Goal: Task Accomplishment & Management: Use online tool/utility

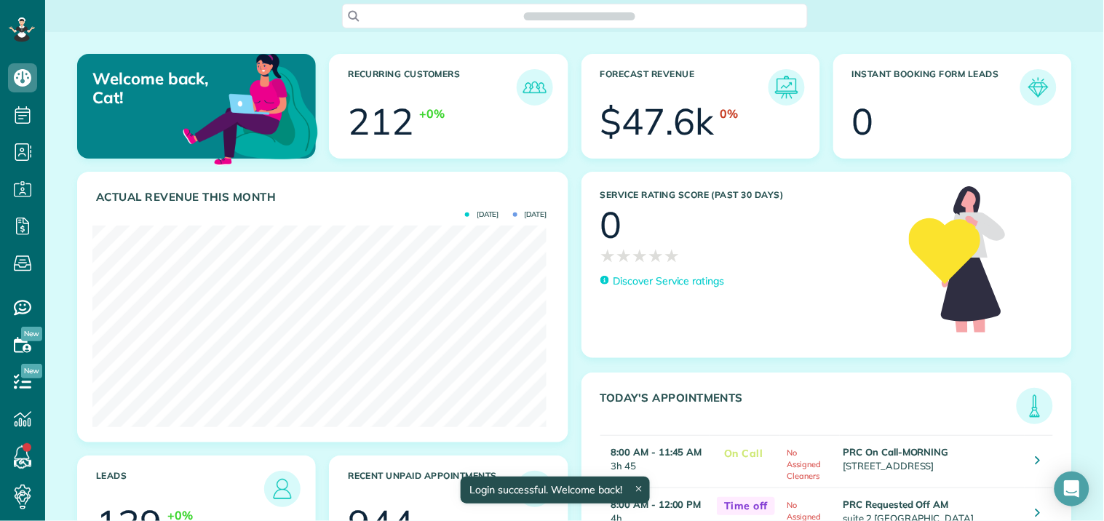
scroll to position [202, 454]
drag, startPoint x: 0, startPoint y: 0, endPoint x: 249, endPoint y: 12, distance: 249.3
click at [249, 12] on div "Search ZenMaid…" at bounding box center [574, 16] width 1059 height 25
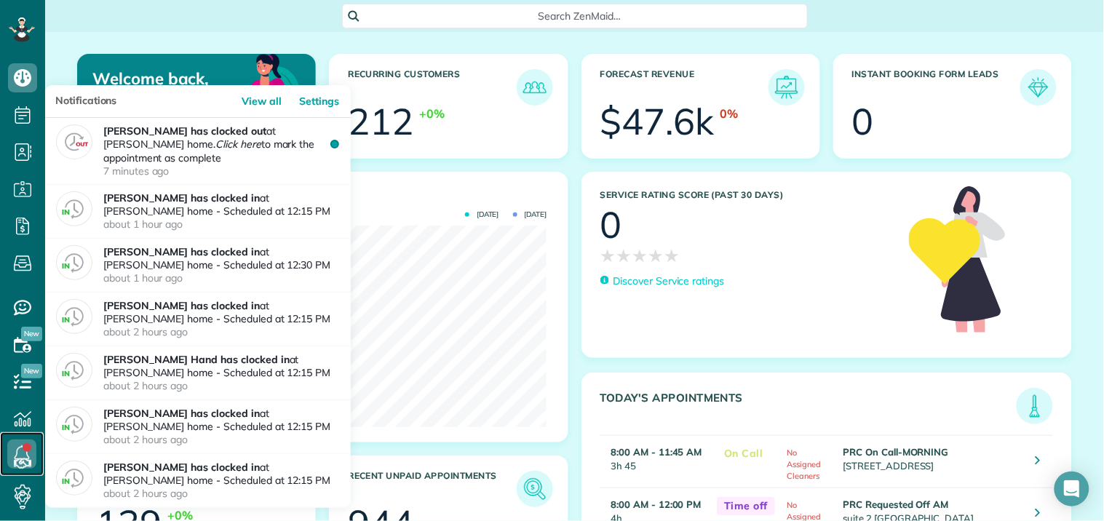
click at [20, 448] on icon at bounding box center [21, 454] width 29 height 29
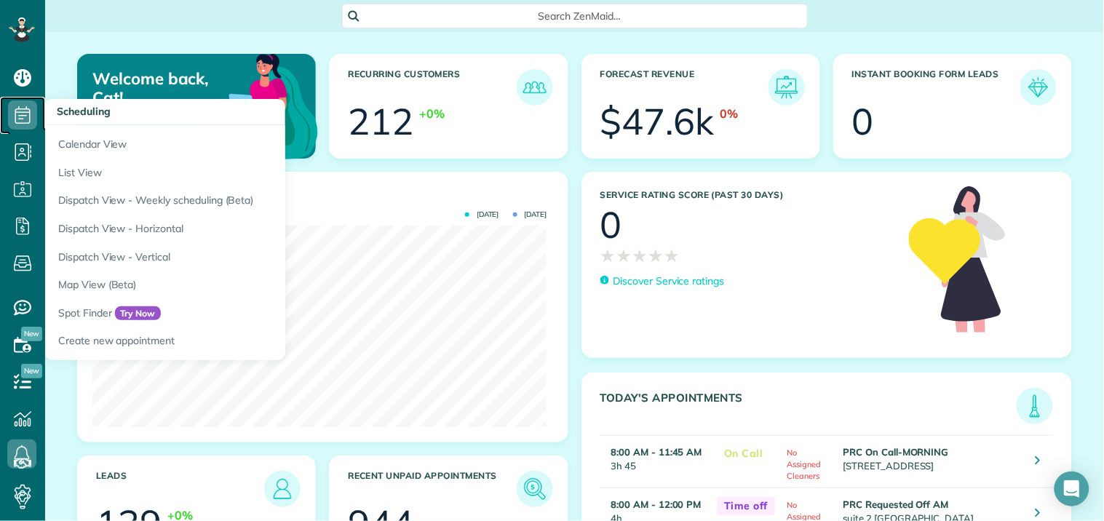
click at [25, 113] on icon at bounding box center [22, 114] width 29 height 29
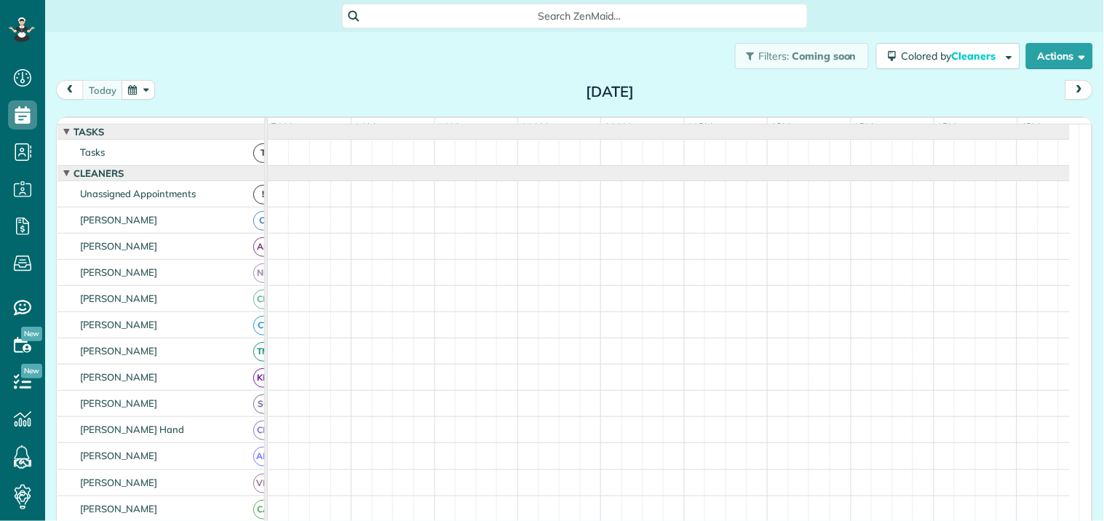
scroll to position [6, 6]
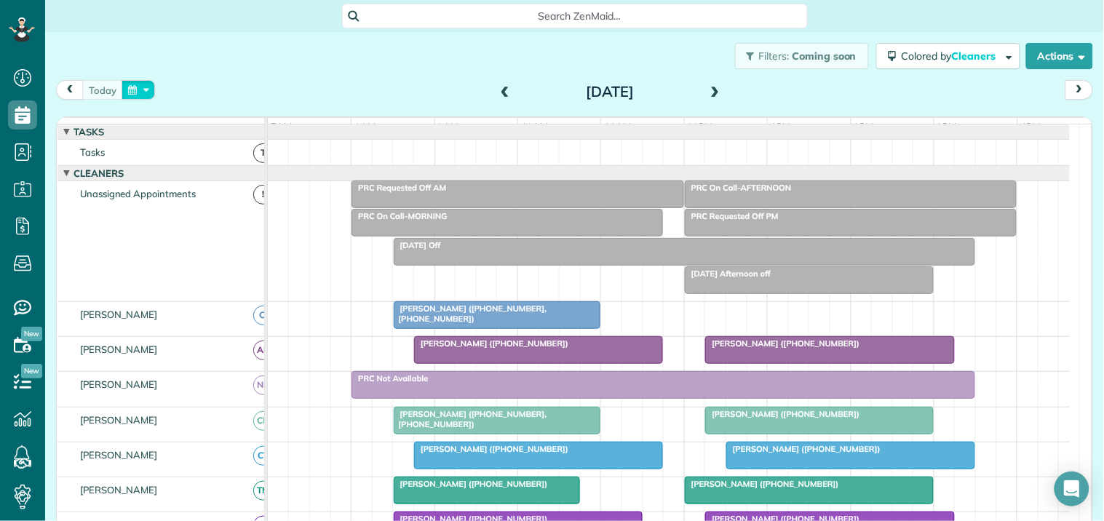
click at [140, 88] on button "button" at bounding box center [138, 90] width 33 height 20
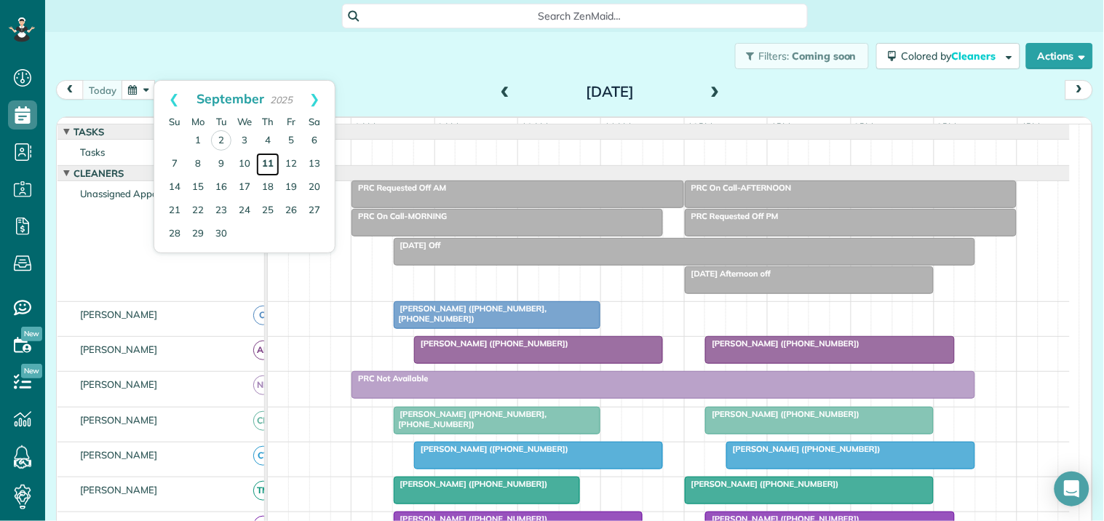
click at [268, 159] on link "11" at bounding box center [267, 164] width 23 height 23
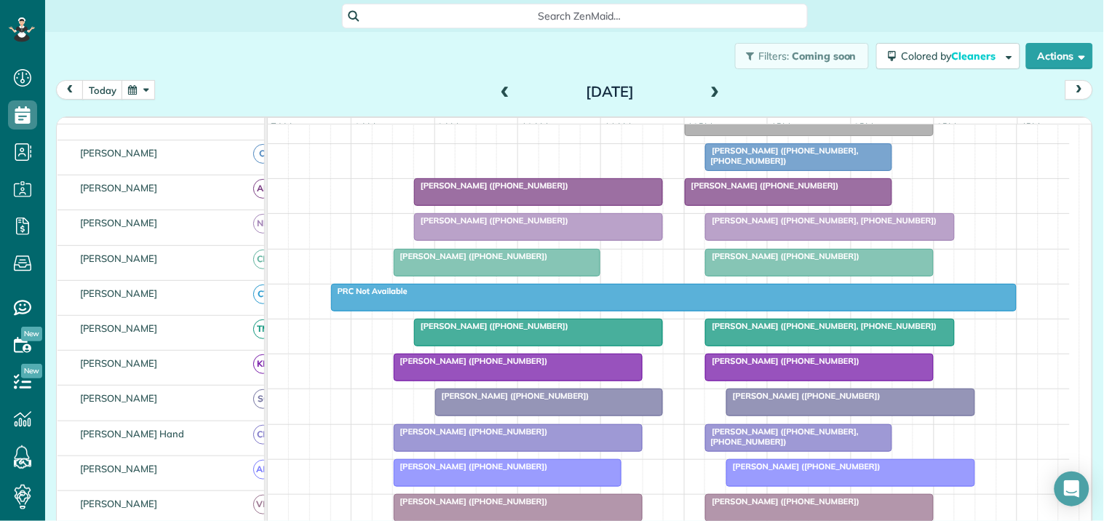
scroll to position [162, 0]
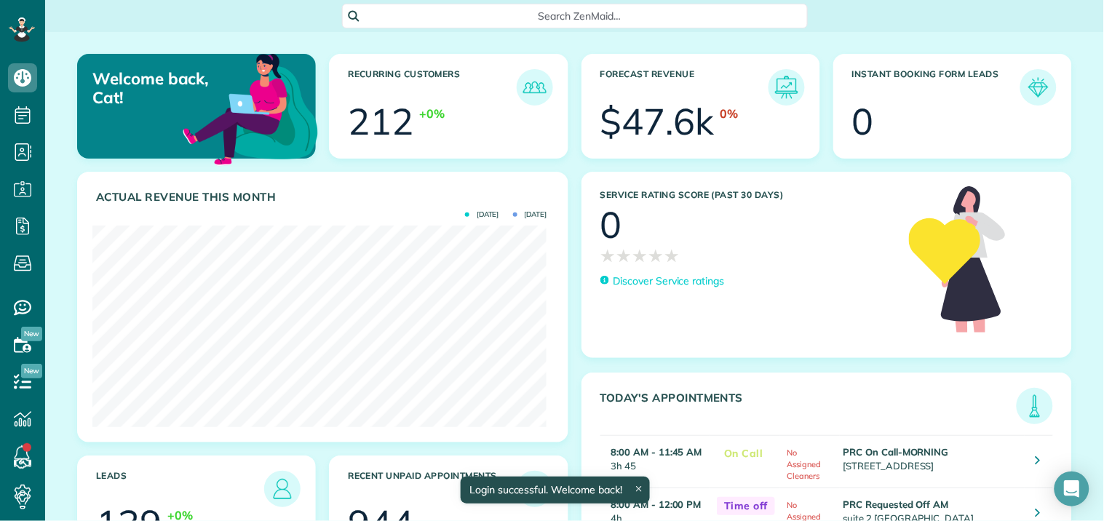
scroll to position [202, 454]
click at [452, 13] on span "Search ZenMaid…" at bounding box center [580, 16] width 443 height 15
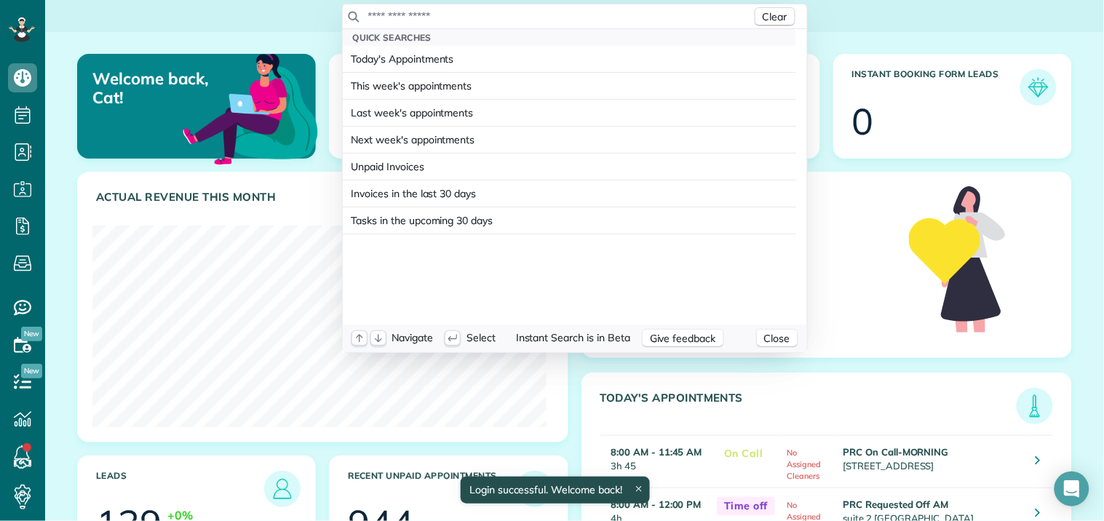
click at [451, 13] on input "text" at bounding box center [560, 16] width 384 height 15
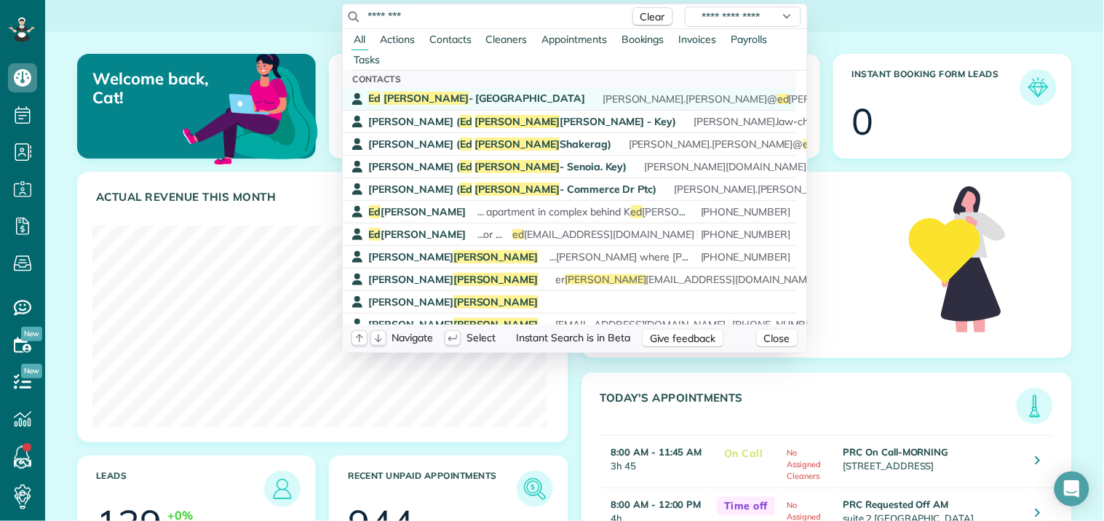
type input "********"
click at [430, 104] on span "Ed Jones - Fayetteville" at bounding box center [477, 98] width 217 height 13
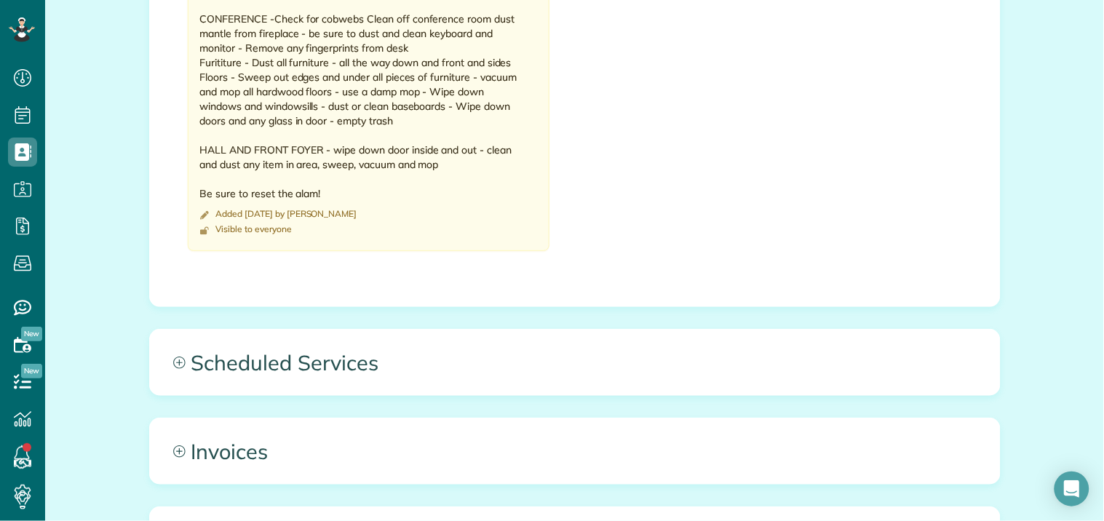
scroll to position [1779, 0]
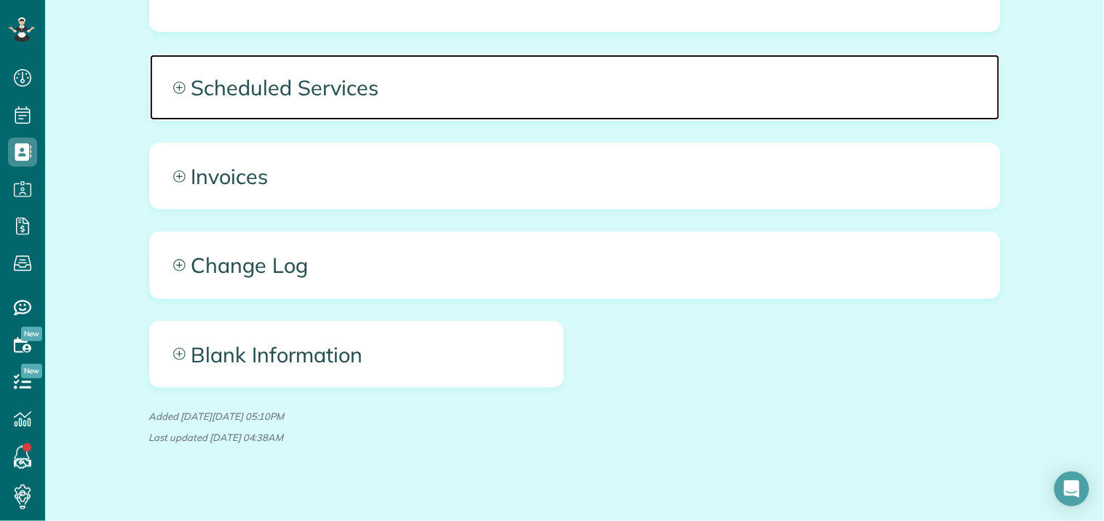
click at [175, 90] on icon at bounding box center [179, 88] width 12 height 12
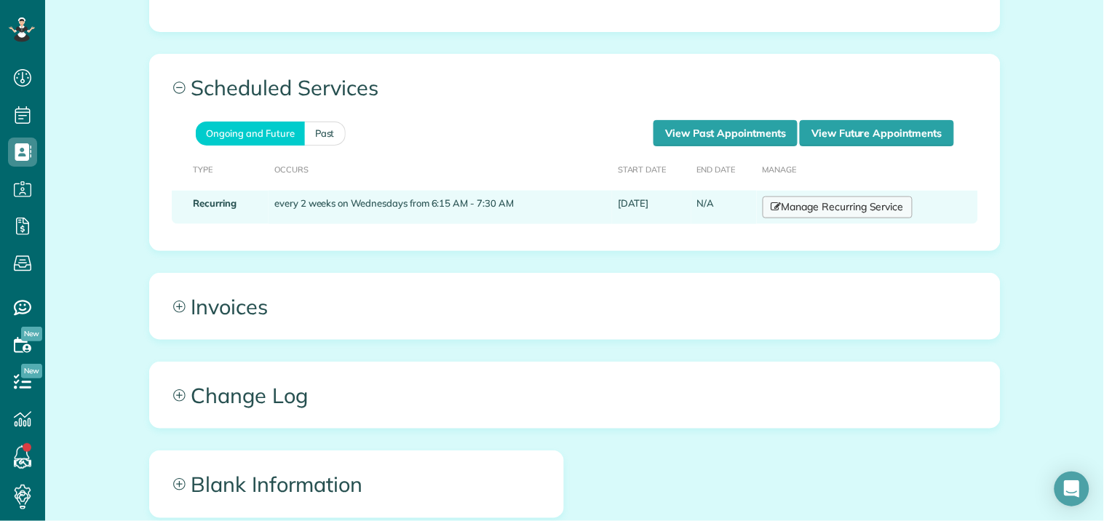
click at [848, 212] on link "Manage Recurring Service" at bounding box center [838, 208] width 150 height 22
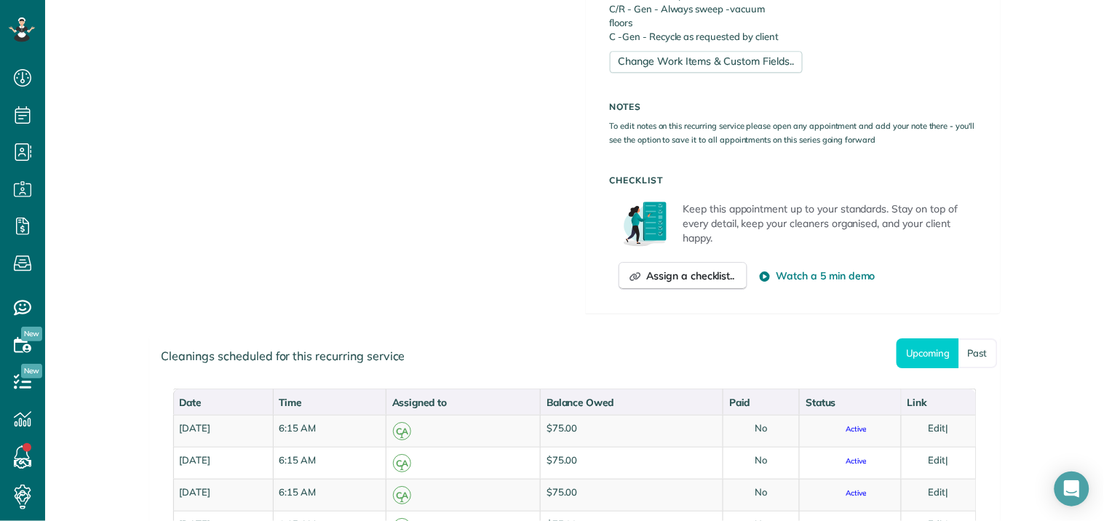
scroll to position [1294, 0]
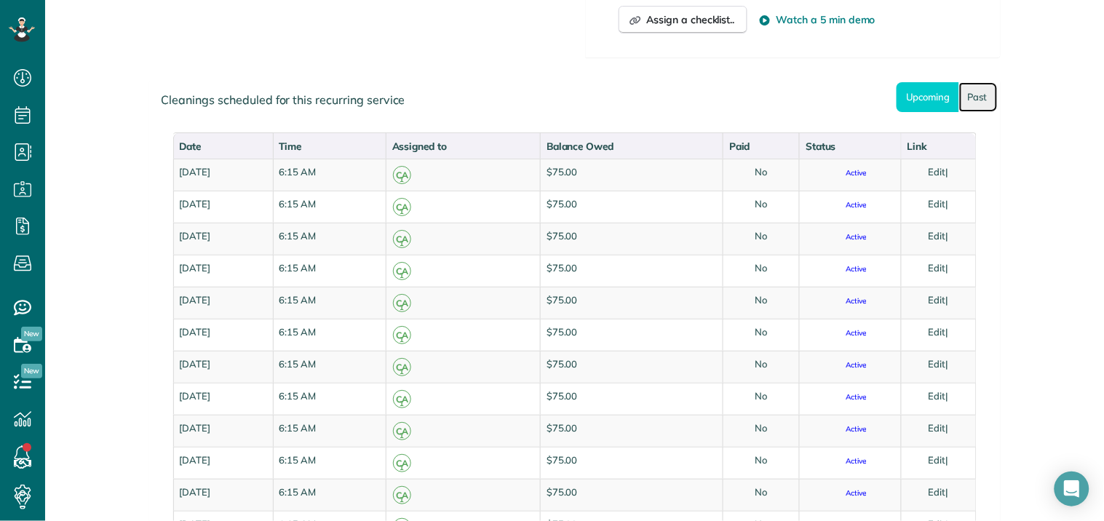
click at [980, 82] on link "Past" at bounding box center [979, 97] width 39 height 30
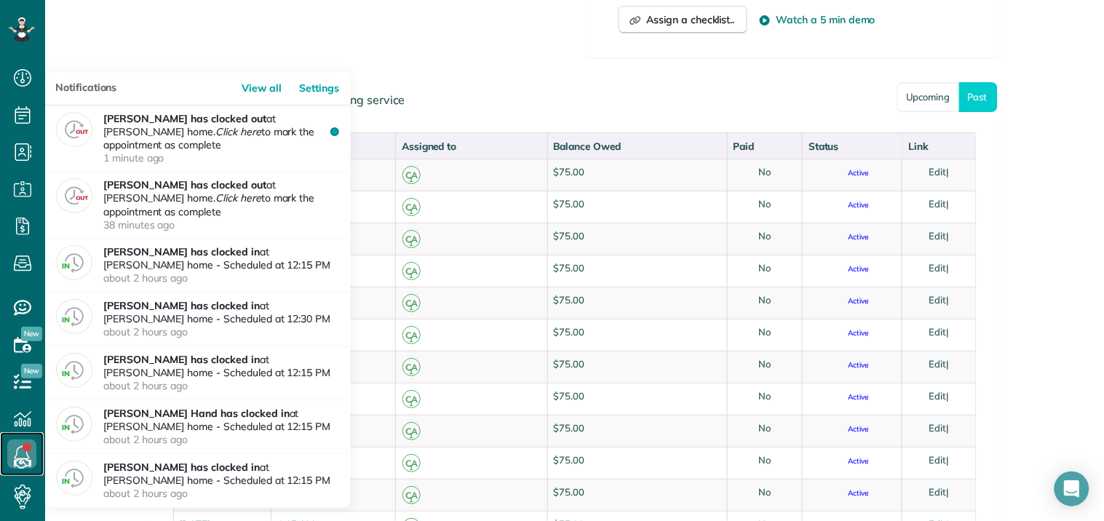
click at [23, 451] on icon at bounding box center [21, 454] width 29 height 29
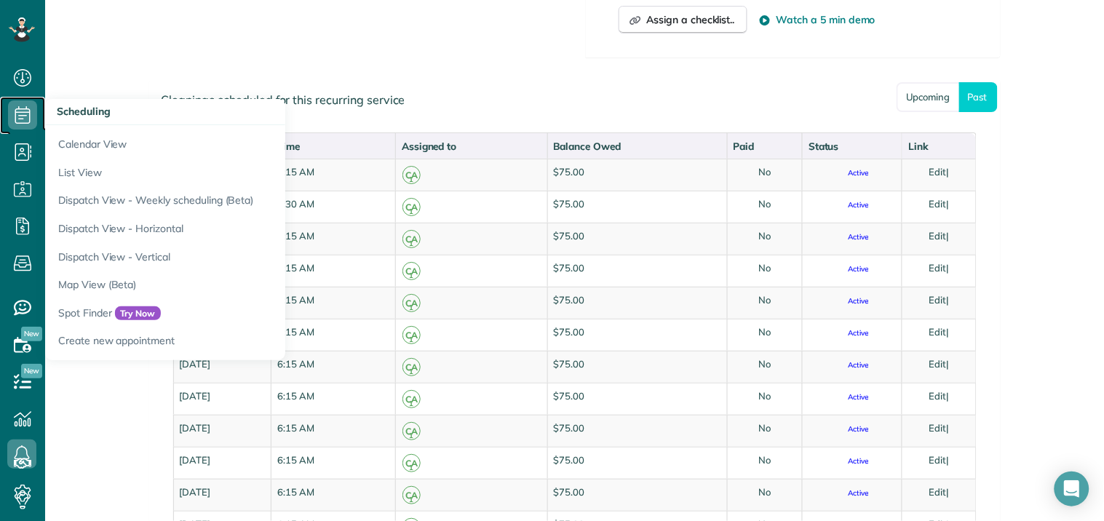
click at [22, 110] on icon at bounding box center [22, 114] width 29 height 29
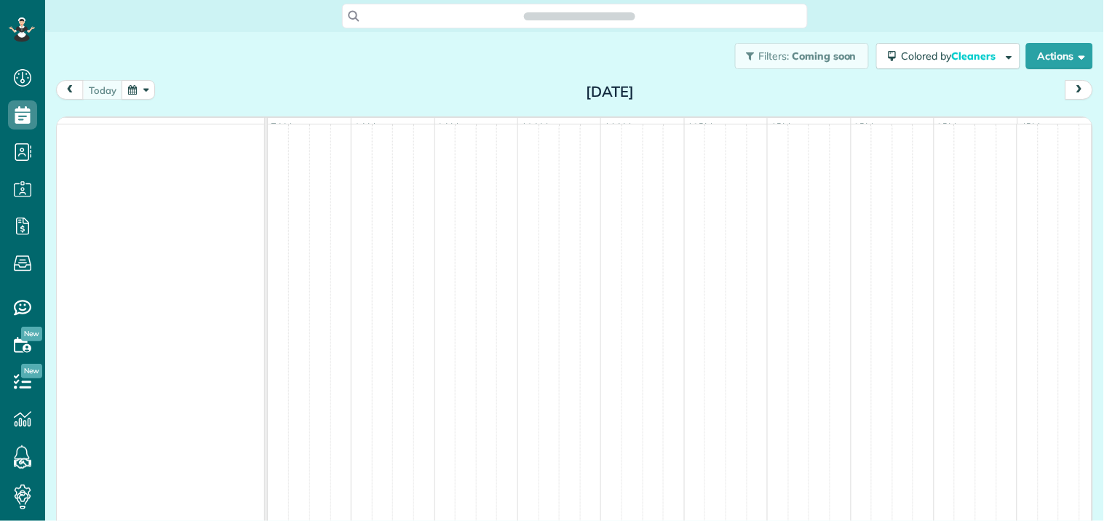
scroll to position [6, 6]
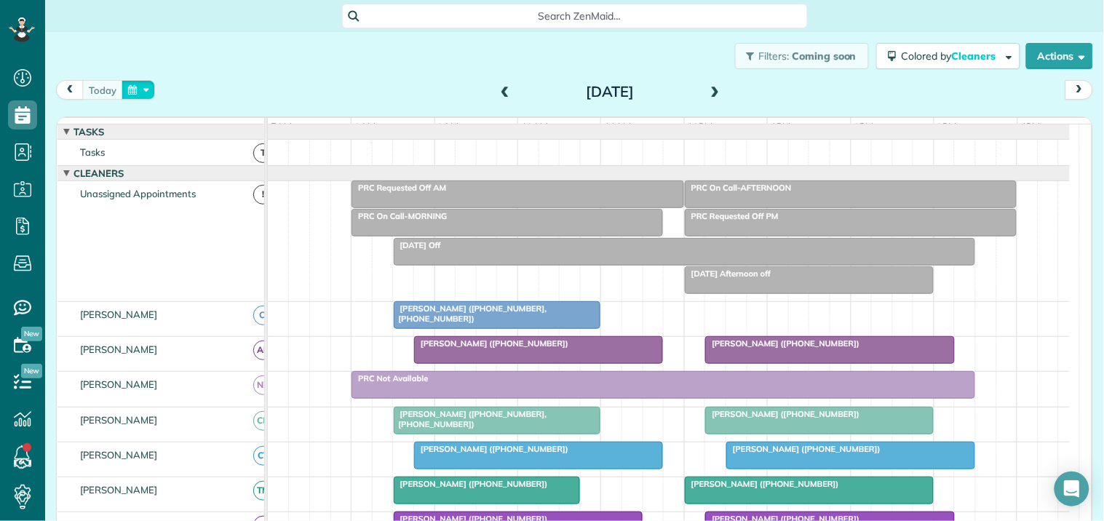
click at [147, 92] on button "button" at bounding box center [138, 90] width 33 height 20
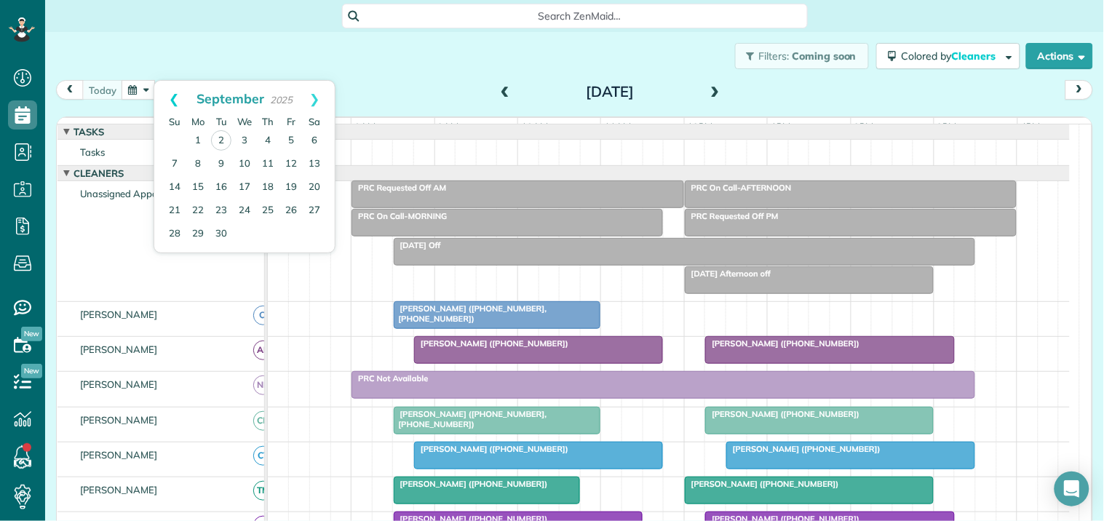
click at [166, 95] on link "Prev" at bounding box center [174, 99] width 40 height 36
click at [316, 159] on link "9" at bounding box center [314, 163] width 23 height 23
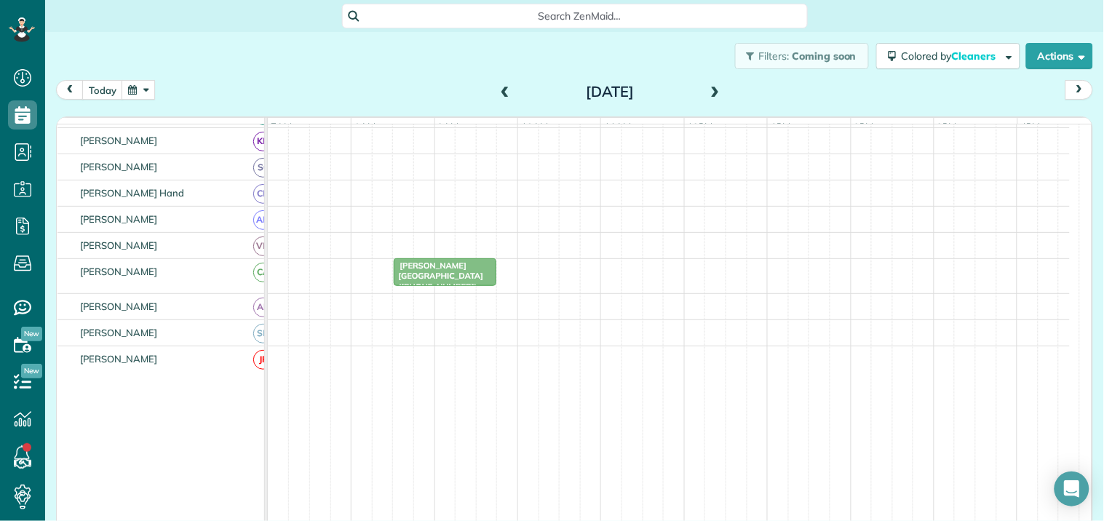
scroll to position [248, 0]
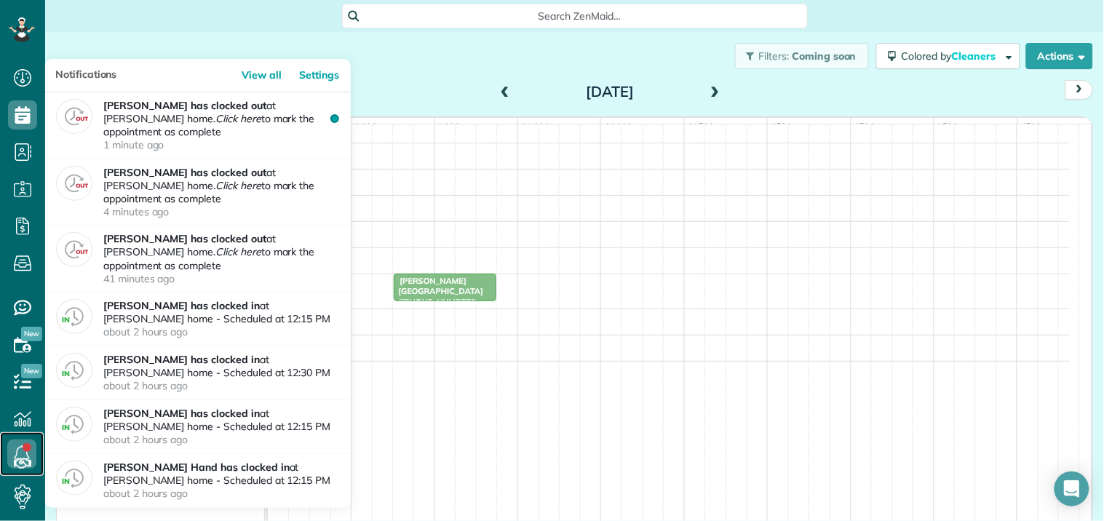
click at [23, 446] on link at bounding box center [22, 454] width 44 height 44
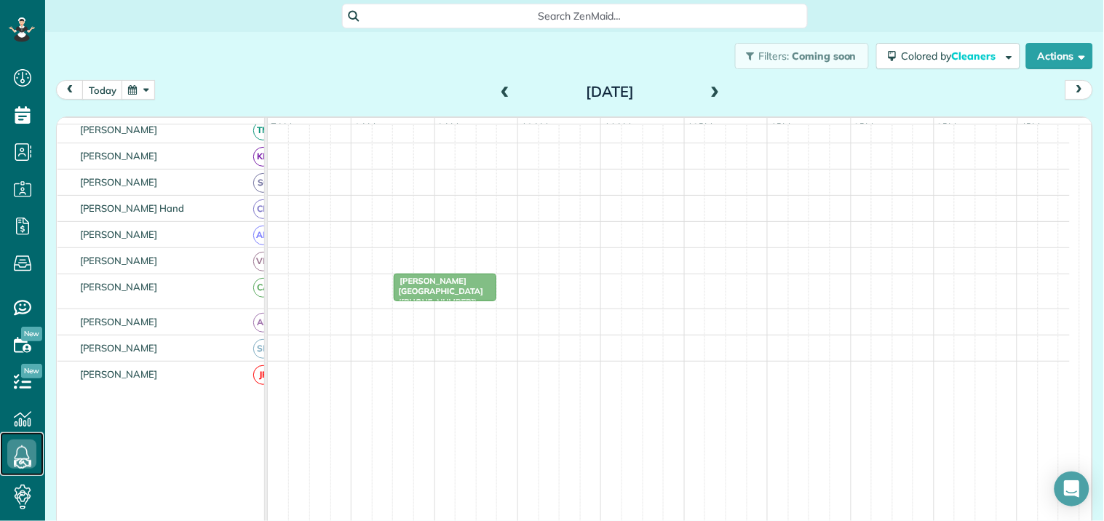
click at [439, 299] on span "Ed Jones Fayetteville (+17704612228)" at bounding box center [438, 291] width 91 height 31
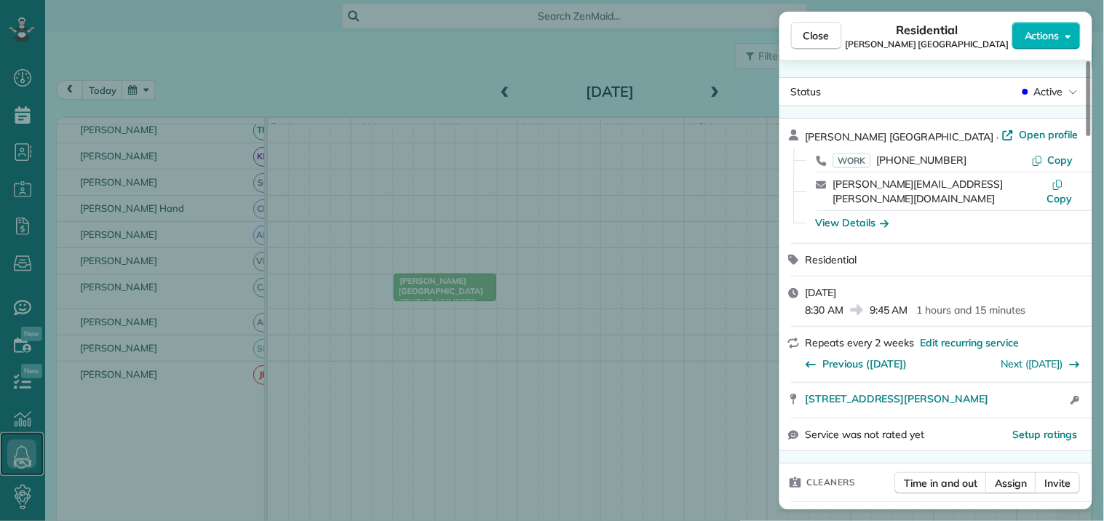
scroll to position [162, 0]
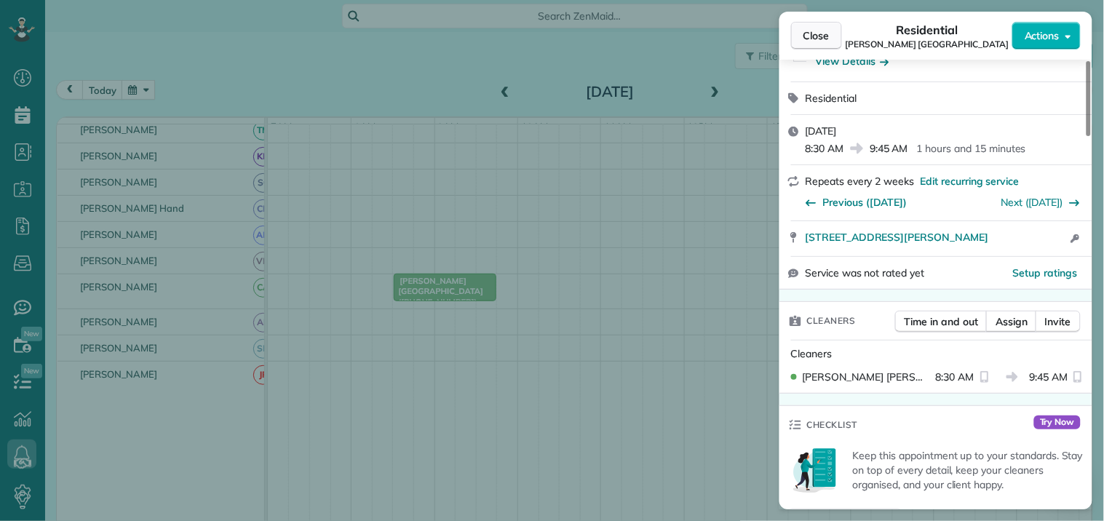
click at [818, 33] on span "Close" at bounding box center [817, 35] width 26 height 15
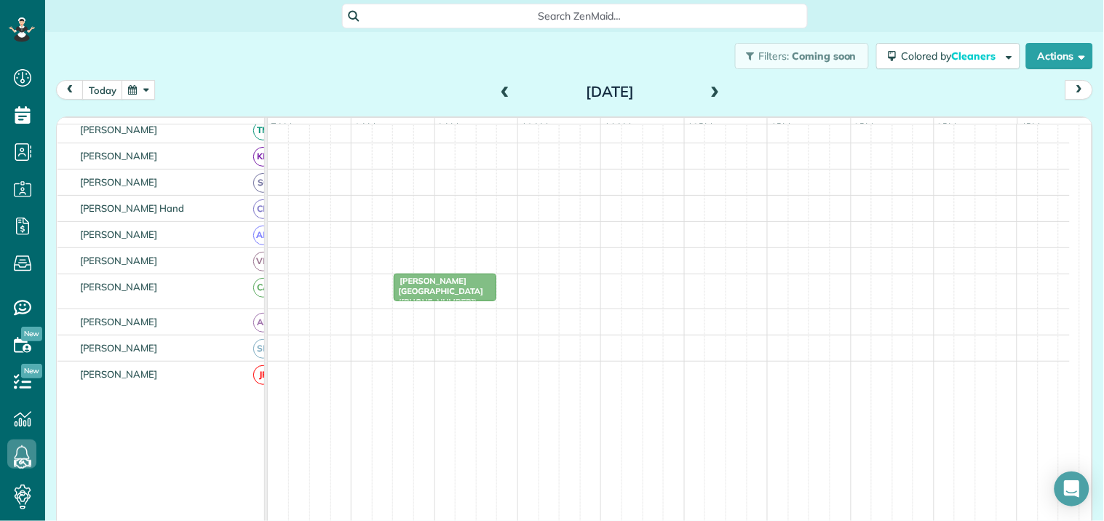
click at [456, 301] on span "Ed Jones Fayetteville (+17704612228)" at bounding box center [438, 291] width 91 height 31
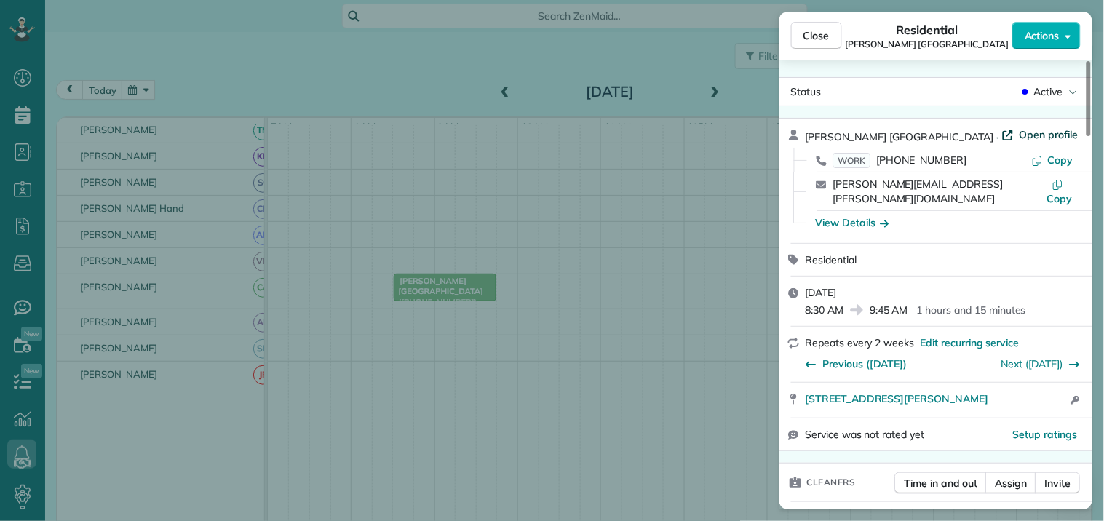
click at [1020, 139] on span "Open profile" at bounding box center [1049, 134] width 59 height 15
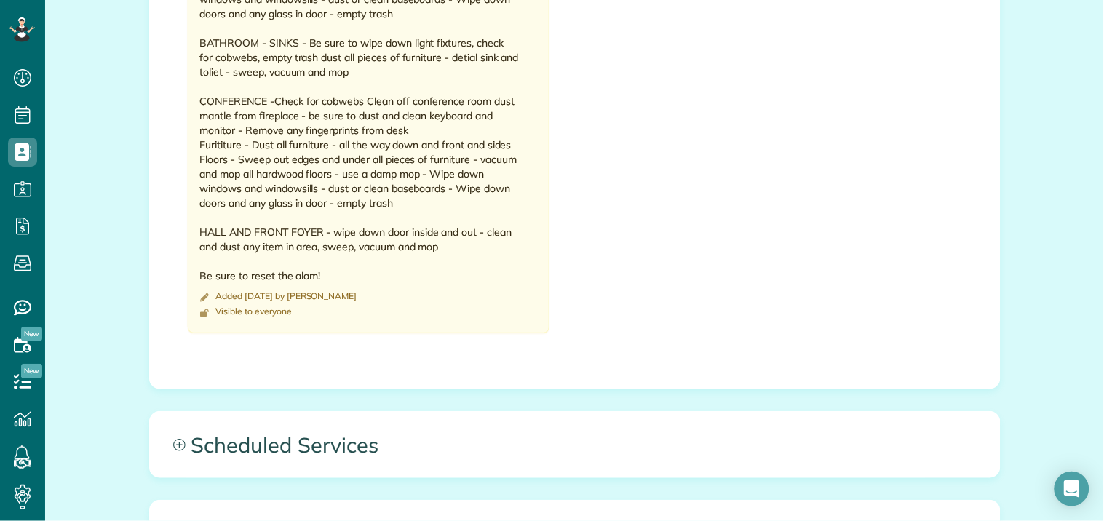
scroll to position [1779, 0]
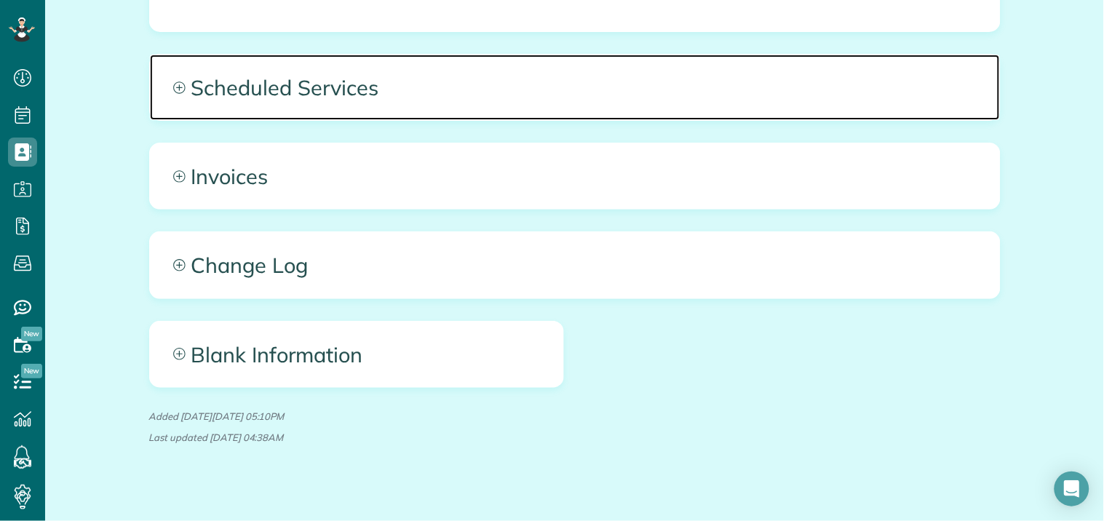
click at [176, 84] on icon at bounding box center [179, 88] width 12 height 12
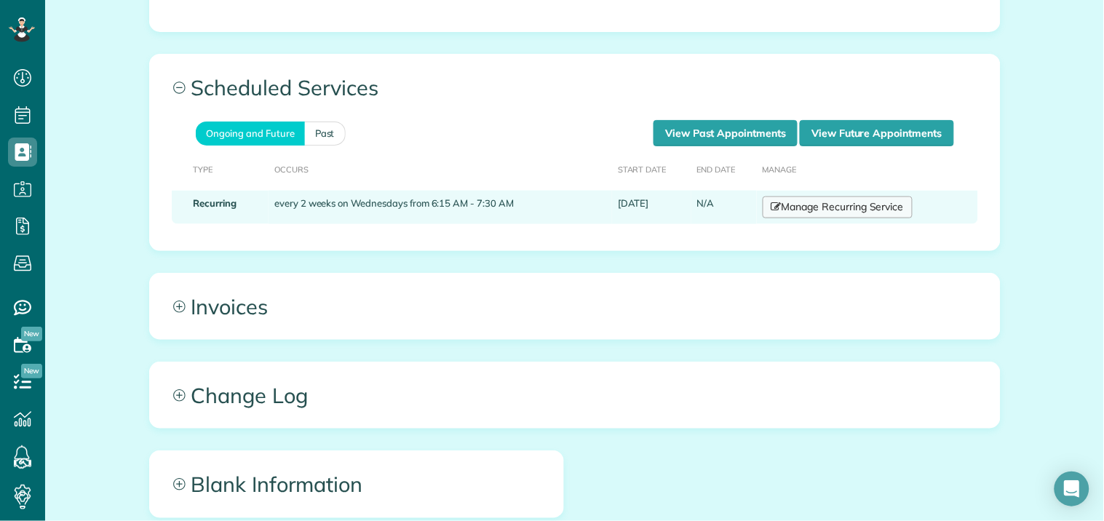
click at [836, 210] on link "Manage Recurring Service" at bounding box center [838, 208] width 150 height 22
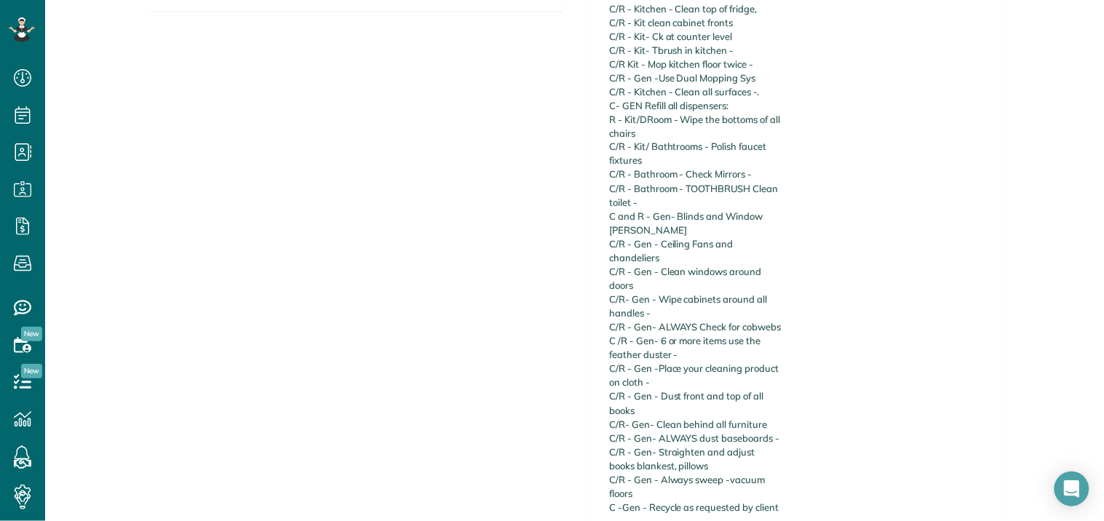
scroll to position [1051, 0]
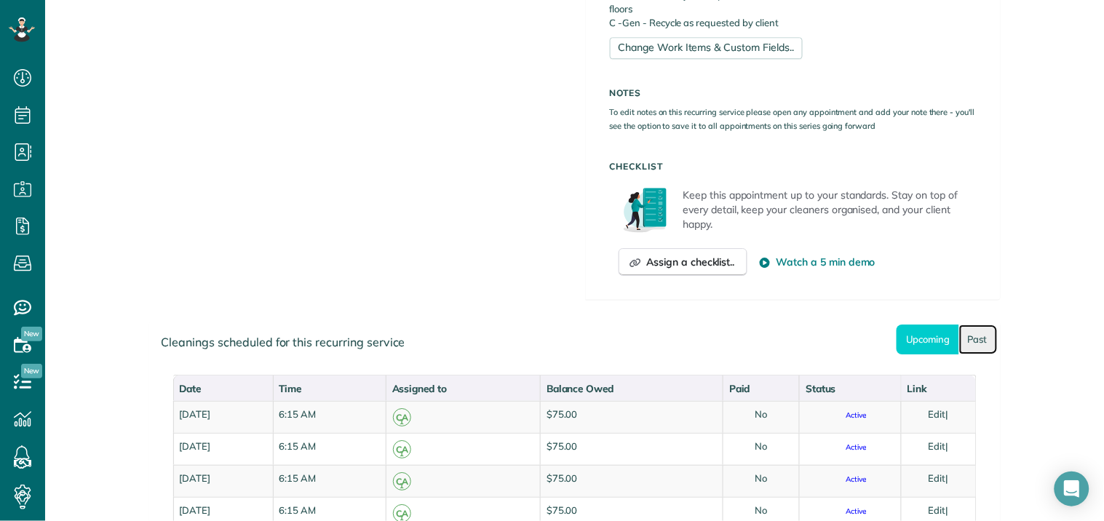
click at [969, 325] on link "Past" at bounding box center [979, 340] width 39 height 30
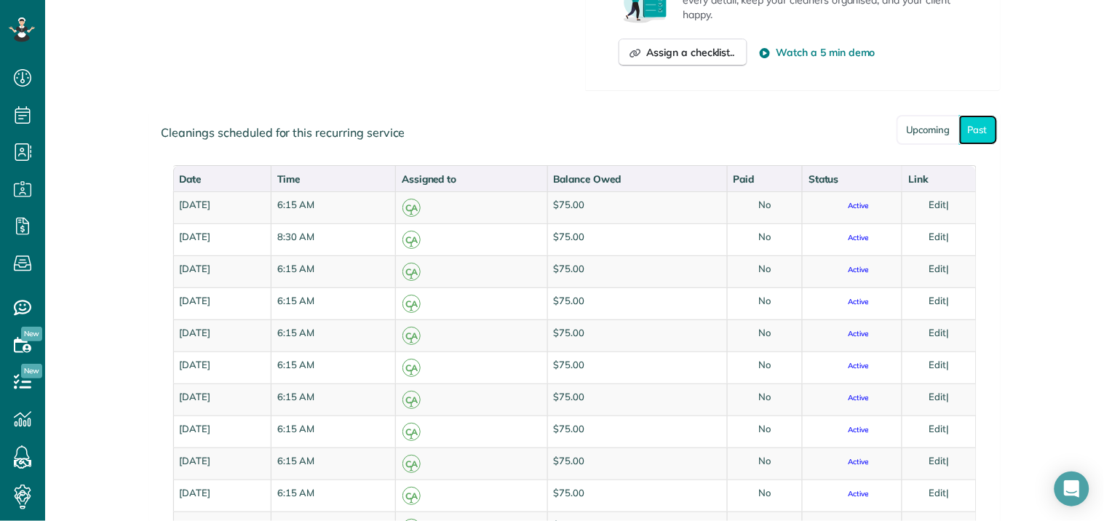
scroll to position [1294, 0]
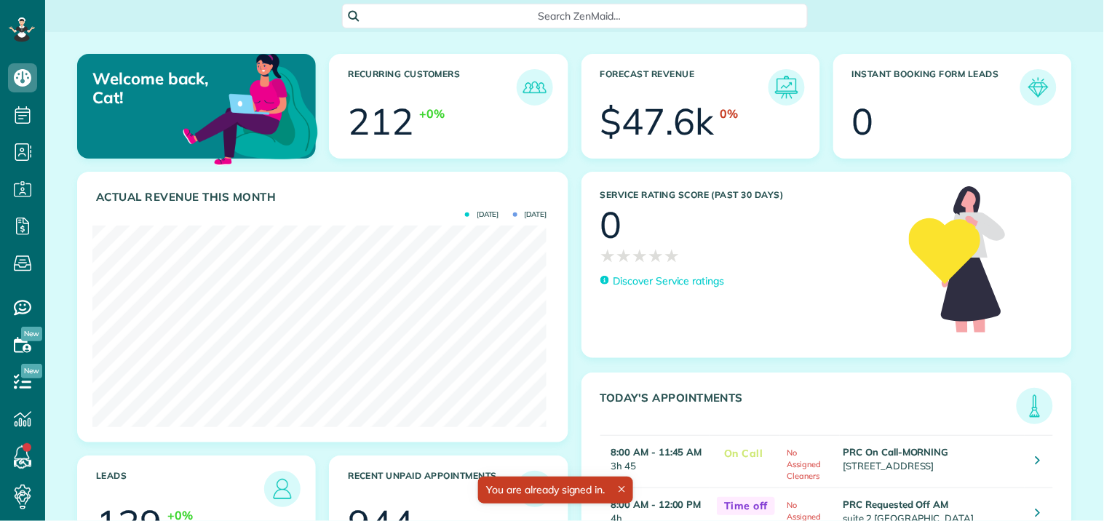
scroll to position [202, 454]
click at [497, 12] on span "Search ZenMaid…" at bounding box center [580, 16] width 443 height 15
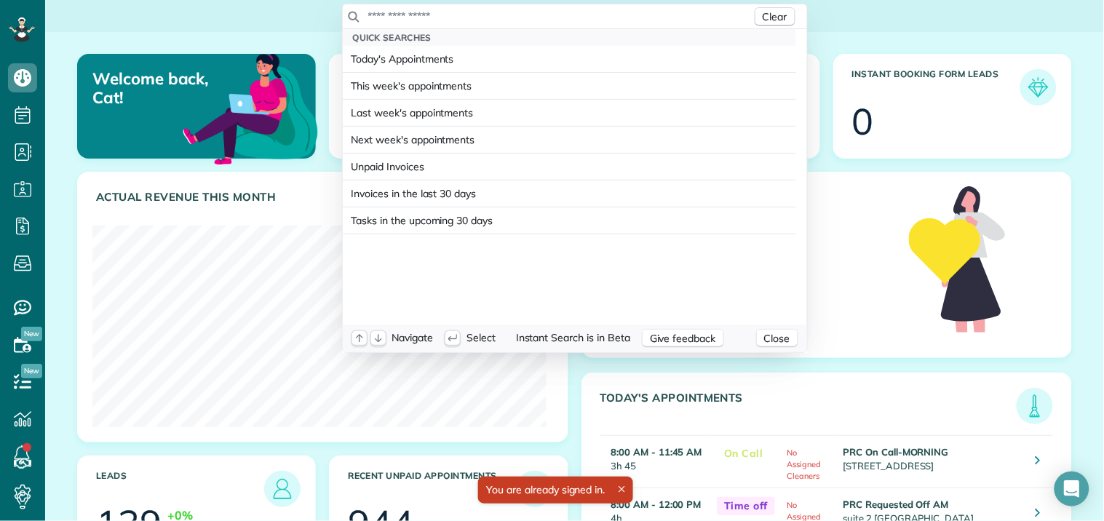
click at [494, 12] on input "text" at bounding box center [560, 16] width 384 height 15
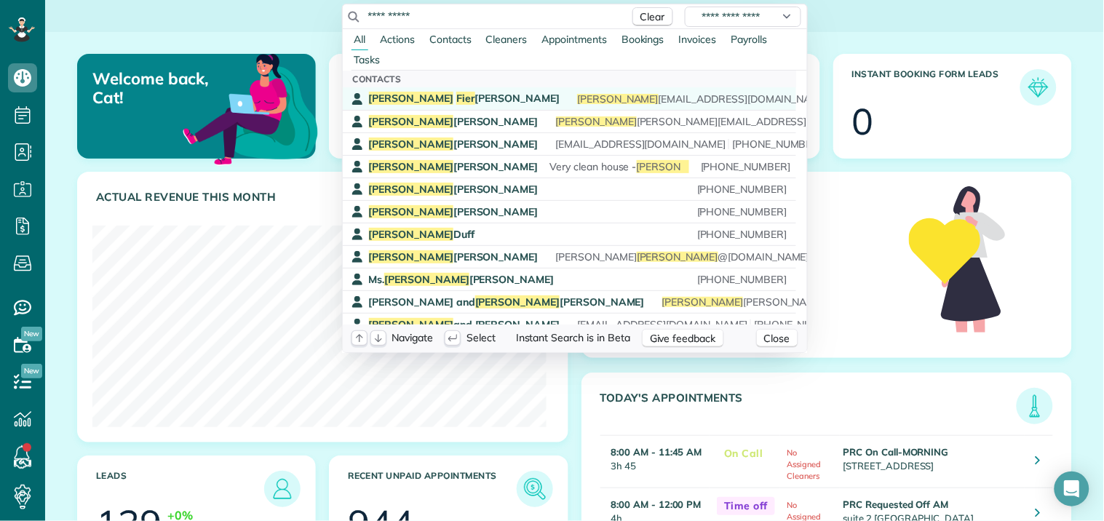
type input "**********"
click at [432, 96] on span "Donna Fier baugh" at bounding box center [464, 98] width 191 height 13
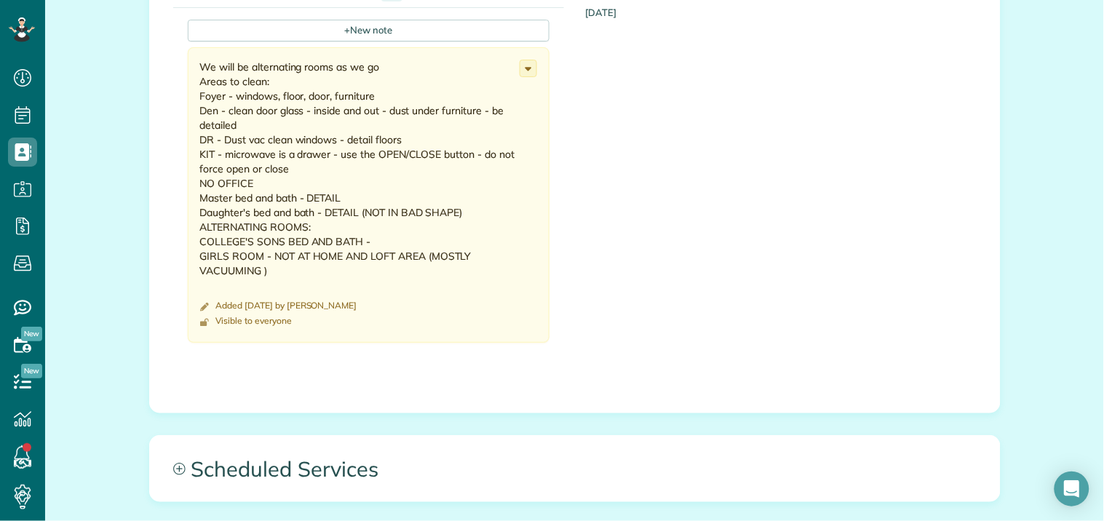
scroll to position [1519, 0]
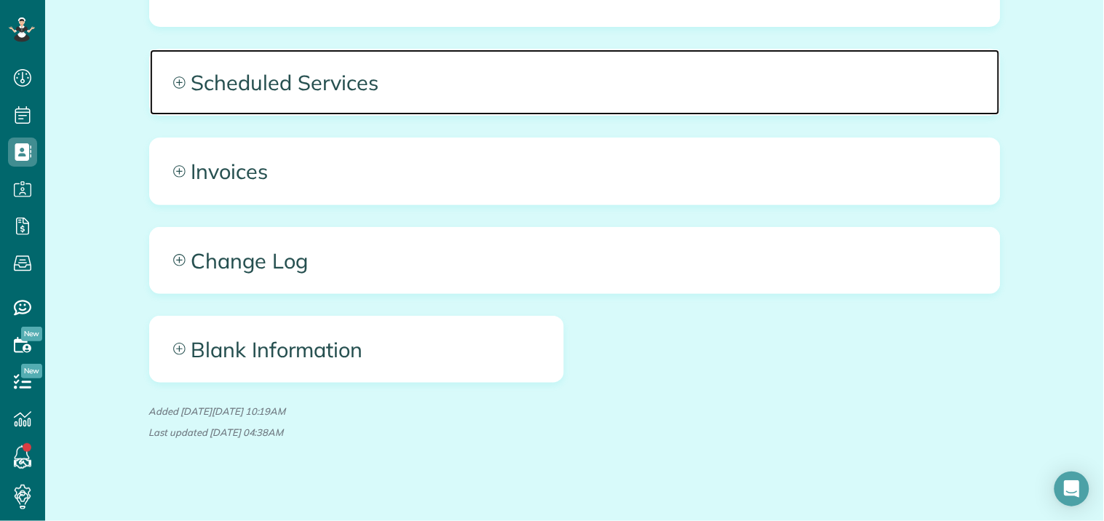
click at [165, 60] on span "Scheduled Services" at bounding box center [575, 83] width 850 height 66
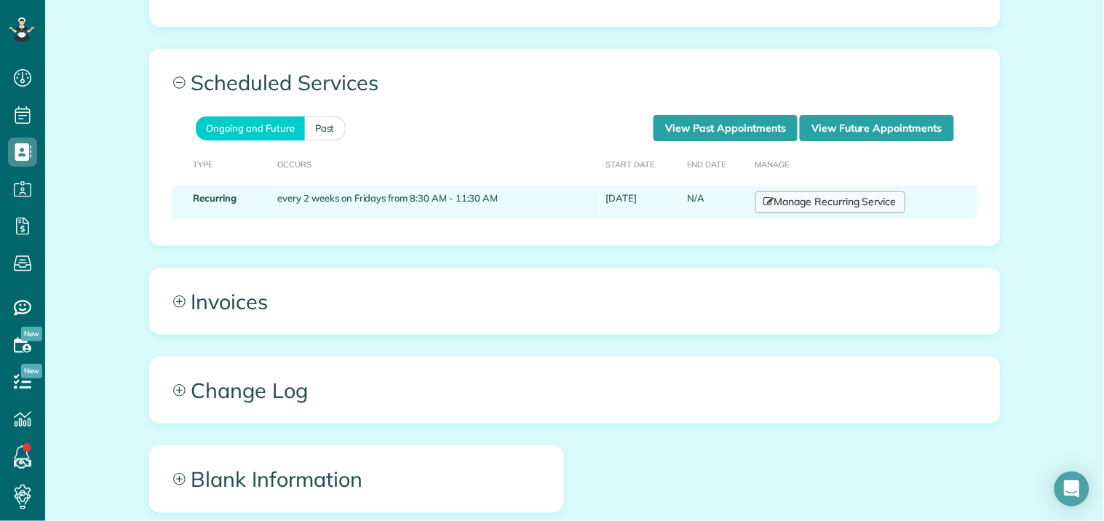
click at [818, 191] on link "Manage Recurring Service" at bounding box center [831, 202] width 150 height 22
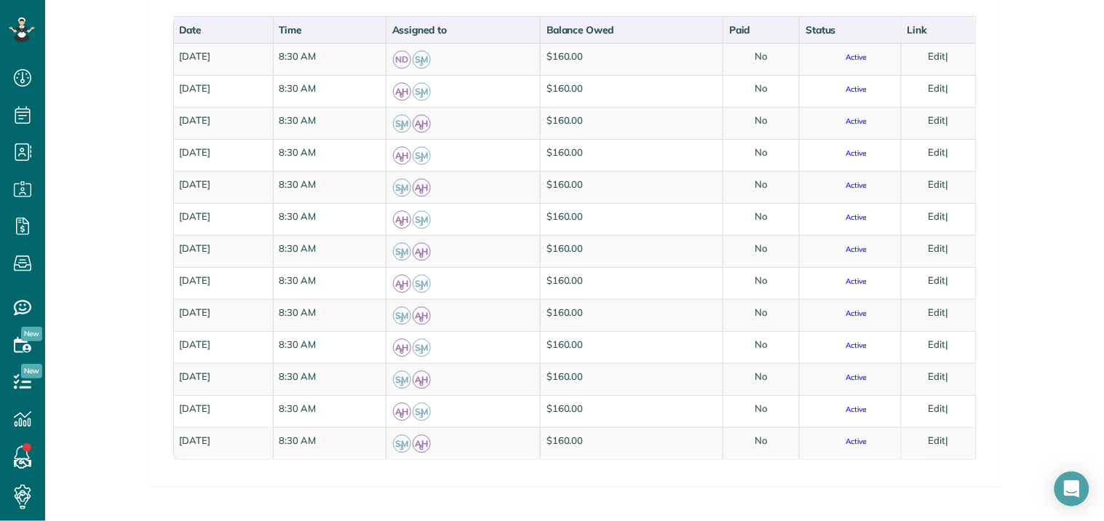
scroll to position [719, 0]
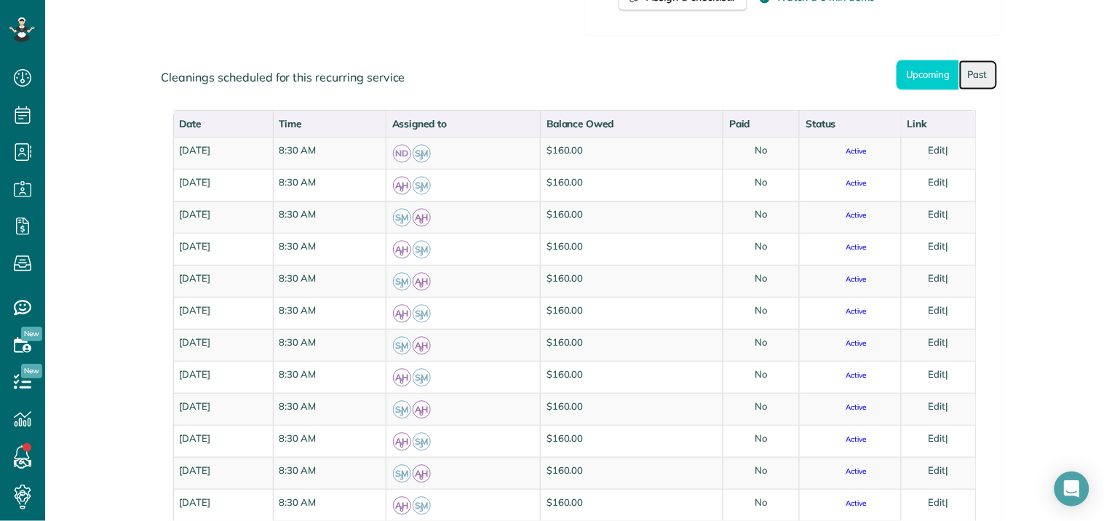
click at [970, 70] on link "Past" at bounding box center [979, 75] width 39 height 30
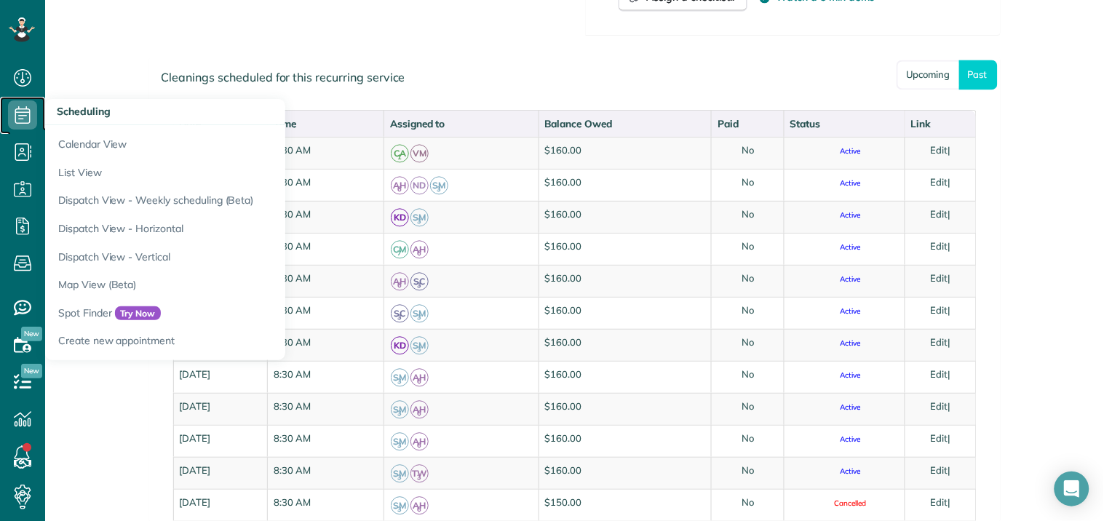
click at [23, 108] on icon at bounding box center [22, 114] width 29 height 29
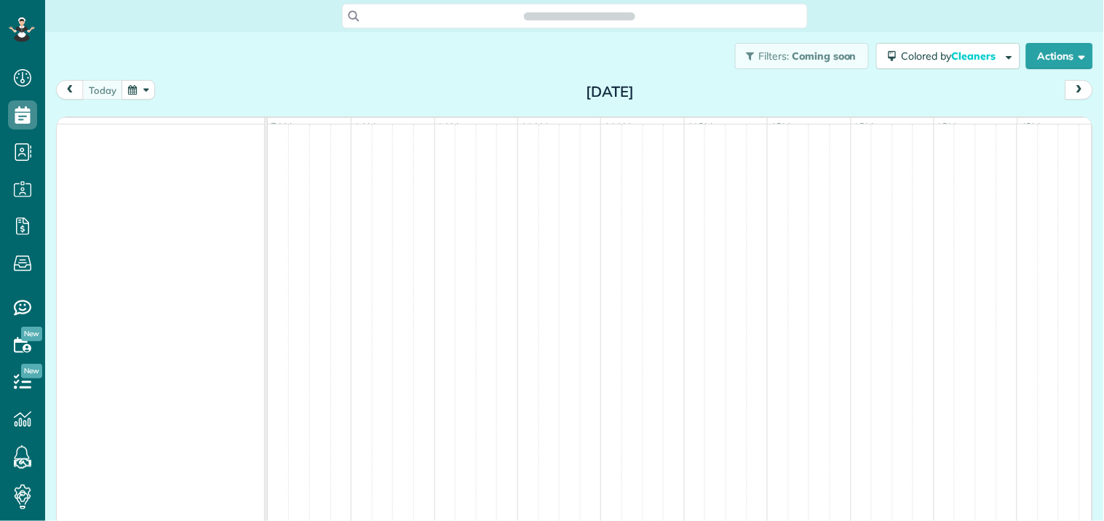
scroll to position [6, 6]
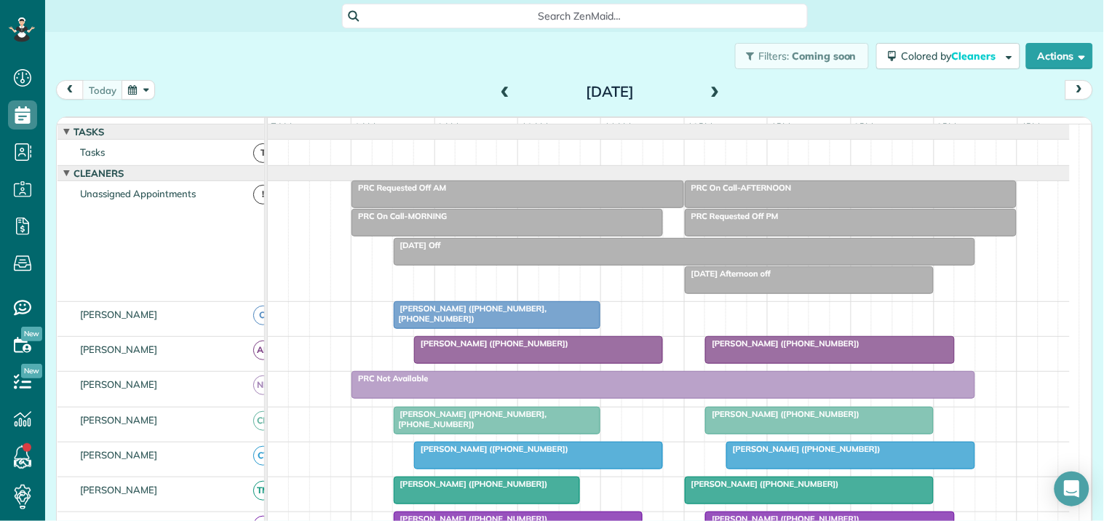
click at [148, 90] on button "button" at bounding box center [138, 90] width 33 height 20
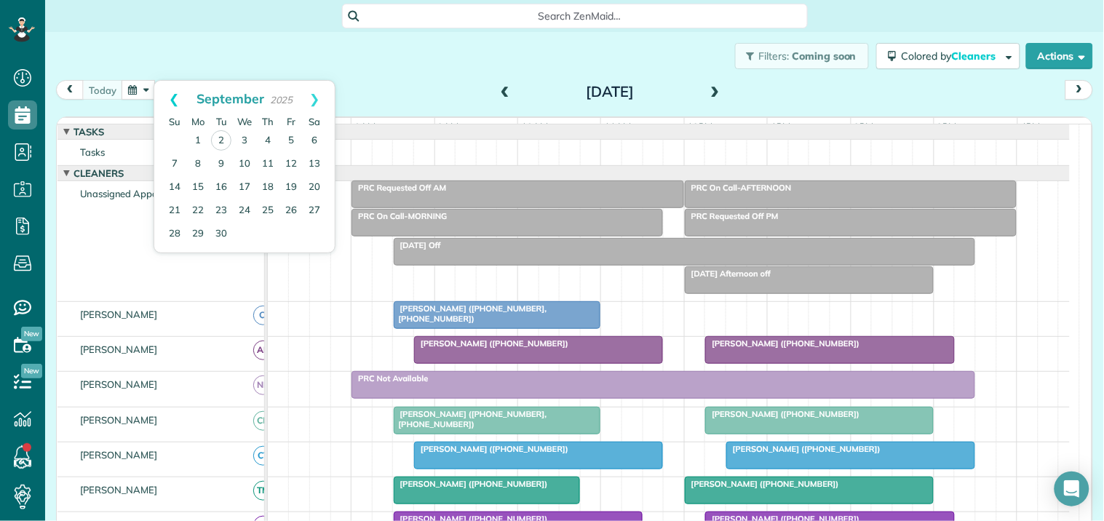
click at [170, 98] on link "Prev" at bounding box center [174, 99] width 40 height 36
click at [291, 234] on link "29" at bounding box center [291, 233] width 23 height 23
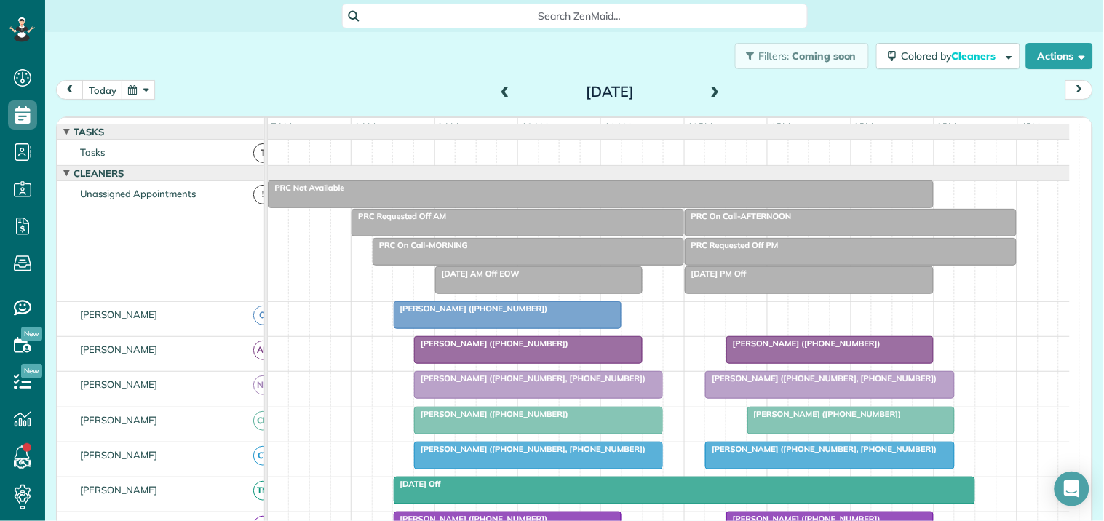
scroll to position [323, 0]
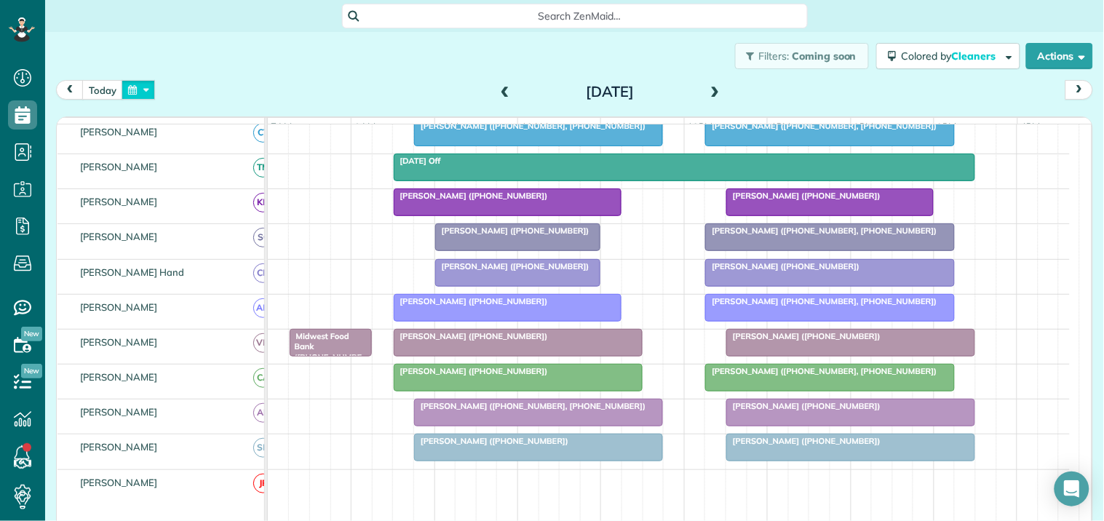
click at [137, 89] on button "button" at bounding box center [138, 90] width 33 height 20
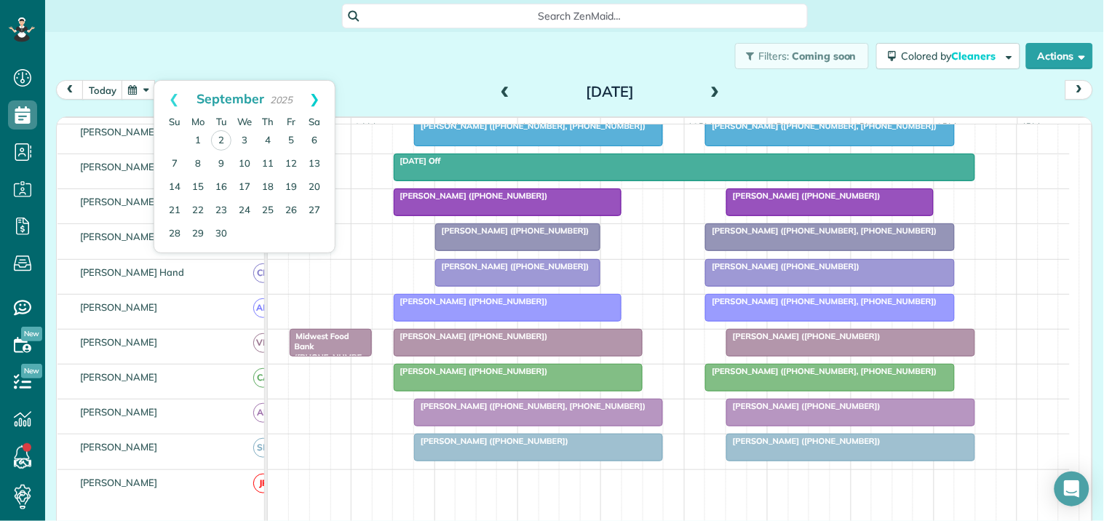
click at [315, 99] on link "Next" at bounding box center [315, 99] width 40 height 36
click at [173, 90] on link "Prev" at bounding box center [174, 99] width 40 height 36
click at [319, 95] on link "Next" at bounding box center [315, 99] width 40 height 36
click at [288, 162] on link "12" at bounding box center [291, 164] width 23 height 23
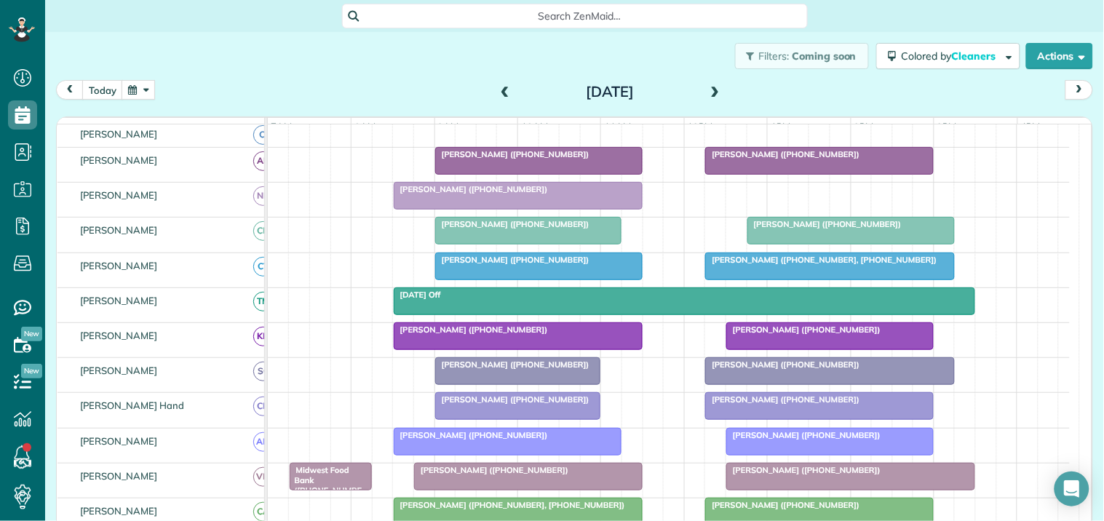
scroll to position [144, 0]
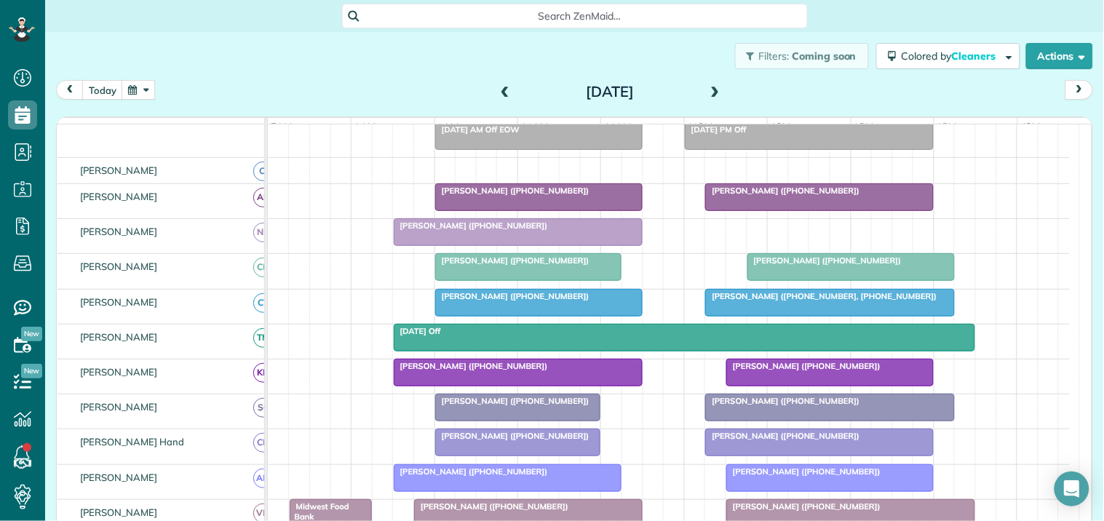
click at [137, 95] on button "button" at bounding box center [138, 90] width 33 height 20
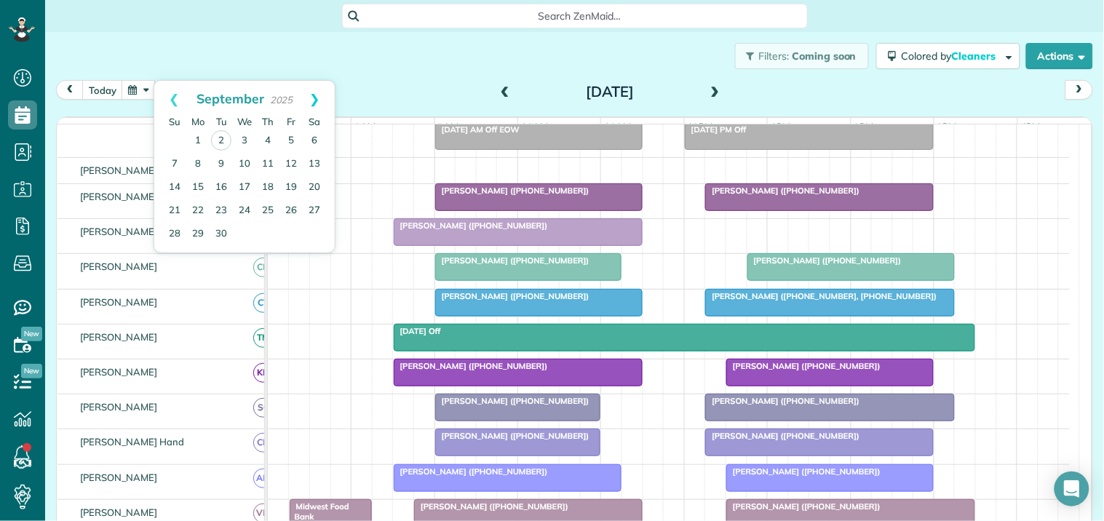
click at [315, 95] on link "Next" at bounding box center [315, 99] width 40 height 36
click at [167, 95] on link "Prev" at bounding box center [174, 99] width 40 height 36
click at [293, 205] on link "26" at bounding box center [291, 210] width 23 height 23
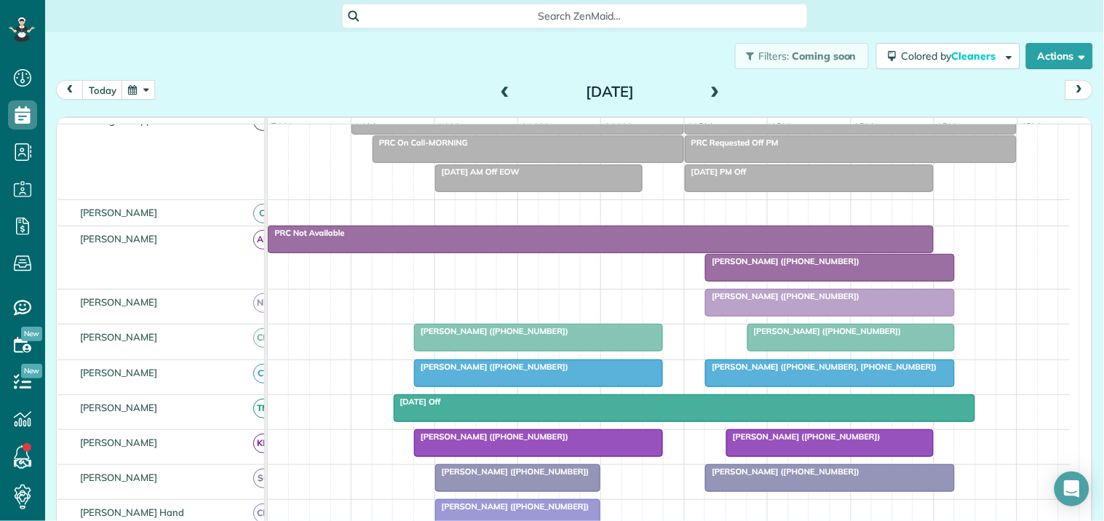
scroll to position [35, 0]
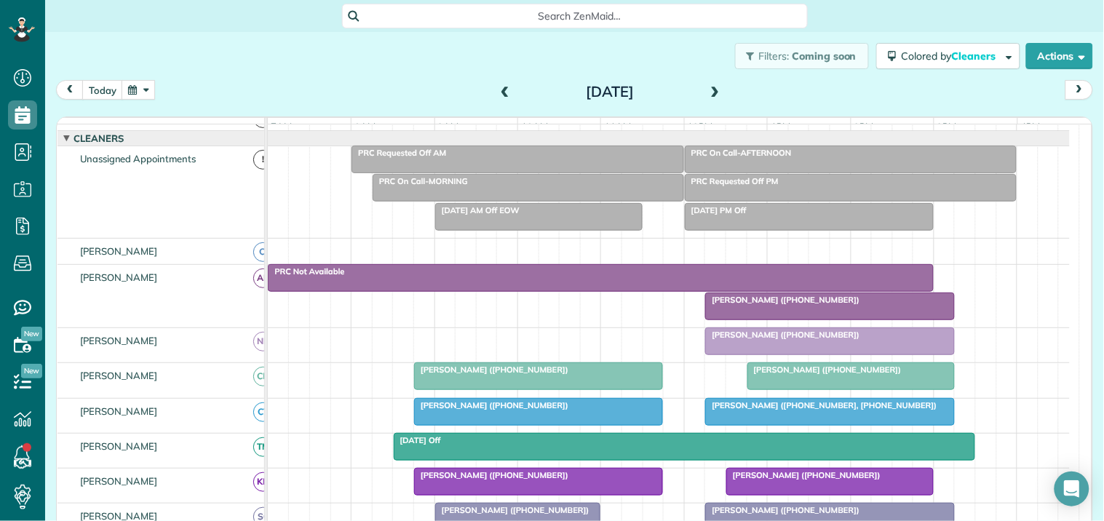
click at [150, 90] on button "button" at bounding box center [138, 90] width 33 height 20
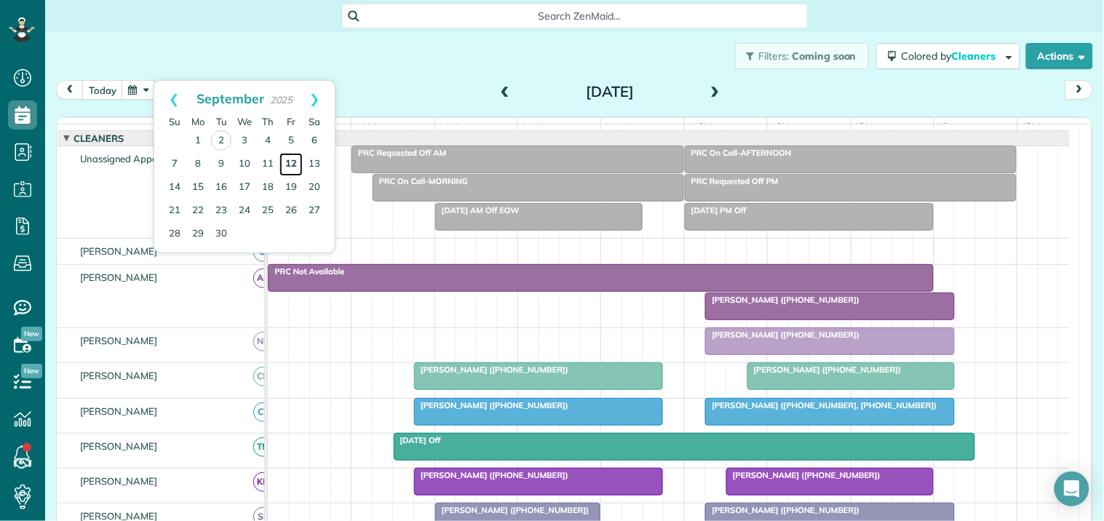
click at [296, 159] on link "12" at bounding box center [291, 164] width 23 height 23
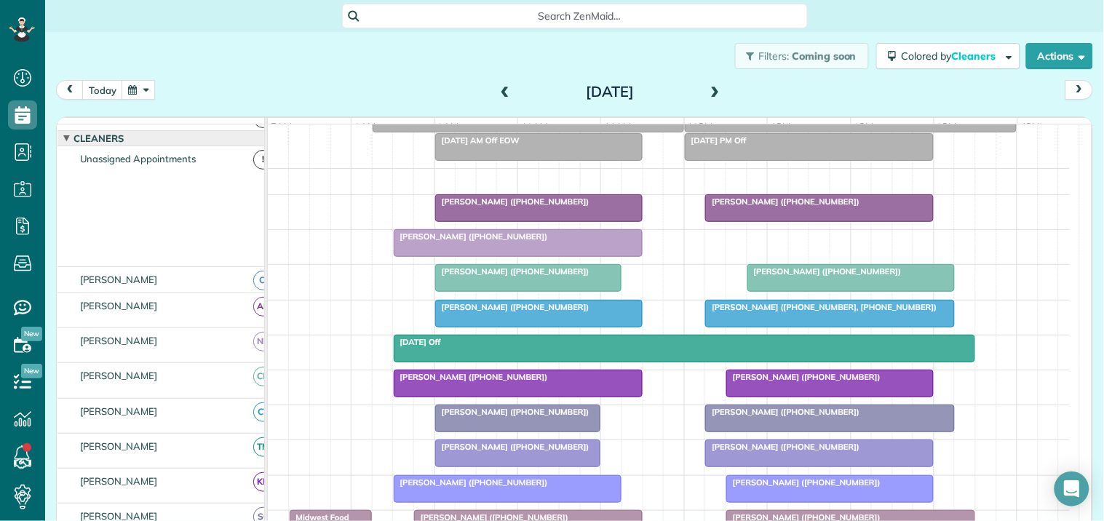
scroll to position [0, 0]
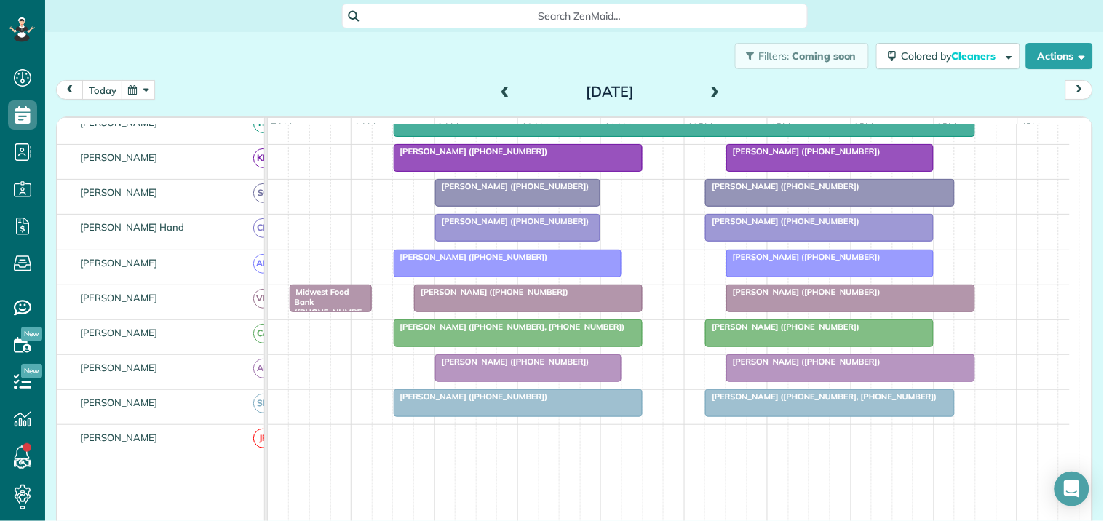
click at [494, 416] on div at bounding box center [519, 403] width 248 height 26
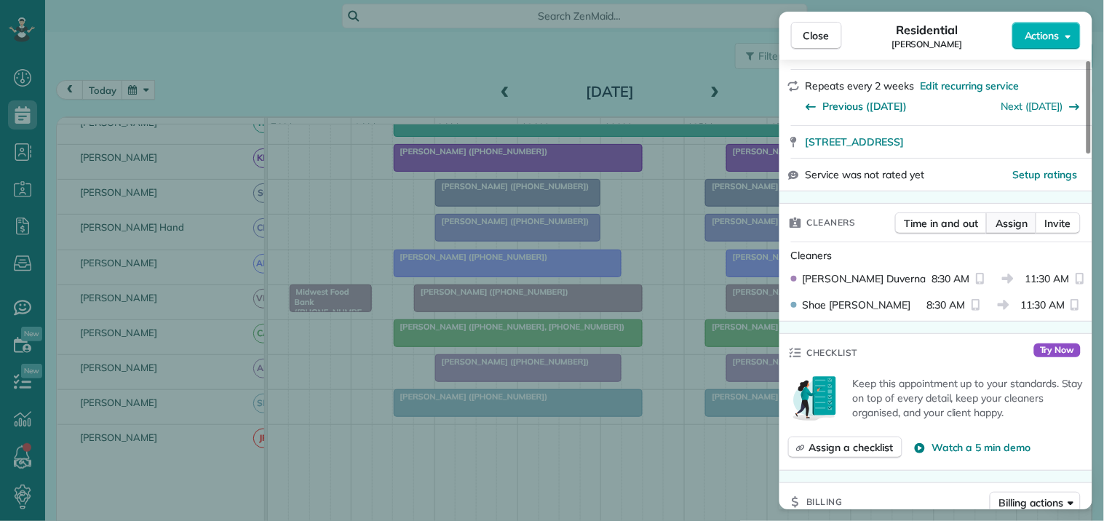
click at [1020, 221] on span "Assign" at bounding box center [1012, 223] width 32 height 15
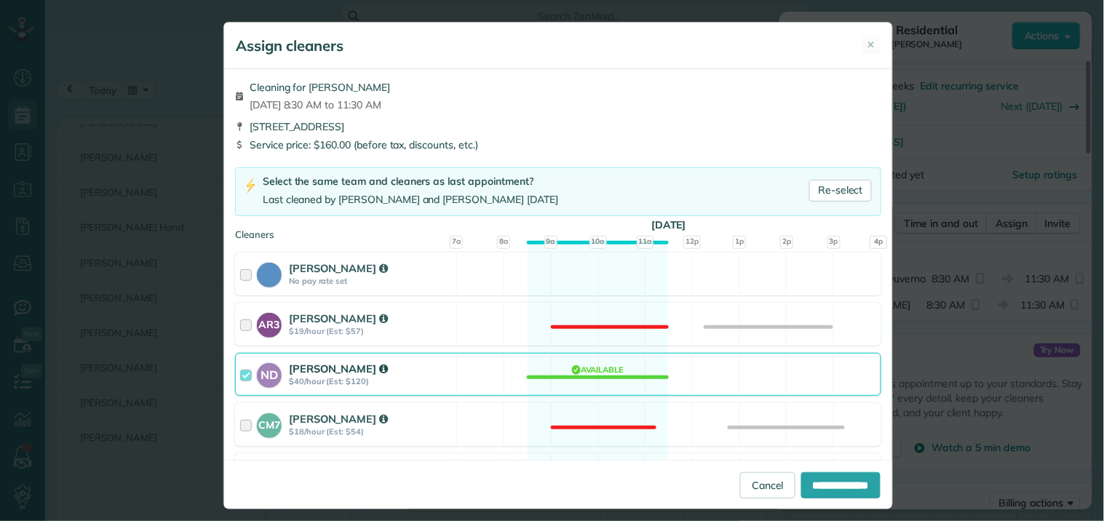
click at [588, 373] on div "ND Nathalie Duverna $40/hour (Est: $120) Available" at bounding box center [558, 374] width 646 height 43
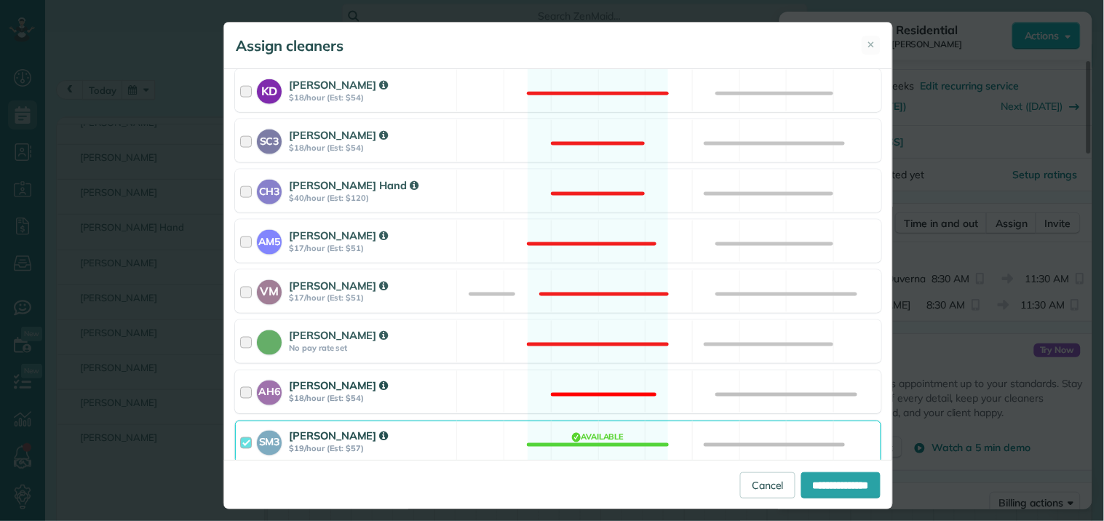
click at [575, 388] on div "AH6 Ashley Hudson $18/hour (Est: $54) Not available" at bounding box center [558, 392] width 646 height 43
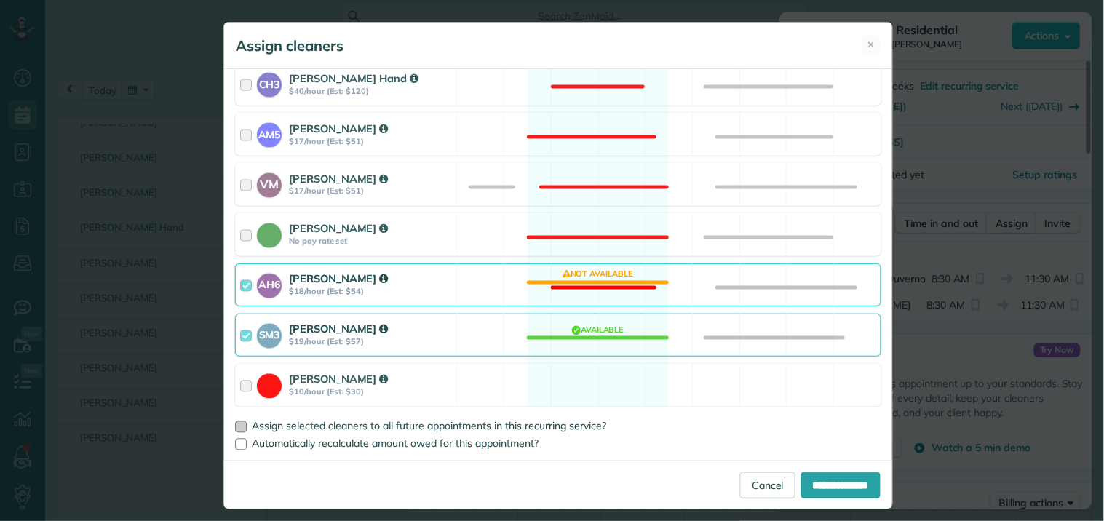
click at [235, 426] on div at bounding box center [241, 428] width 12 height 12
click at [819, 490] on input "**********" at bounding box center [841, 485] width 79 height 26
type input "**********"
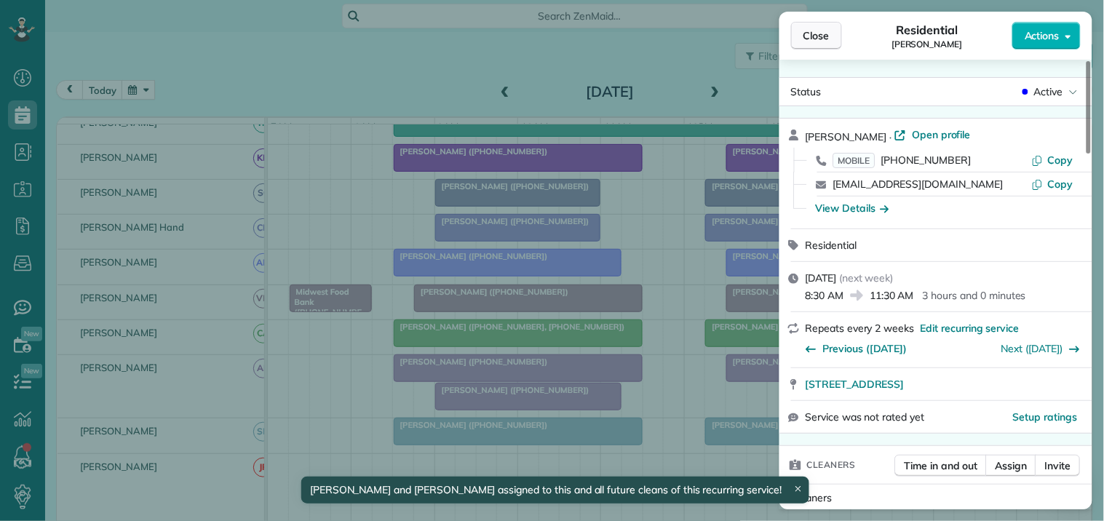
click at [834, 40] on button "Close" at bounding box center [816, 36] width 51 height 28
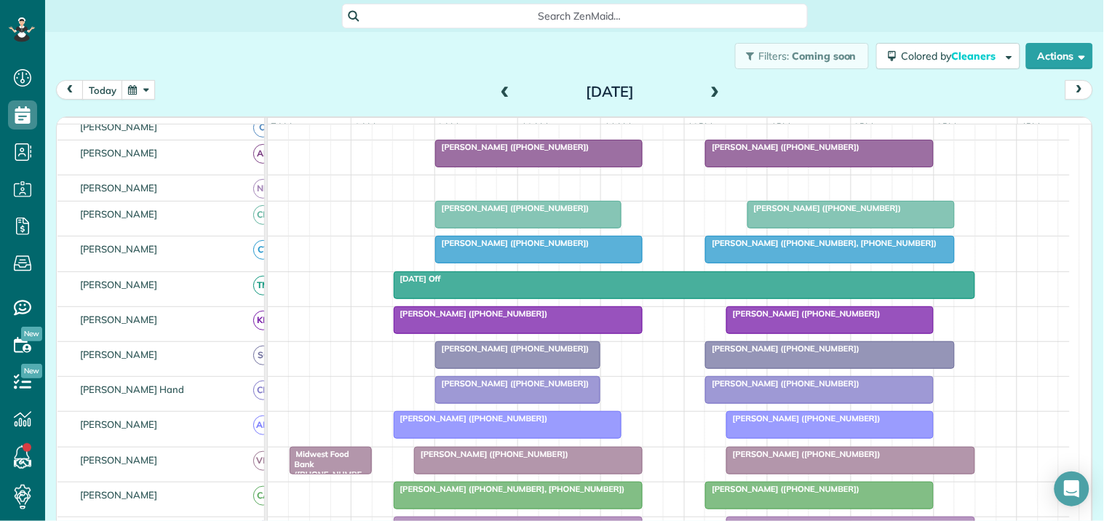
click at [534, 213] on span "Jan Abbott (+13148141415)" at bounding box center [513, 208] width 156 height 10
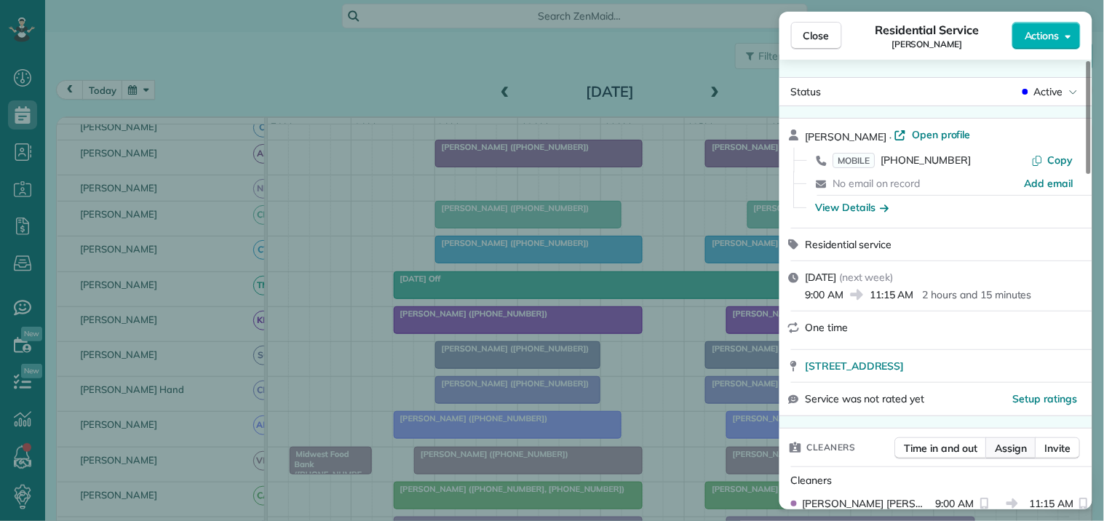
click at [1016, 447] on span "Assign" at bounding box center [1012, 448] width 32 height 15
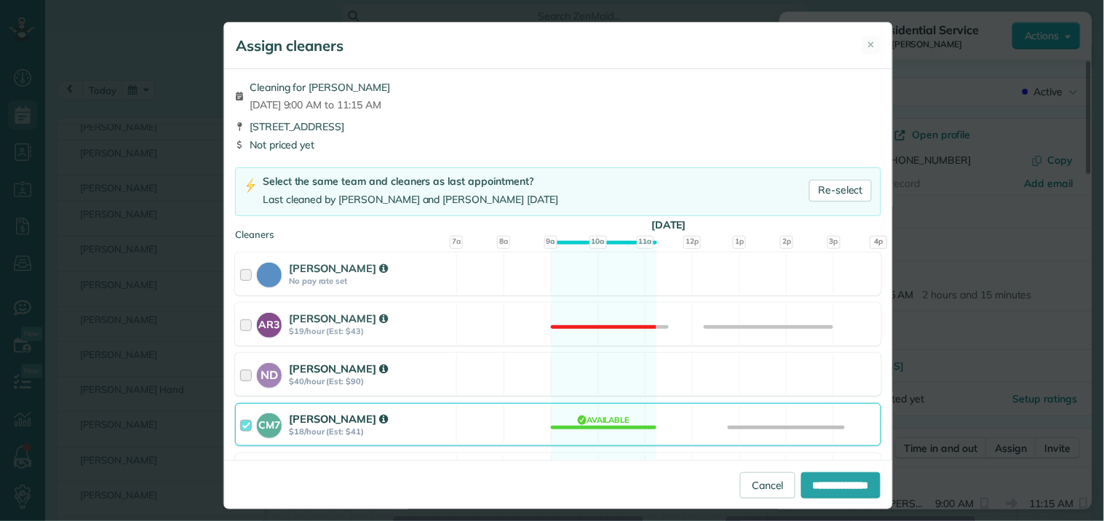
click at [583, 369] on div "ND Nathalie Duverna $40/hour (Est: $90) Available" at bounding box center [558, 374] width 646 height 43
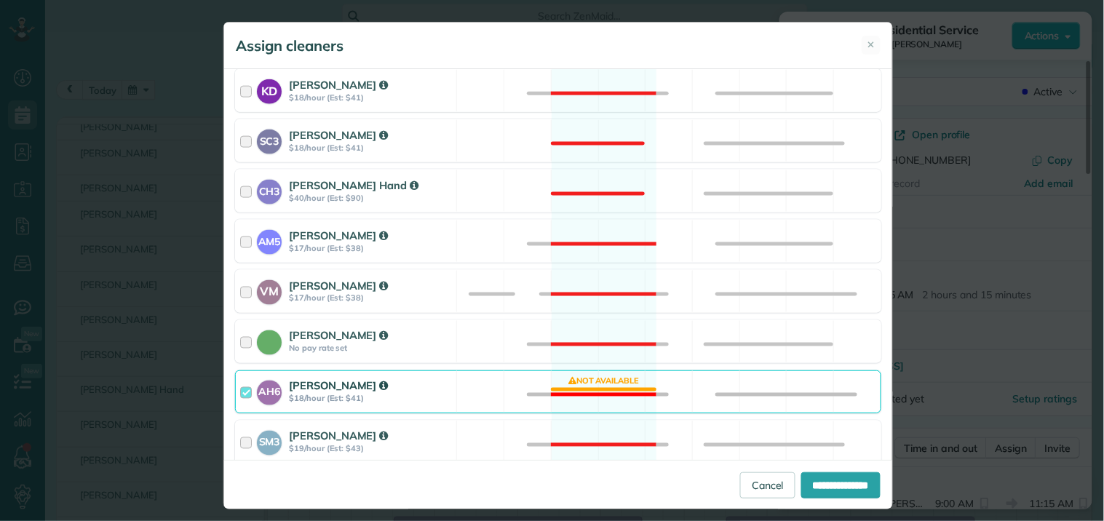
click at [580, 382] on div "AH6 Ashley Hudson $18/hour (Est: $41) Not available" at bounding box center [558, 392] width 646 height 43
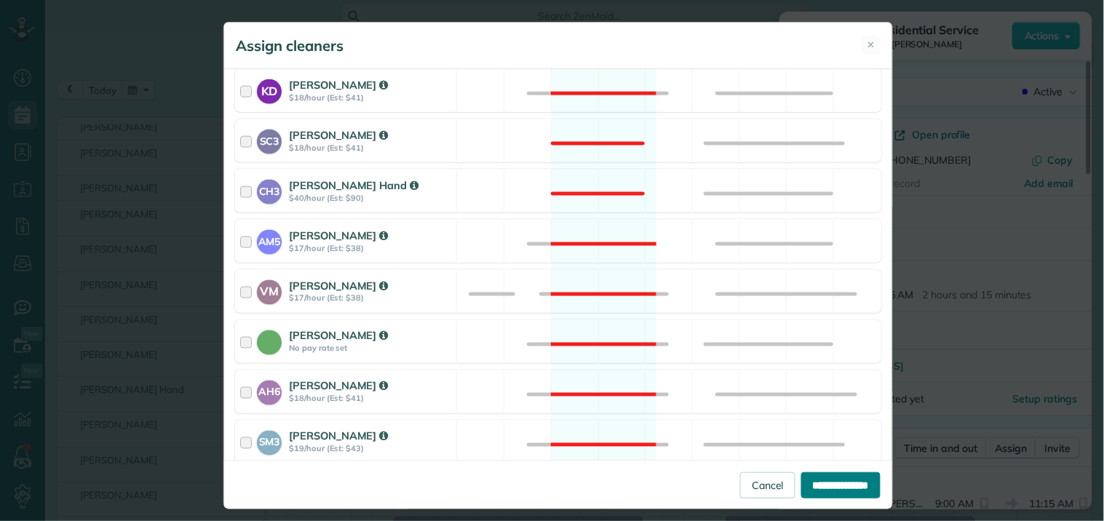
click at [823, 483] on input "**********" at bounding box center [841, 485] width 79 height 26
type input "**********"
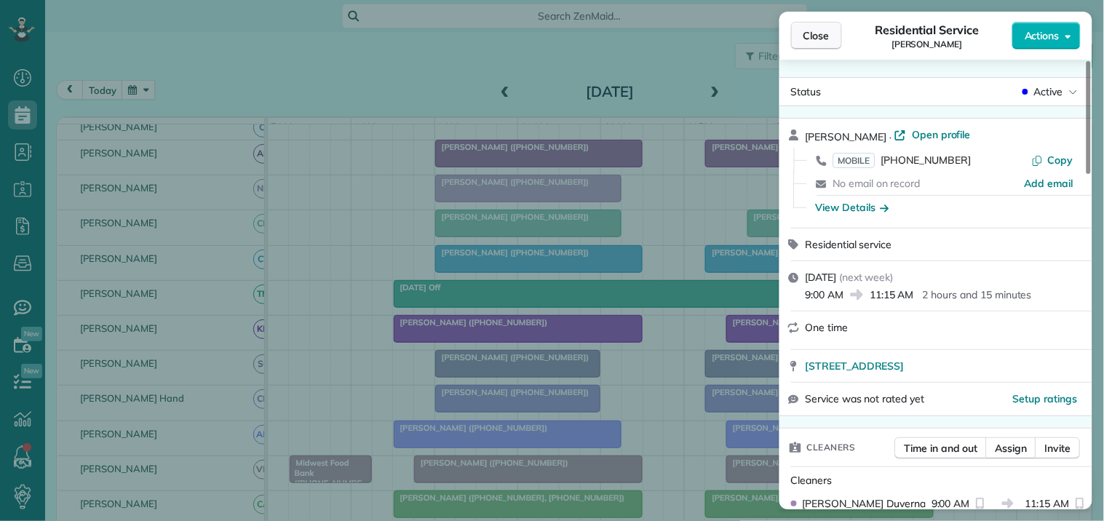
click at [824, 34] on span "Close" at bounding box center [817, 35] width 26 height 15
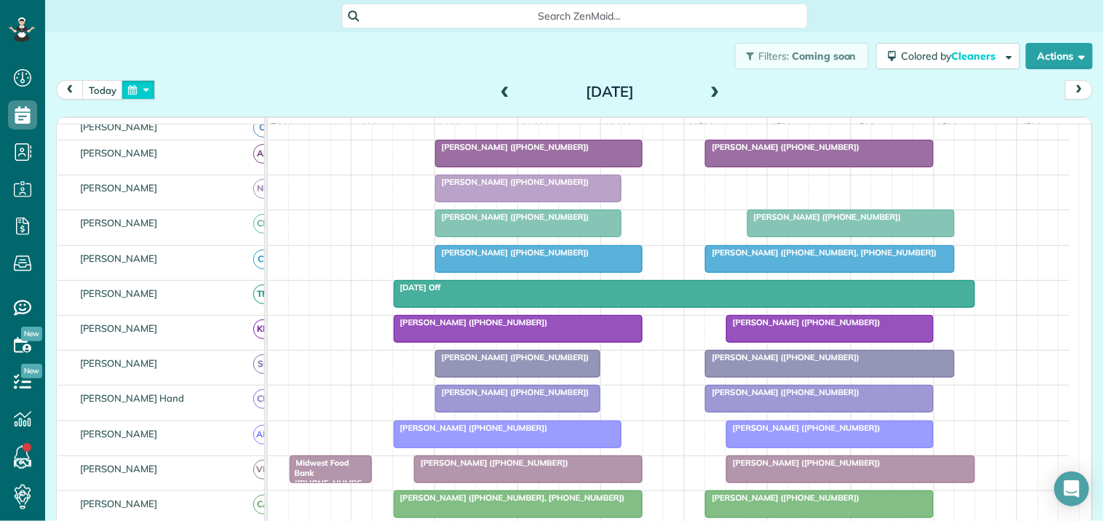
click at [132, 88] on button "button" at bounding box center [138, 90] width 33 height 20
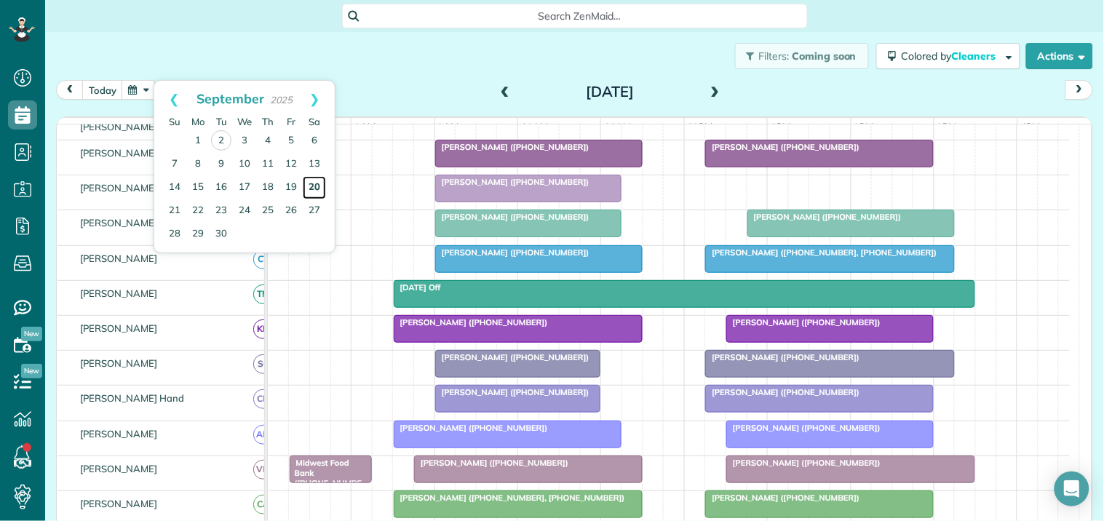
click at [316, 178] on link "20" at bounding box center [314, 187] width 23 height 23
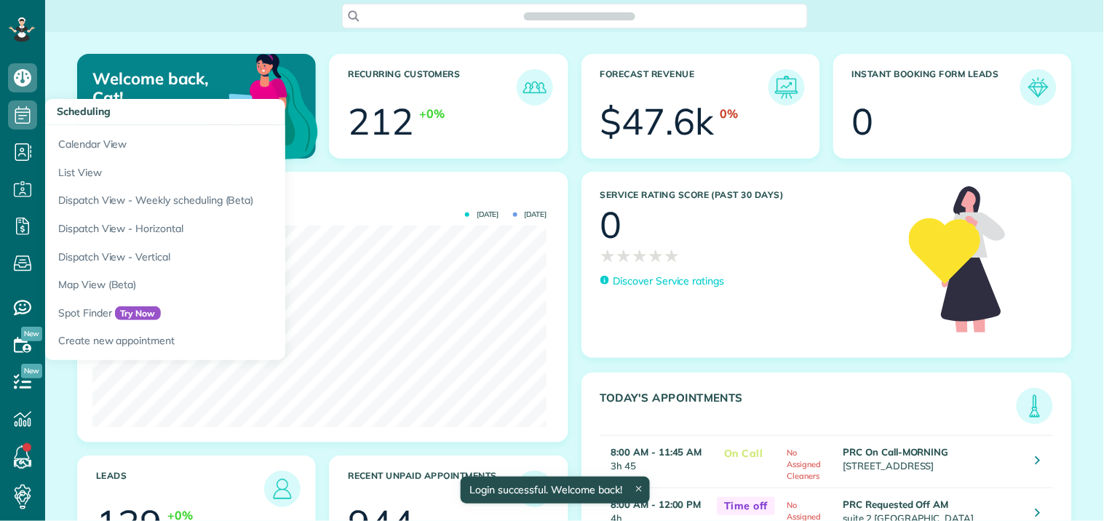
scroll to position [202, 454]
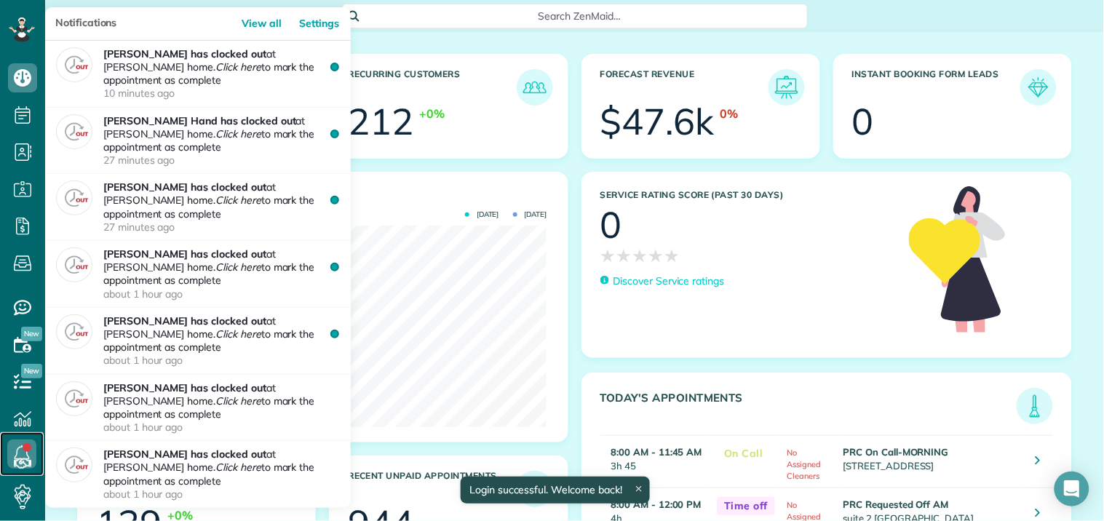
click at [31, 448] on link at bounding box center [22, 454] width 44 height 44
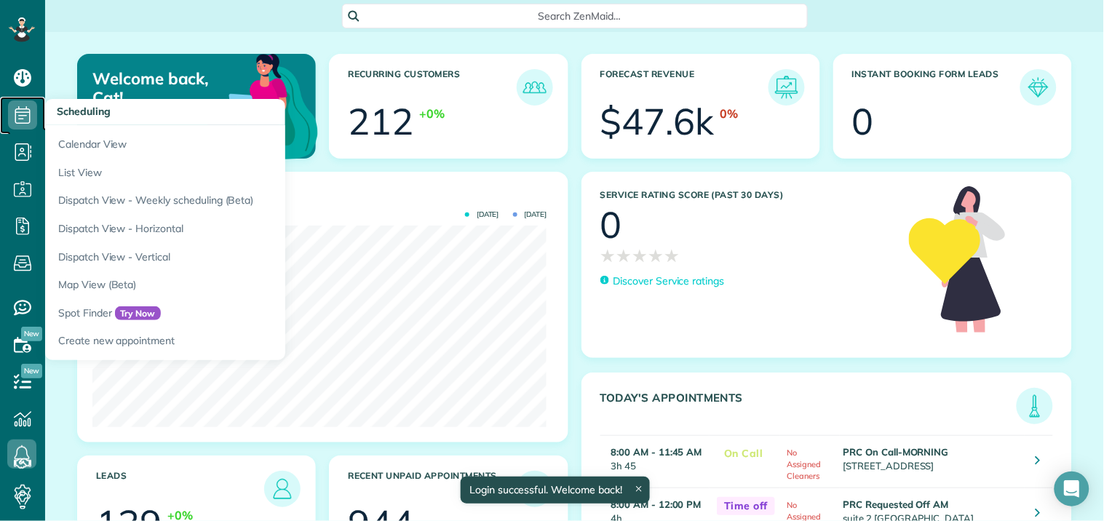
click at [16, 111] on icon at bounding box center [22, 114] width 29 height 29
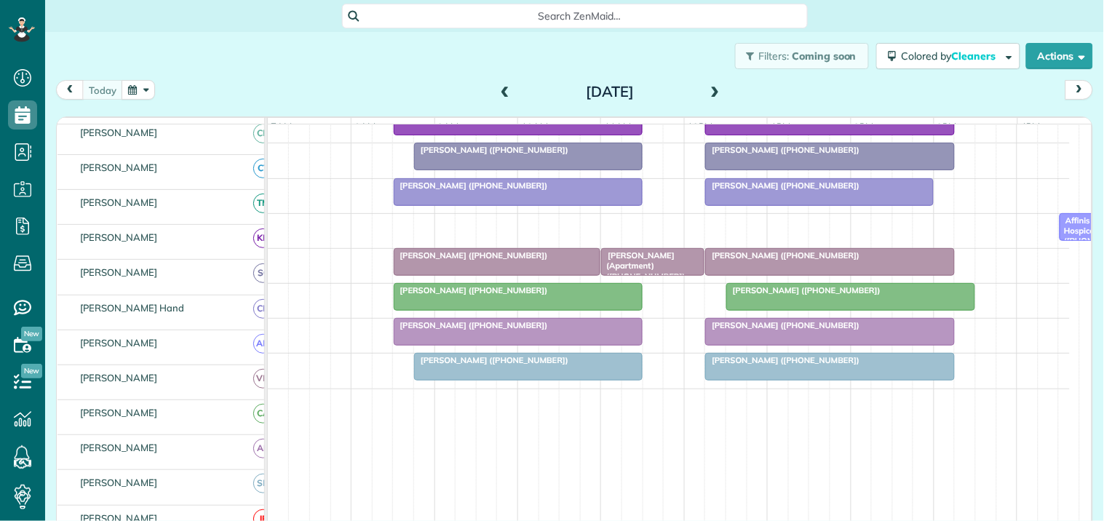
scroll to position [404, 0]
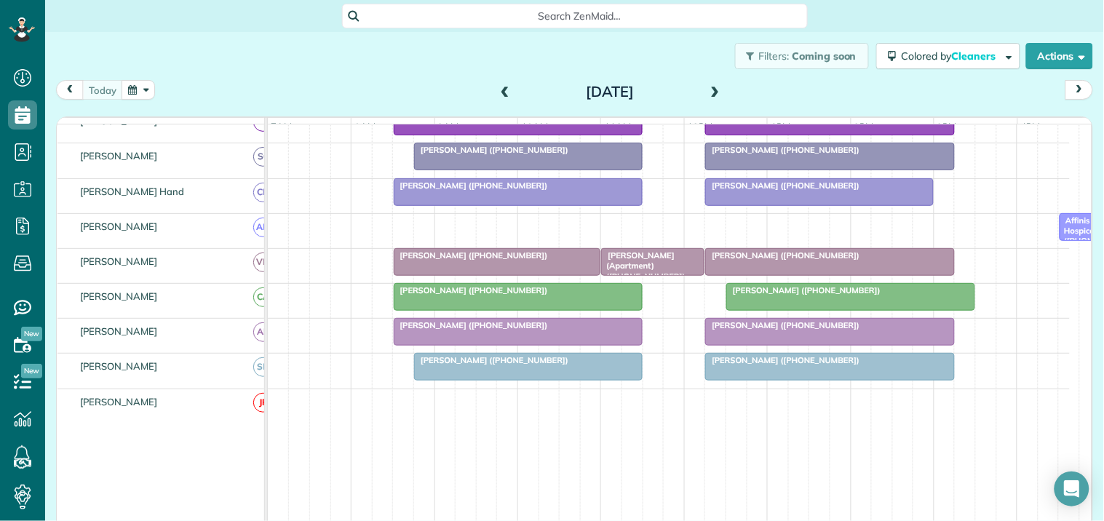
click at [787, 365] on span "[PERSON_NAME] ([PHONE_NUMBER])" at bounding box center [783, 360] width 156 height 10
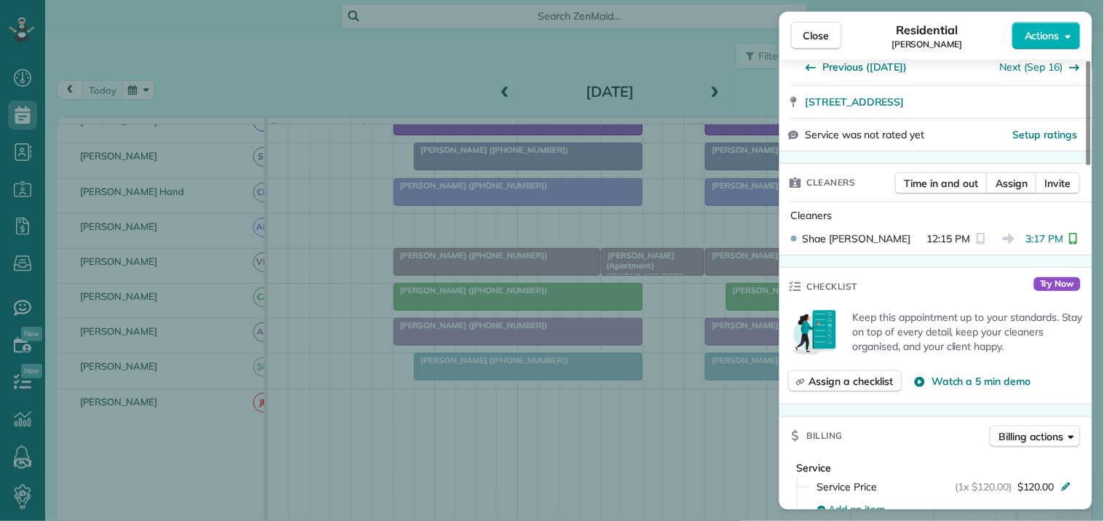
scroll to position [242, 0]
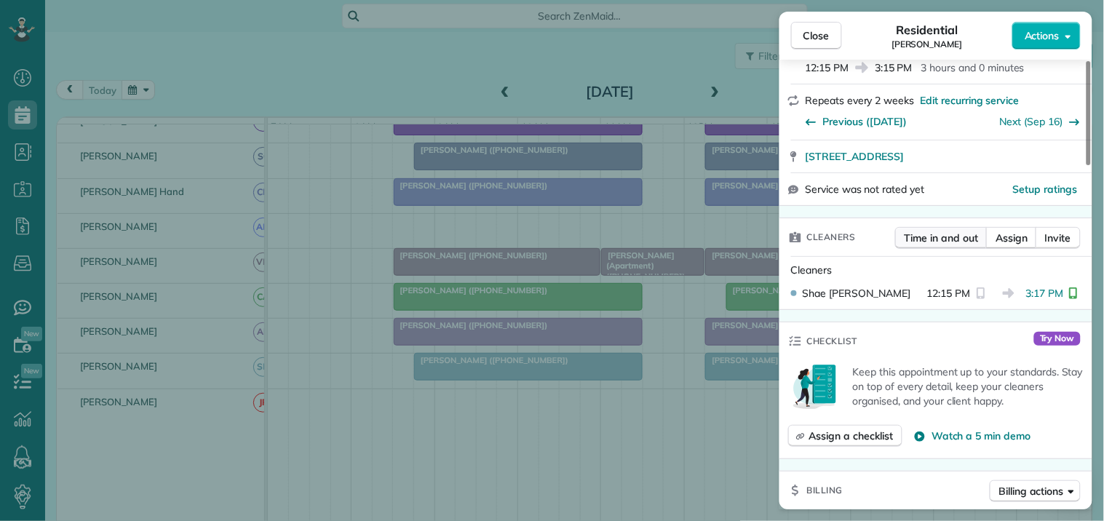
click at [938, 231] on span "Time in and out" at bounding box center [942, 238] width 74 height 15
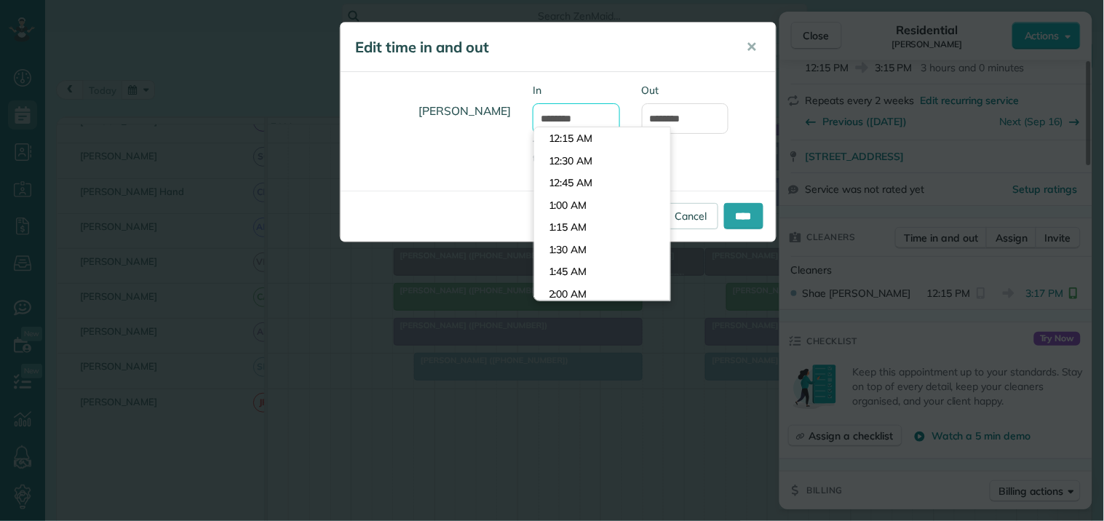
click at [563, 117] on input "********" at bounding box center [576, 118] width 87 height 31
click at [577, 157] on li "12:15 PM" at bounding box center [602, 162] width 136 height 23
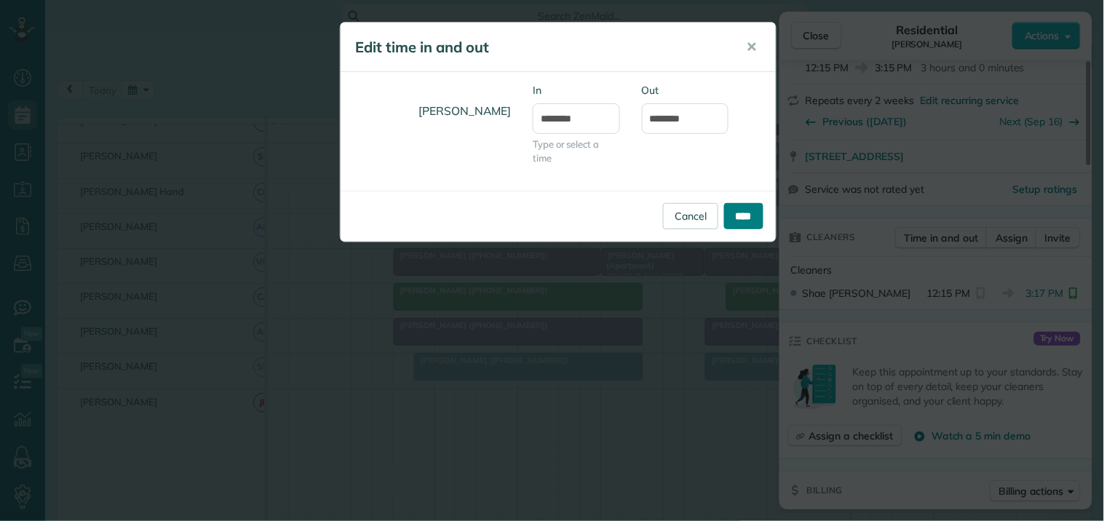
click at [753, 213] on input "****" at bounding box center [743, 216] width 39 height 26
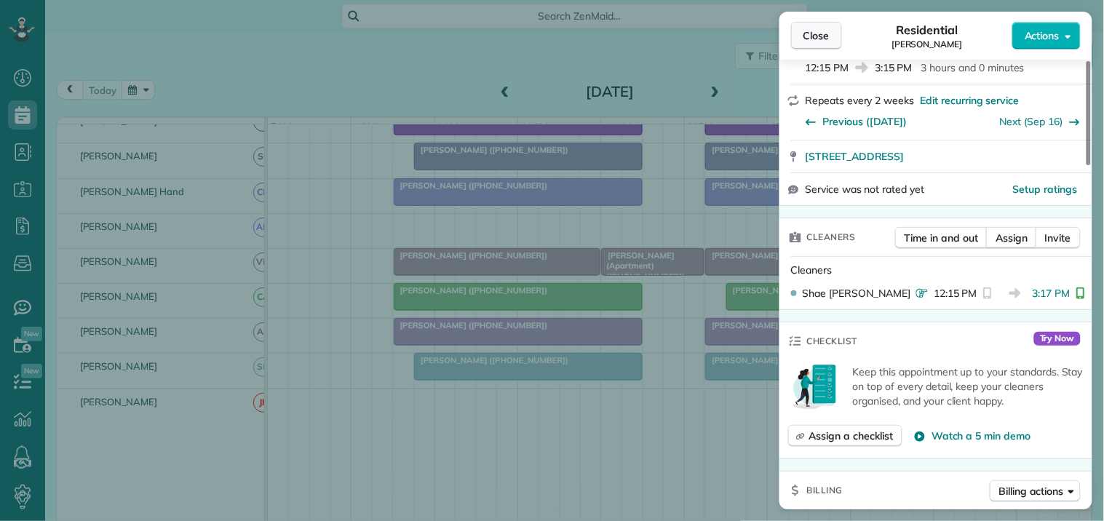
click at [817, 41] on span "Close" at bounding box center [817, 35] width 26 height 15
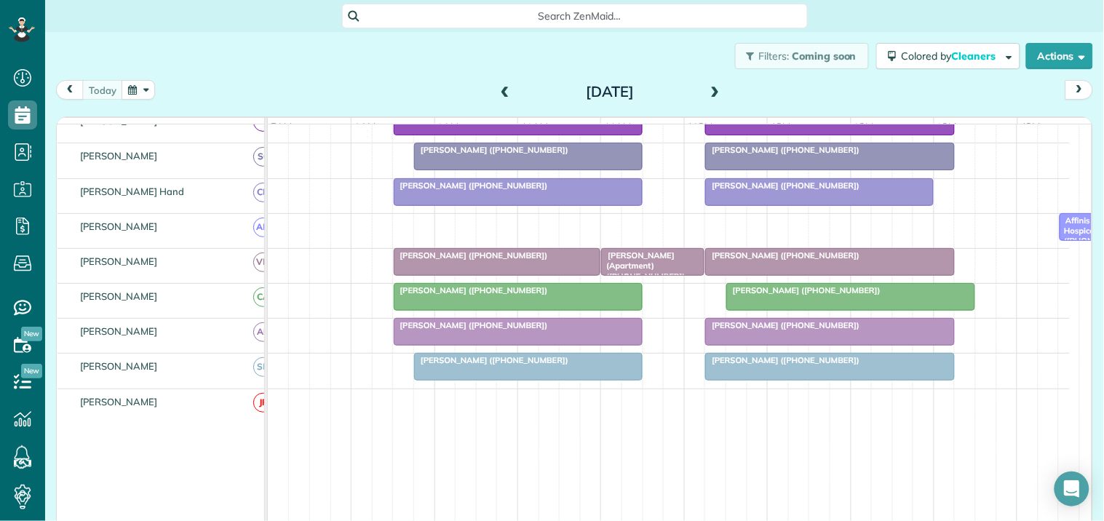
click at [805, 296] on span "Britany Marshman (+14703887117)" at bounding box center [804, 290] width 156 height 10
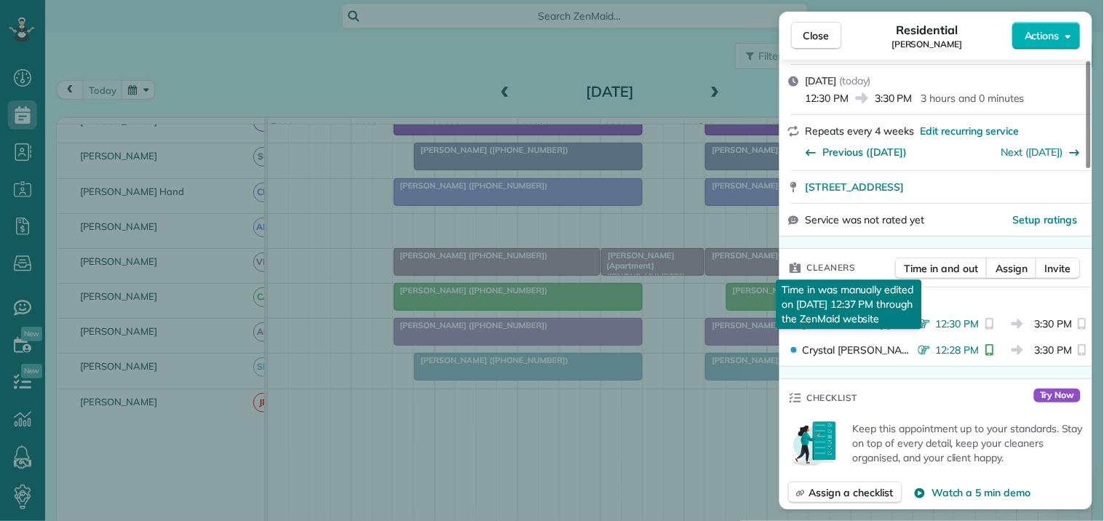
scroll to position [242, 0]
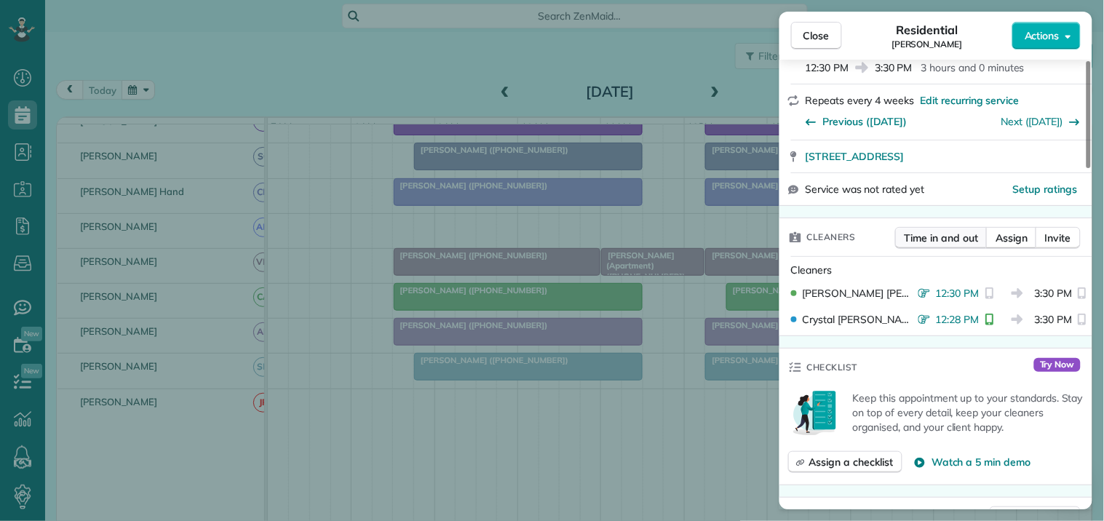
click at [936, 231] on span "Time in and out" at bounding box center [942, 238] width 74 height 15
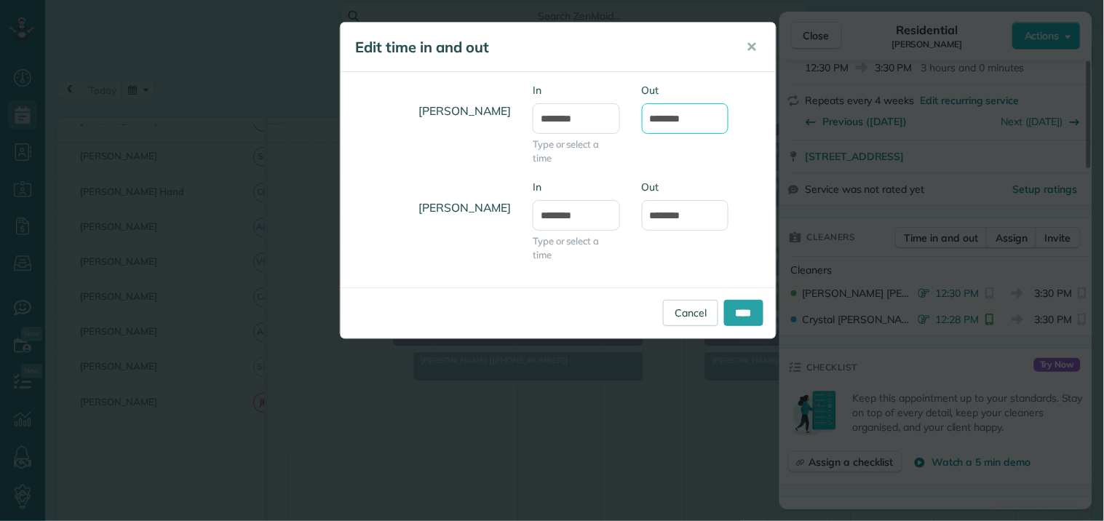
click at [673, 117] on input "*******" at bounding box center [685, 118] width 87 height 31
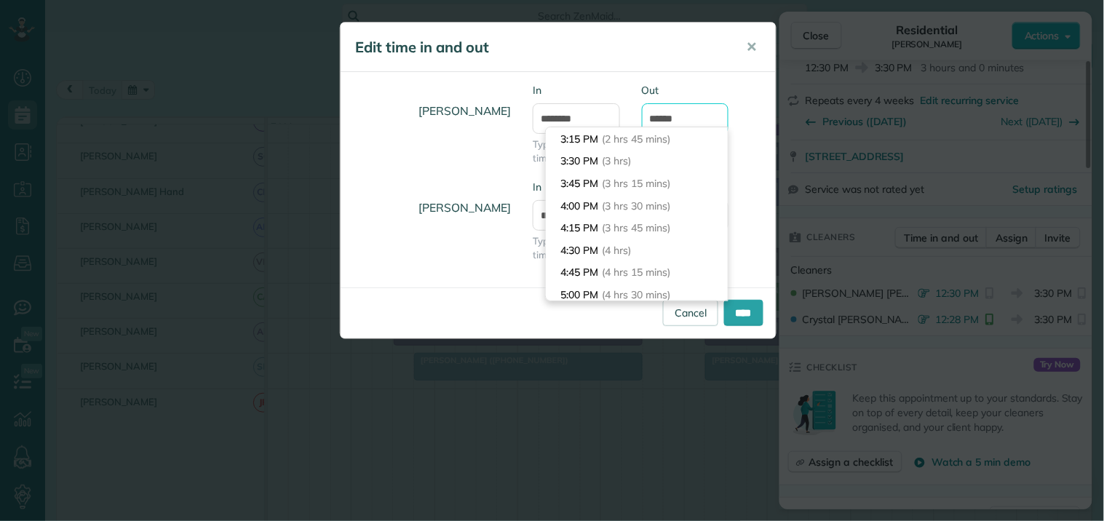
scroll to position [199, 0]
type input "*******"
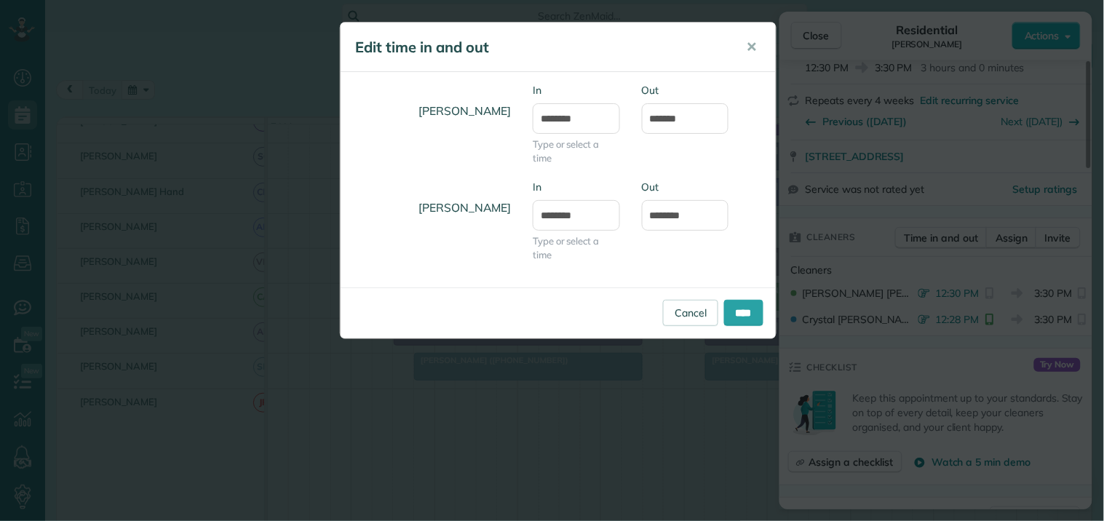
click at [732, 90] on div "Out *******" at bounding box center [685, 116] width 109 height 66
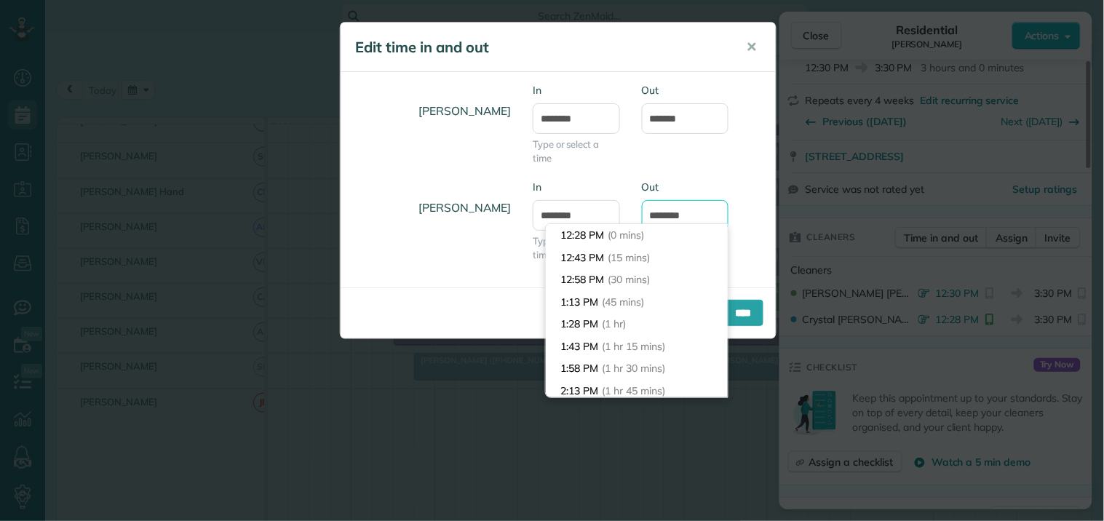
click at [671, 209] on input "*******" at bounding box center [685, 215] width 87 height 31
type input "*******"
click at [700, 155] on div "Catherine Altman In ******** Type or select a time Out *******" at bounding box center [558, 131] width 435 height 97
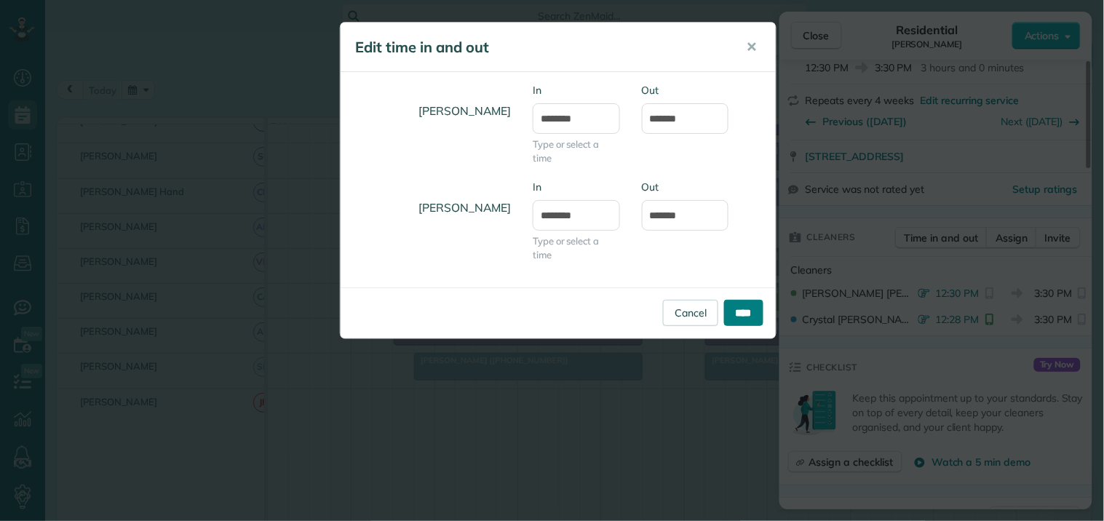
click at [745, 315] on input "****" at bounding box center [743, 313] width 39 height 26
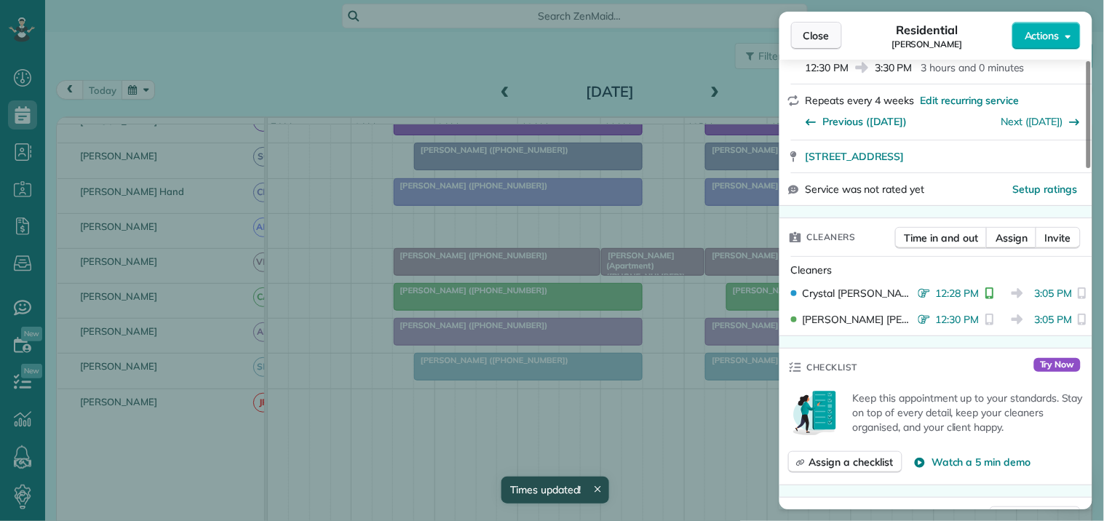
click at [823, 35] on span "Close" at bounding box center [817, 35] width 26 height 15
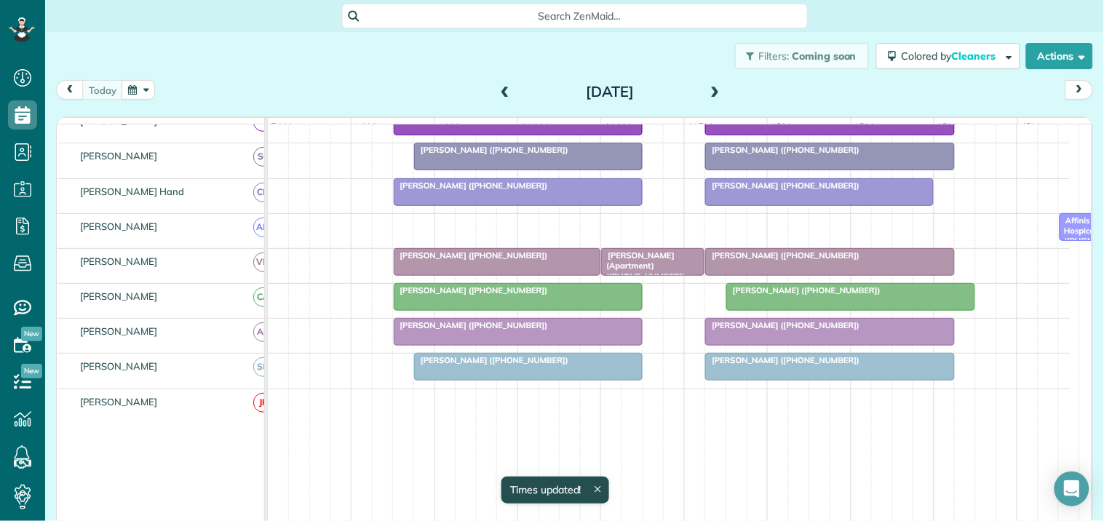
click at [796, 191] on span "[PERSON_NAME] ([PHONE_NUMBER])" at bounding box center [783, 186] width 156 height 10
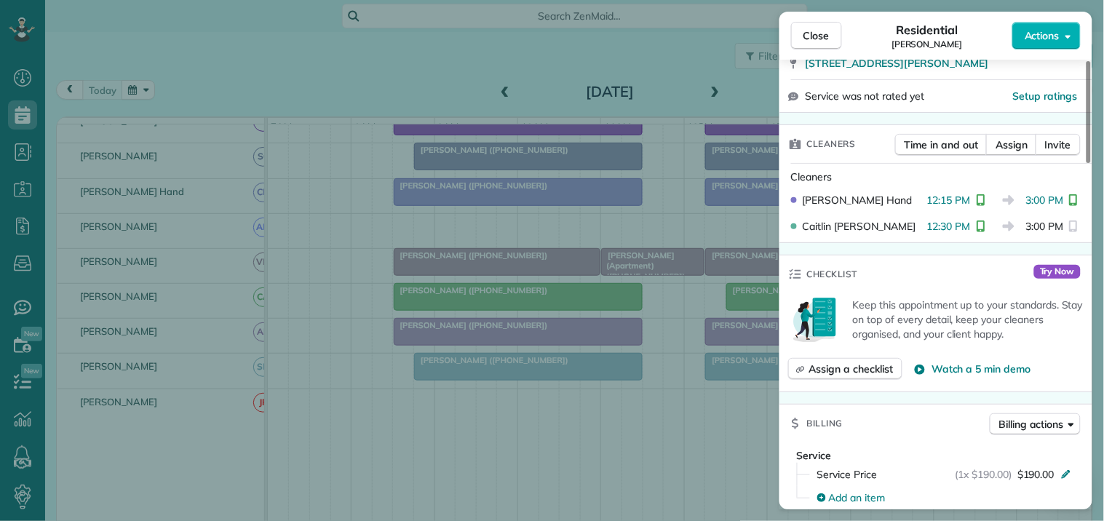
scroll to position [323, 0]
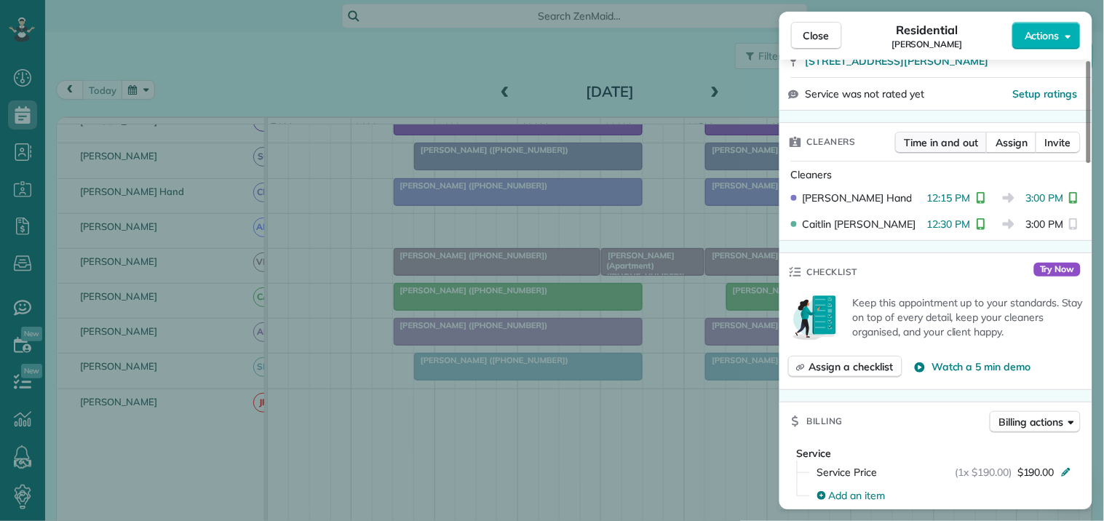
click at [919, 142] on span "Time in and out" at bounding box center [942, 142] width 74 height 15
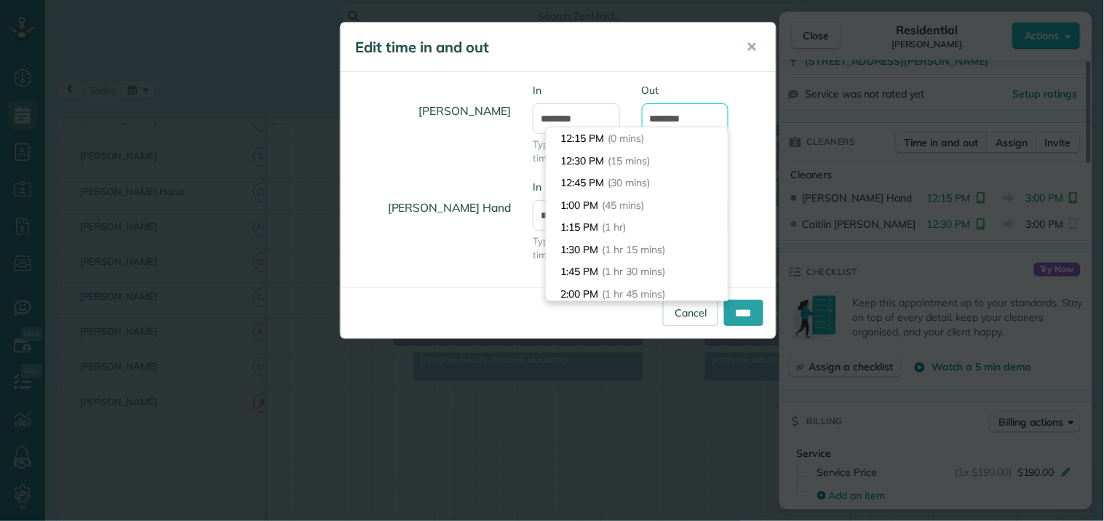
click at [701, 112] on input "*******" at bounding box center [685, 118] width 87 height 31
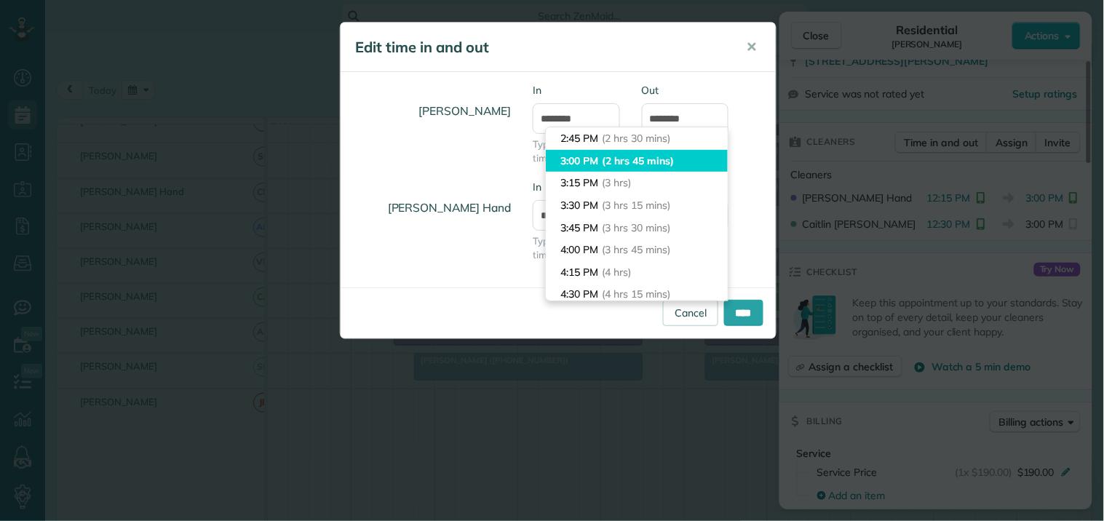
type input "*******"
click at [617, 161] on body "Dashboard Scheduling Calendar View List View Dispatch View - Weekly scheduling …" at bounding box center [552, 260] width 1104 height 521
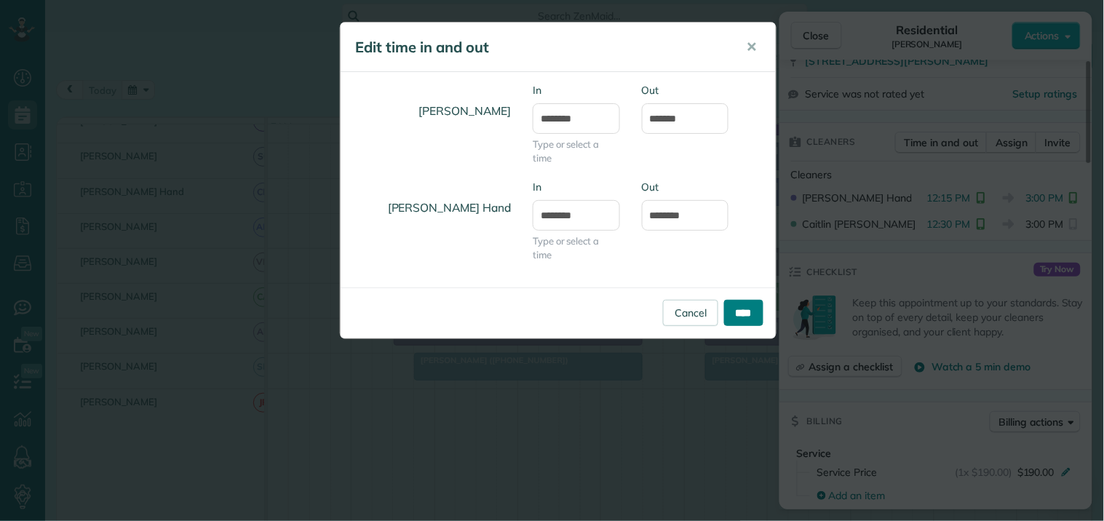
click at [748, 314] on input "****" at bounding box center [743, 313] width 39 height 26
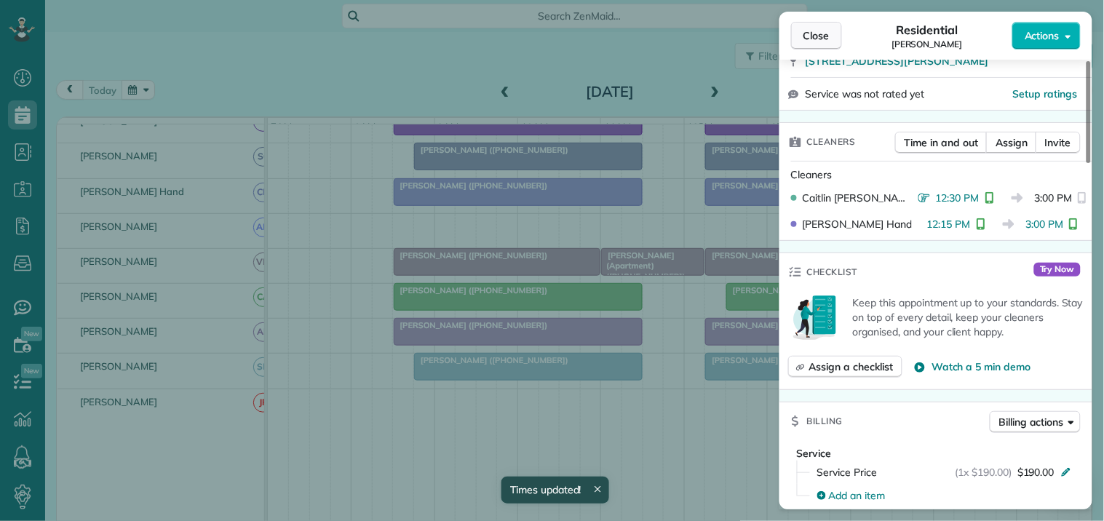
click at [817, 37] on span "Close" at bounding box center [817, 35] width 26 height 15
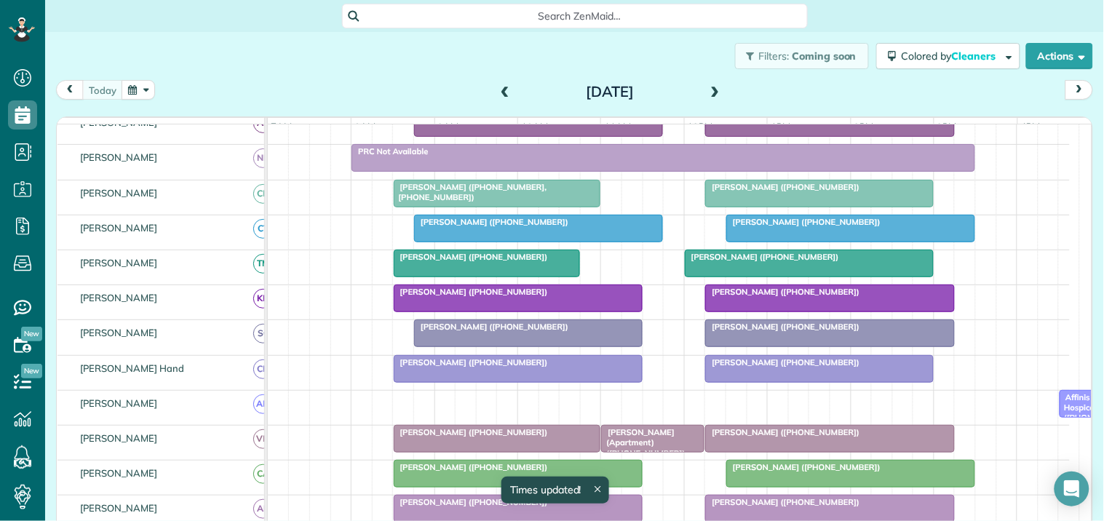
scroll to position [81, 0]
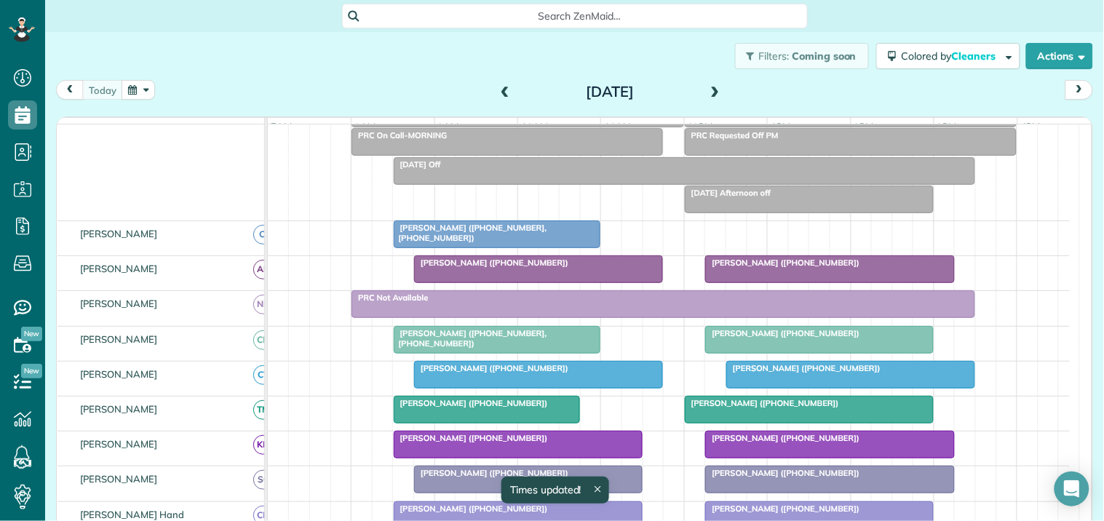
click at [780, 282] on div at bounding box center [830, 269] width 248 height 26
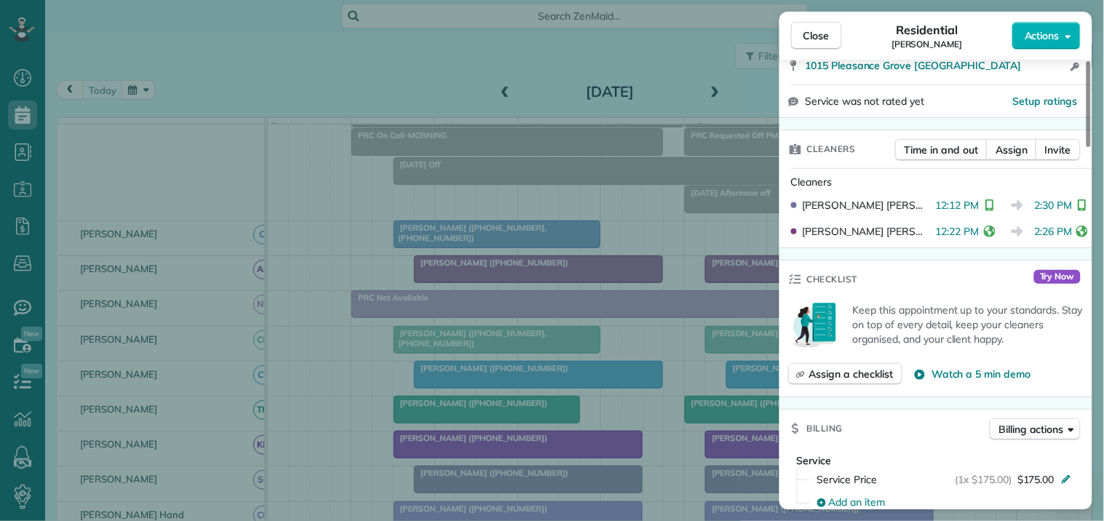
scroll to position [323, 0]
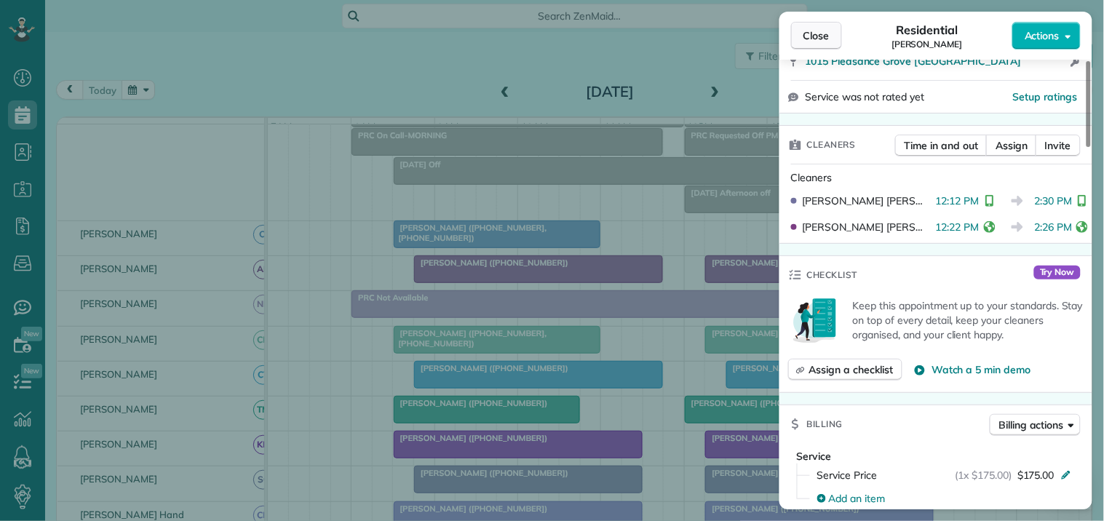
click at [815, 34] on span "Close" at bounding box center [817, 35] width 26 height 15
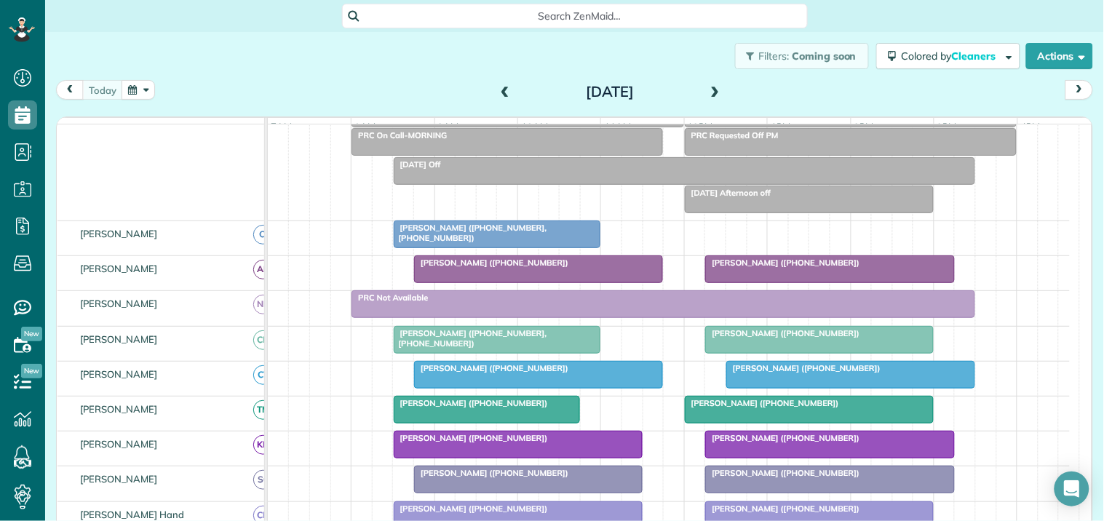
click at [777, 352] on div at bounding box center [819, 340] width 227 height 26
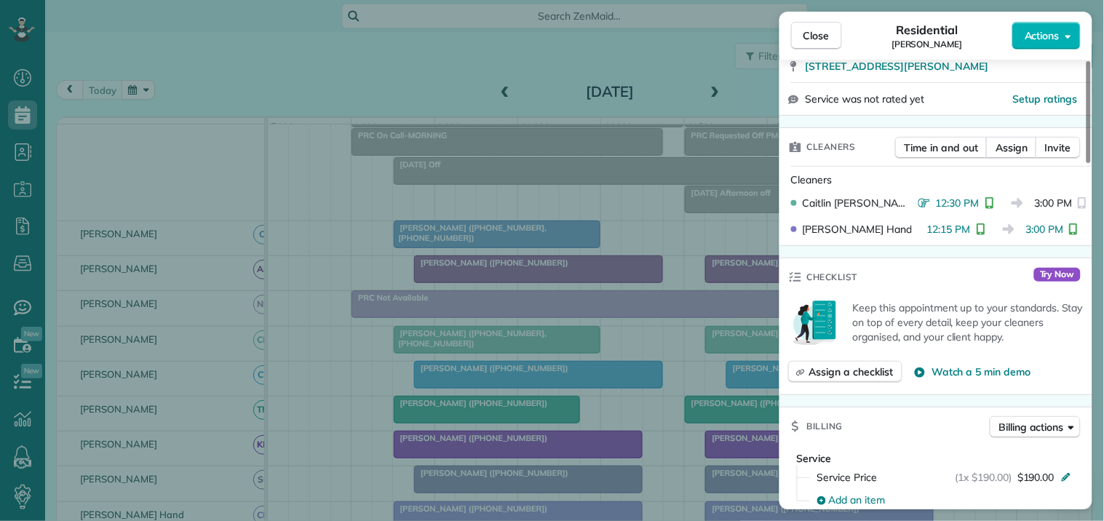
scroll to position [323, 0]
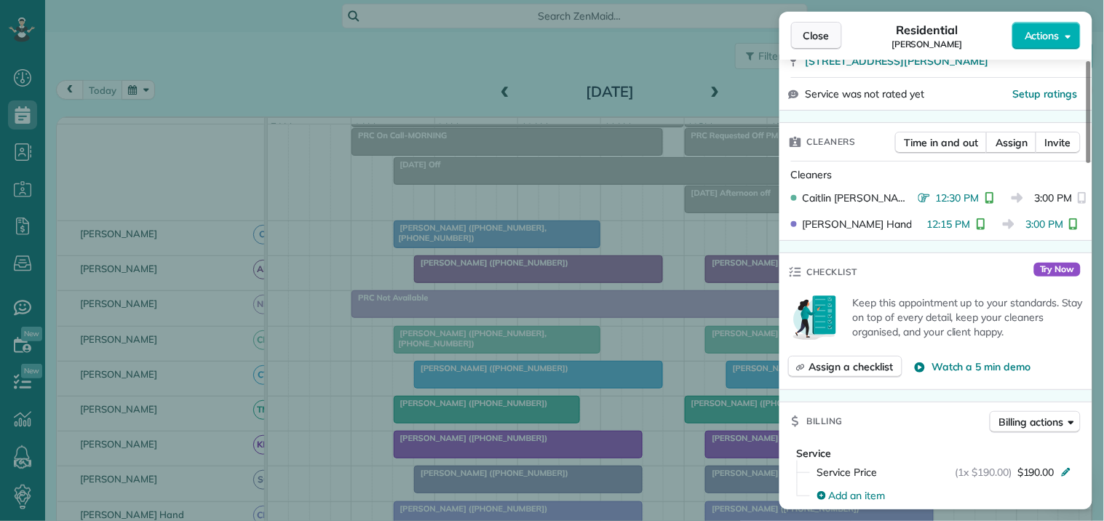
click at [820, 33] on span "Close" at bounding box center [817, 35] width 26 height 15
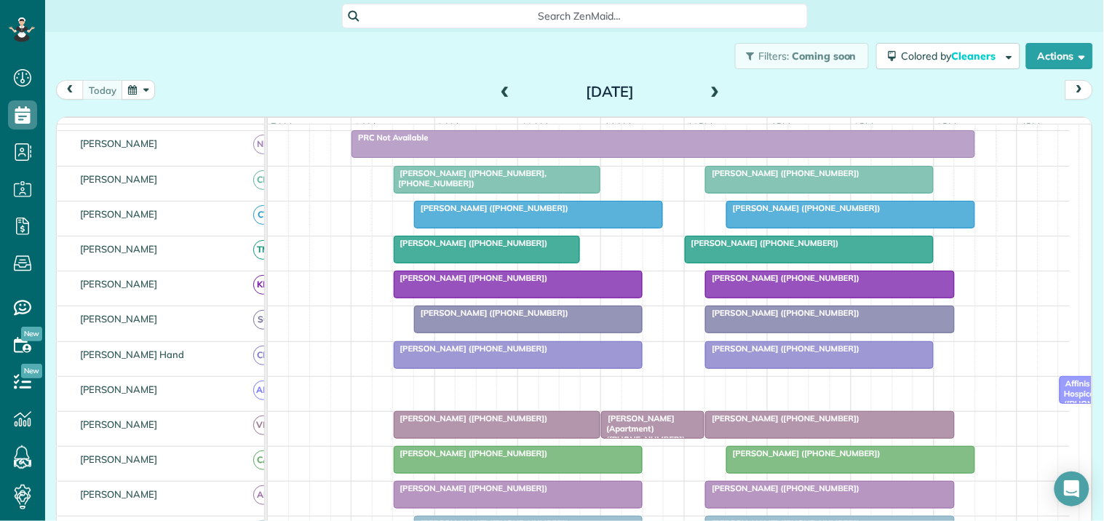
scroll to position [242, 0]
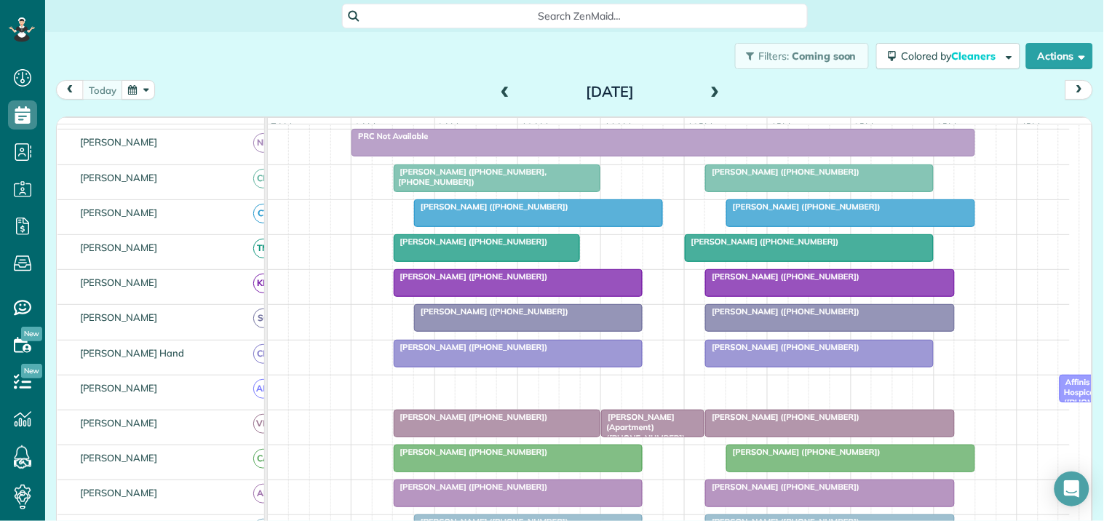
click at [802, 212] on span "[PERSON_NAME] ([PHONE_NUMBER])" at bounding box center [804, 207] width 156 height 10
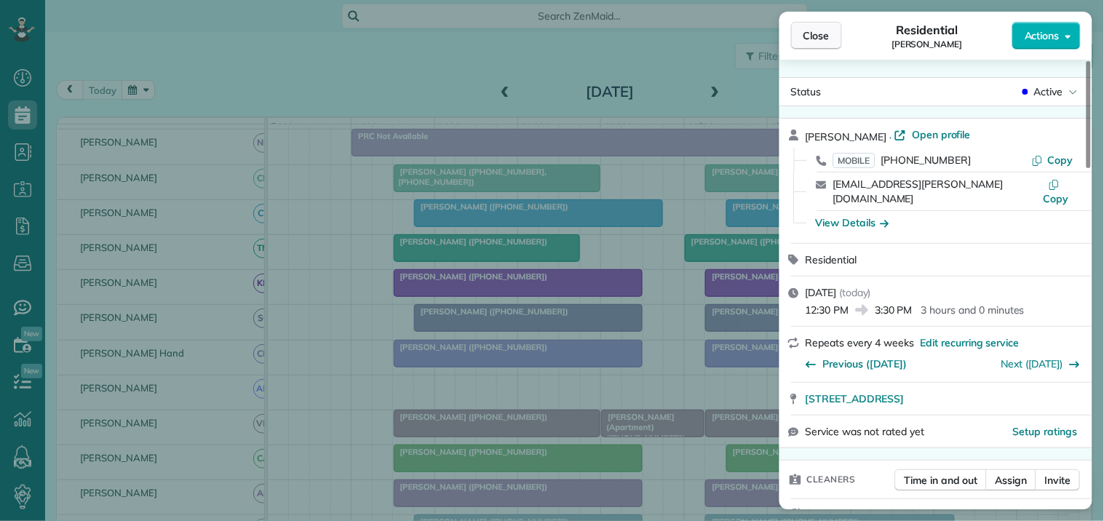
click at [823, 41] on span "Close" at bounding box center [817, 35] width 26 height 15
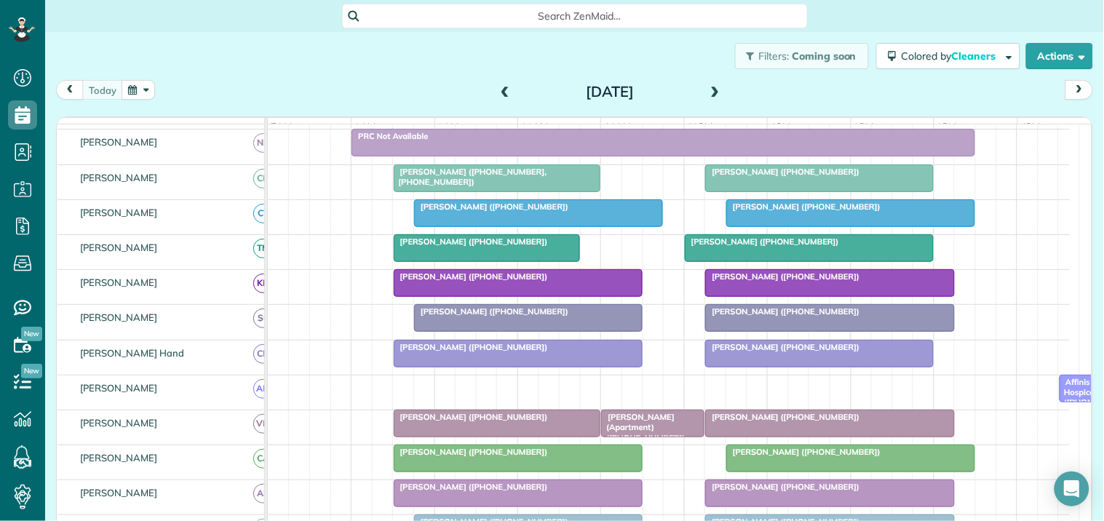
click at [794, 282] on div "[PERSON_NAME] ([PHONE_NUMBER])" at bounding box center [830, 277] width 240 height 10
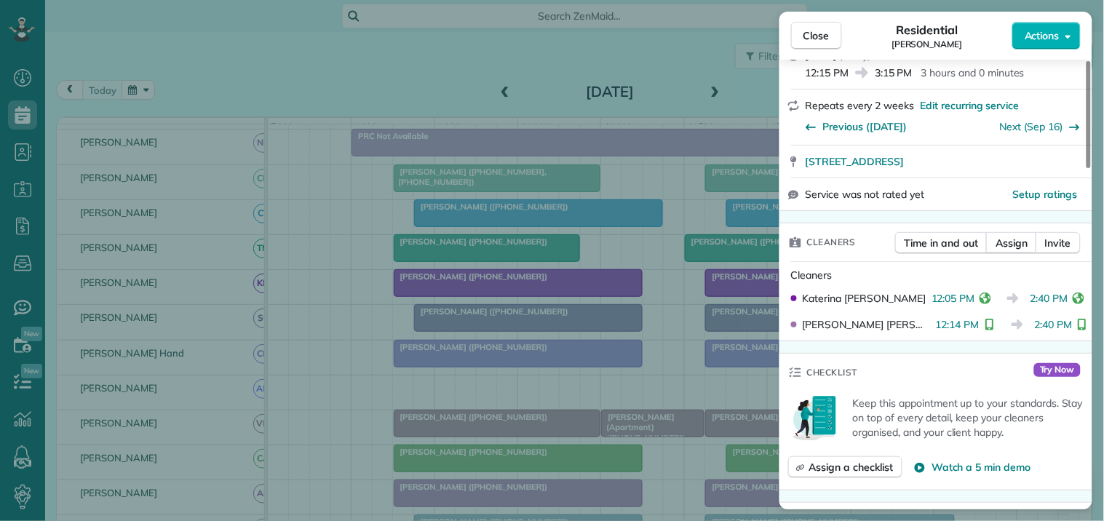
scroll to position [242, 0]
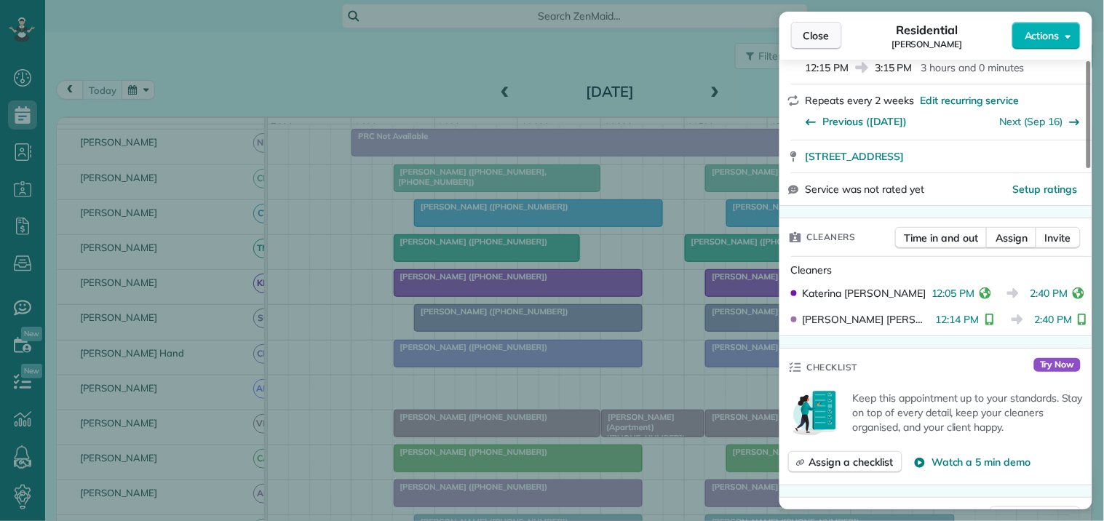
click at [823, 37] on span "Close" at bounding box center [817, 35] width 26 height 15
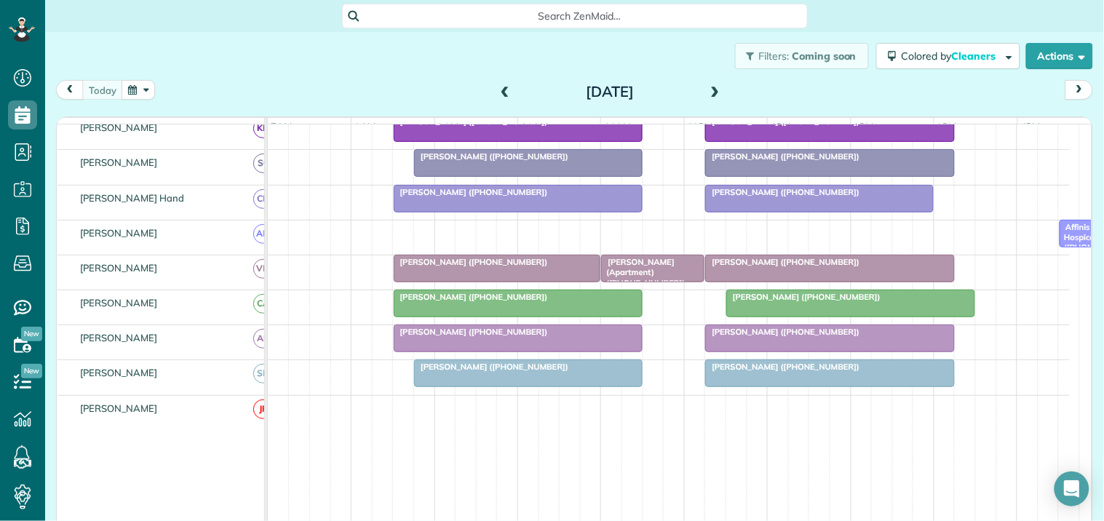
scroll to position [404, 0]
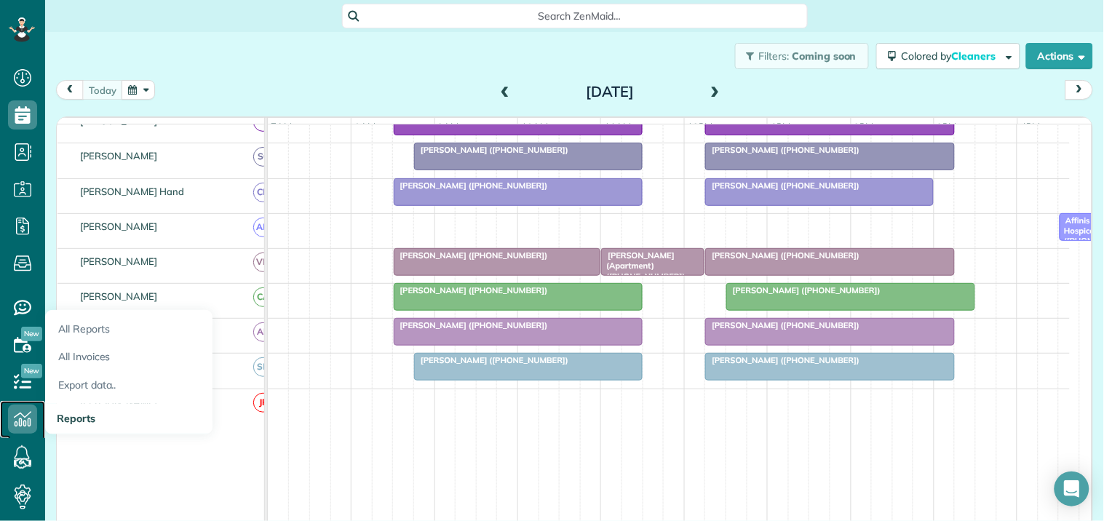
click at [25, 419] on icon at bounding box center [22, 419] width 29 height 29
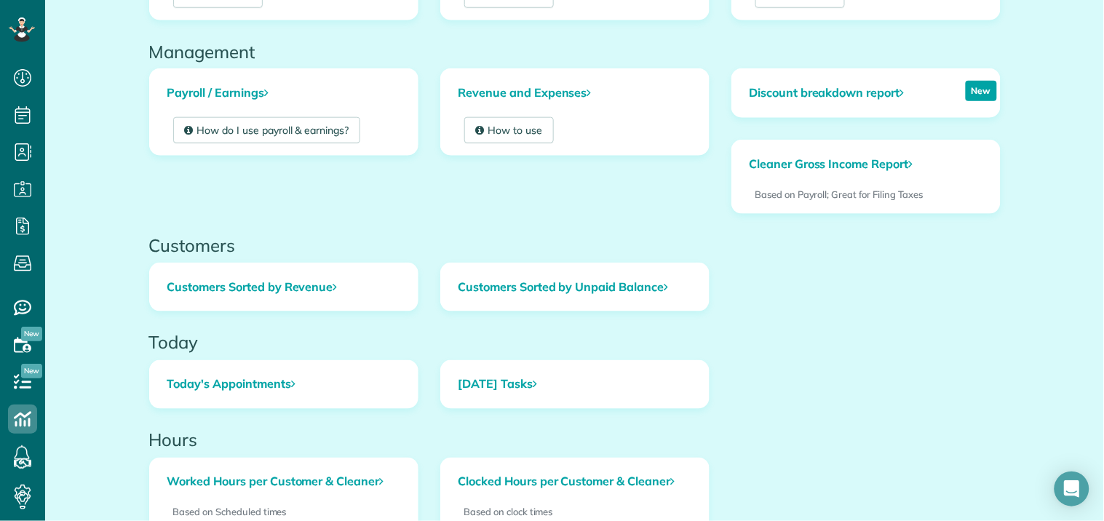
scroll to position [482, 0]
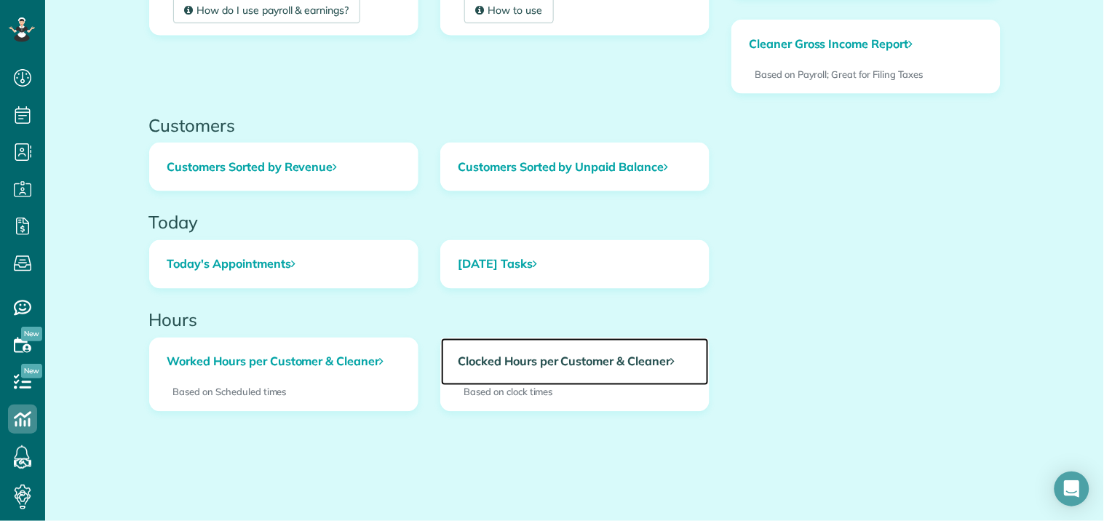
click at [554, 365] on link "Clocked Hours per Customer & Cleaner" at bounding box center [575, 363] width 268 height 48
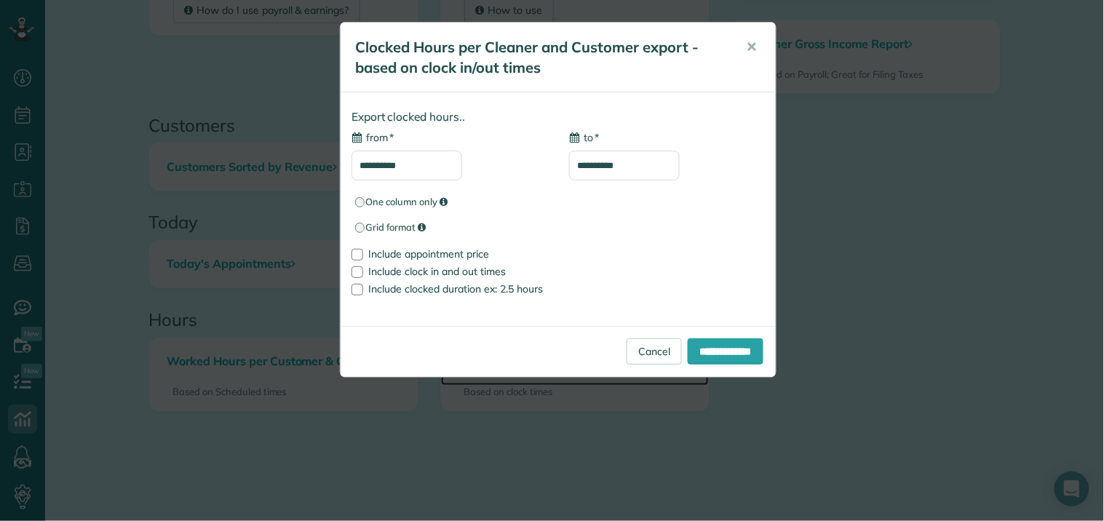
type input "**********"
click at [430, 168] on input "**********" at bounding box center [407, 166] width 111 height 30
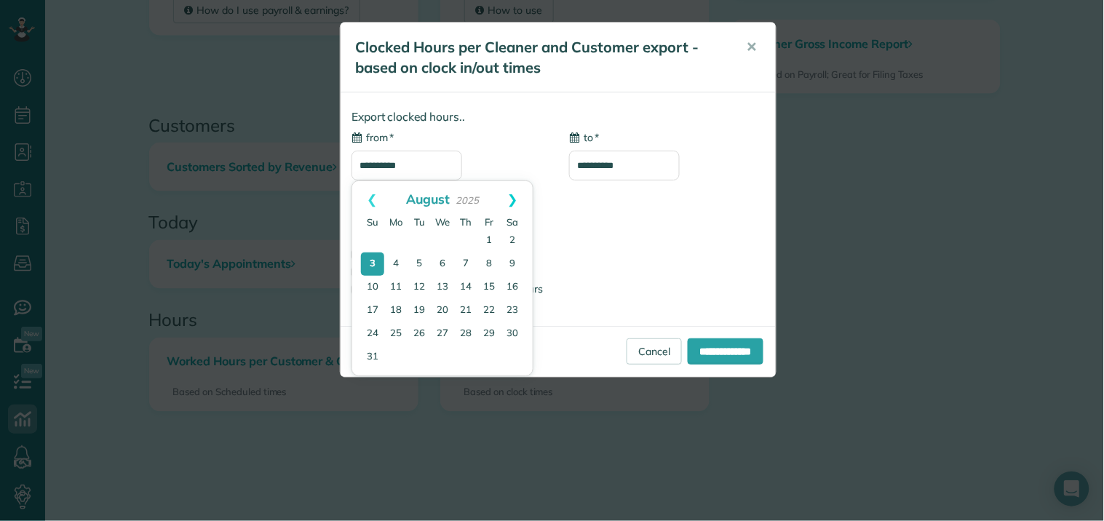
click at [518, 197] on link "Next" at bounding box center [514, 199] width 40 height 36
click at [419, 234] on link "2" at bounding box center [419, 241] width 20 height 20
type input "**********"
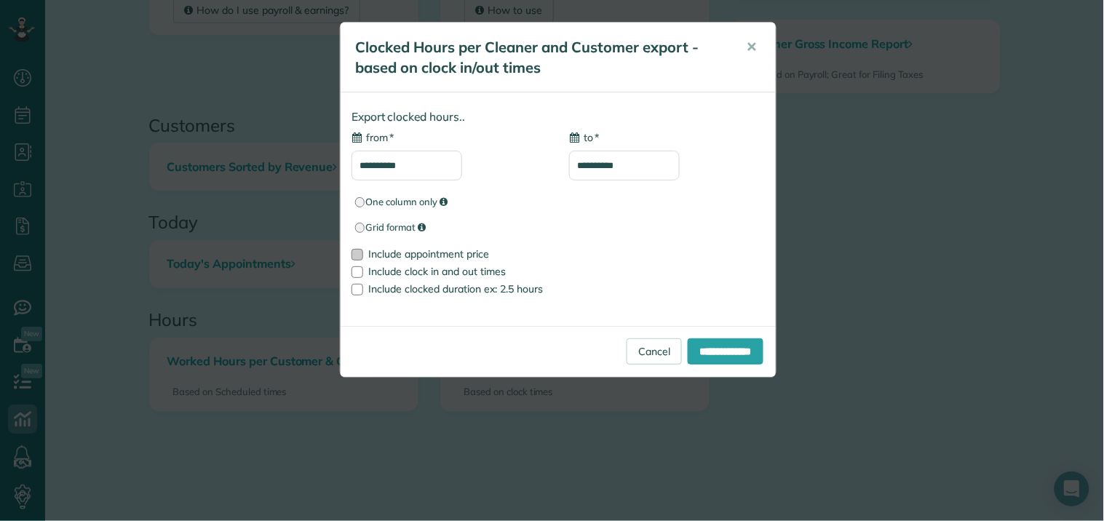
click at [358, 250] on div at bounding box center [358, 255] width 12 height 12
click at [725, 355] on input "**********" at bounding box center [726, 352] width 76 height 26
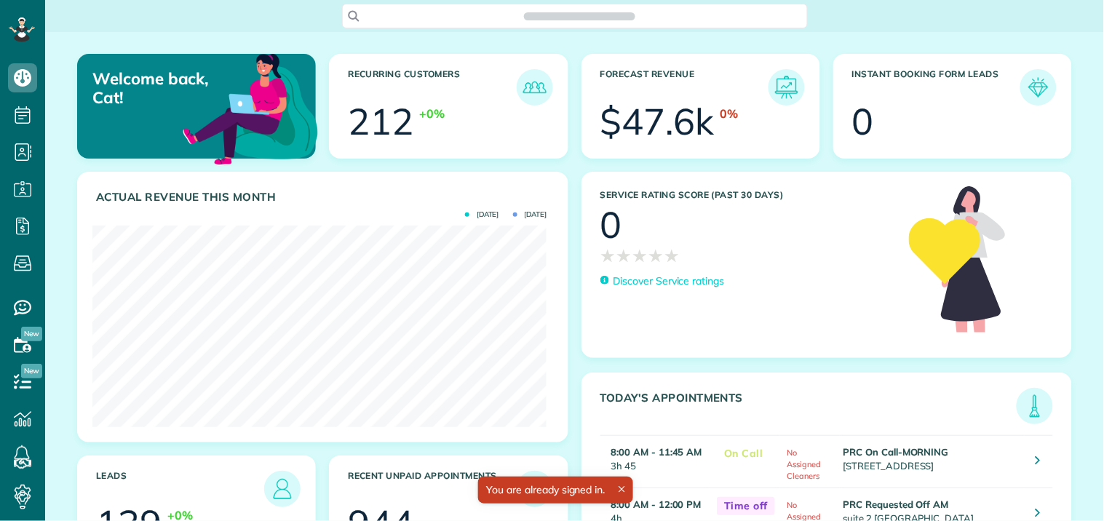
scroll to position [202, 454]
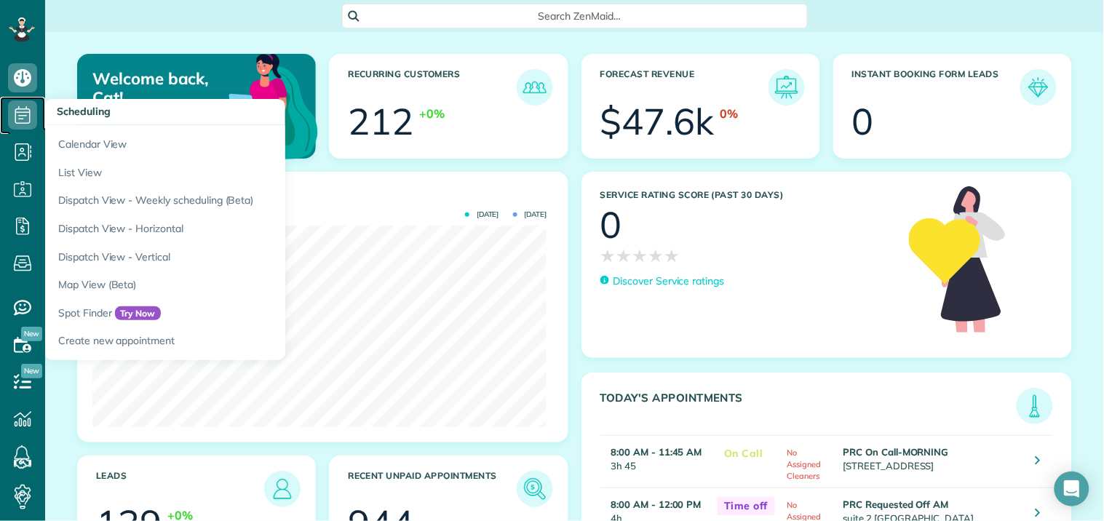
click at [19, 108] on icon at bounding box center [22, 114] width 29 height 29
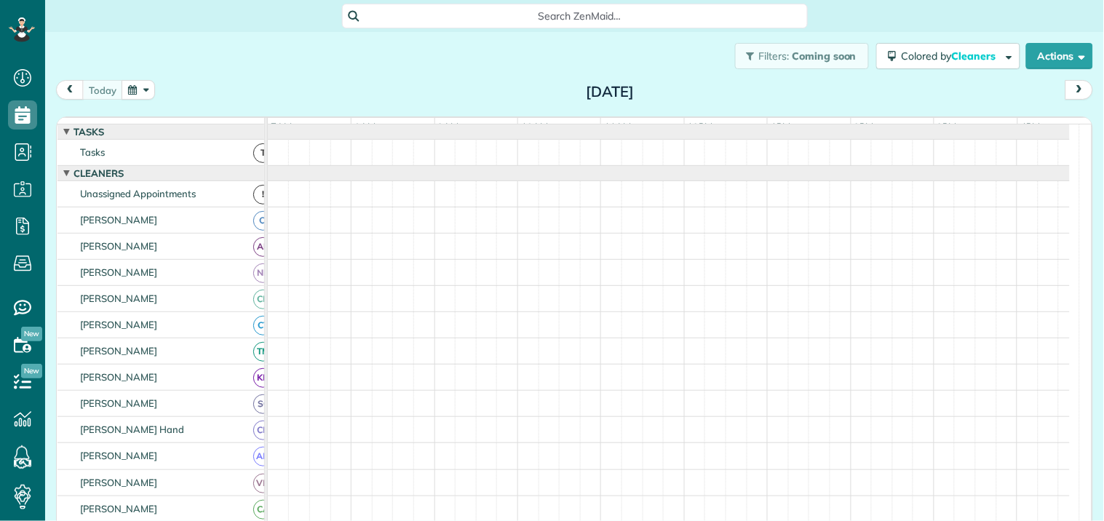
scroll to position [6, 6]
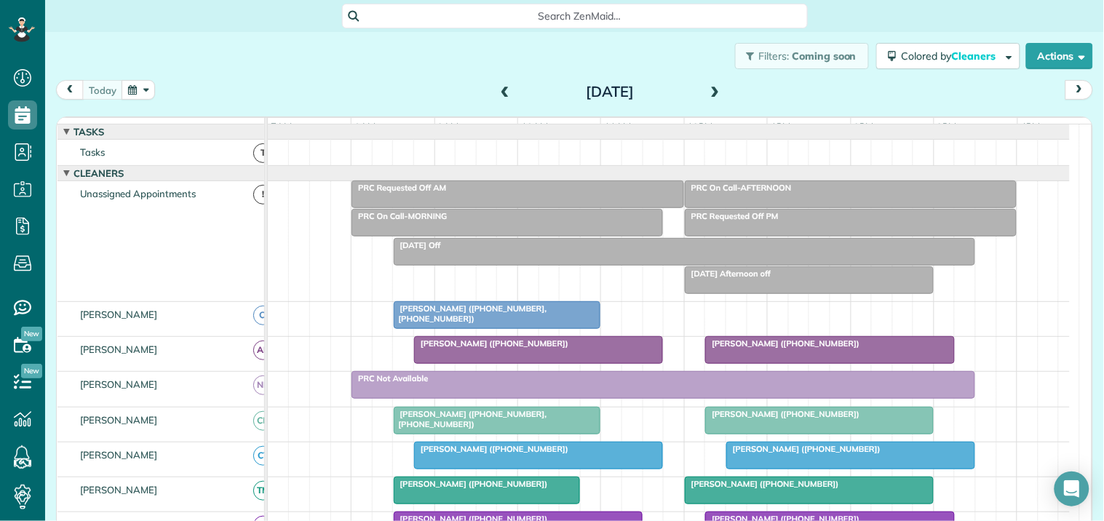
click at [709, 92] on span at bounding box center [716, 92] width 16 height 13
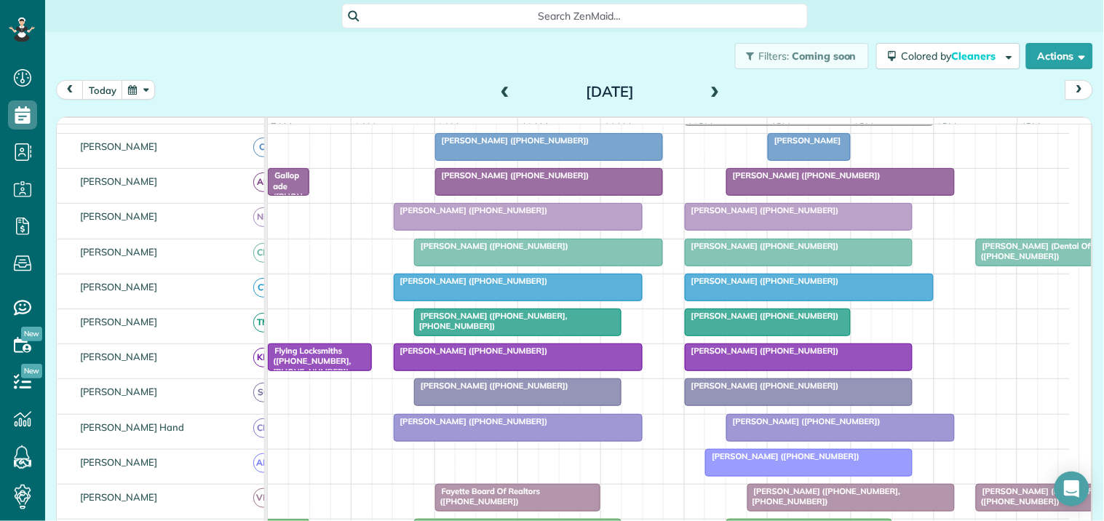
scroll to position [81, 0]
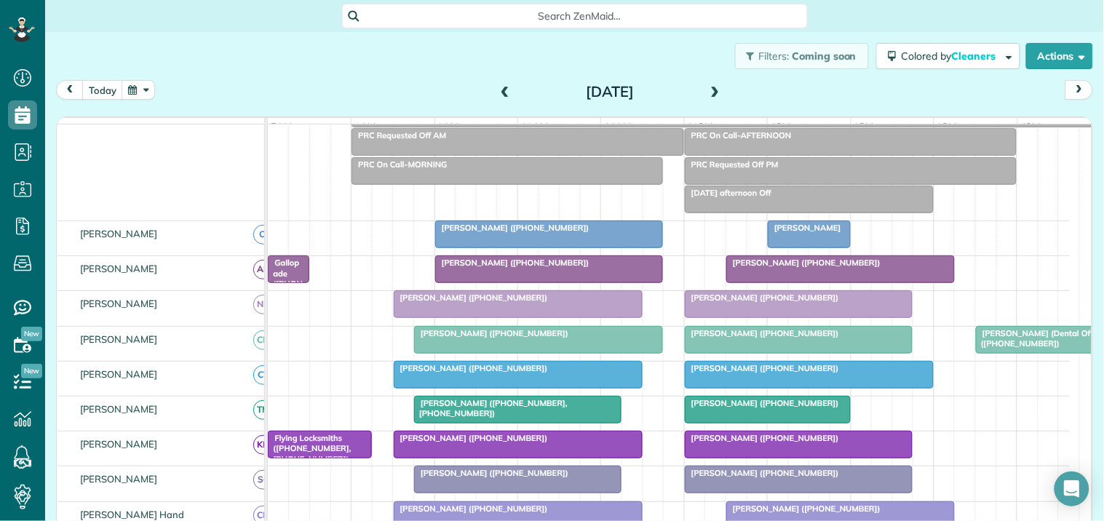
click at [711, 91] on span at bounding box center [716, 92] width 16 height 13
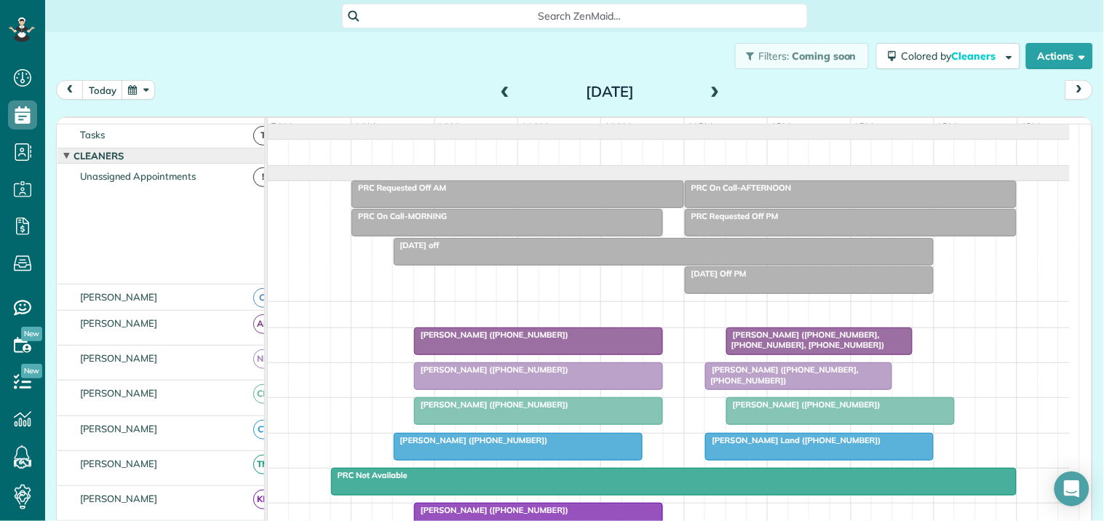
scroll to position [0, 0]
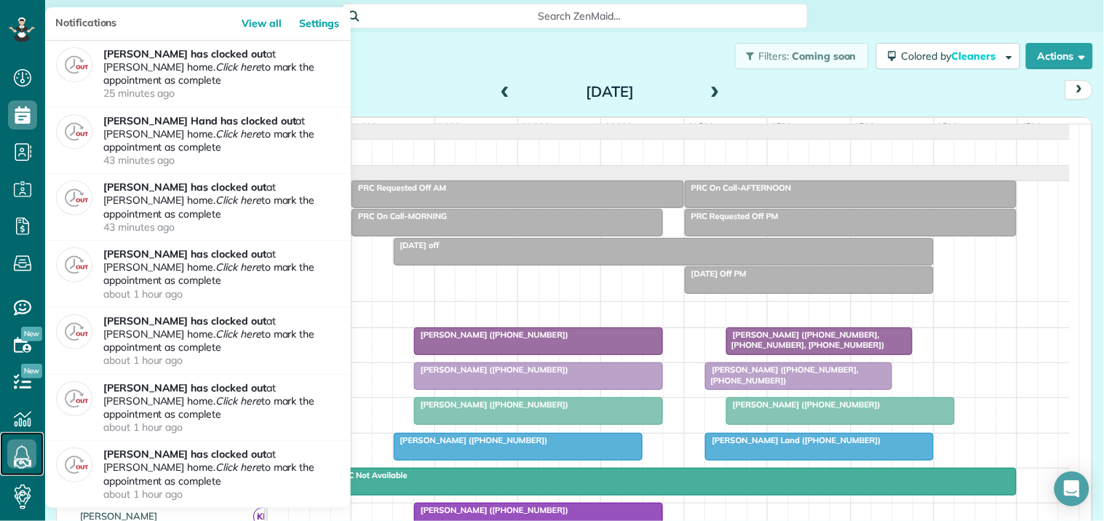
click at [24, 449] on icon at bounding box center [21, 454] width 29 height 29
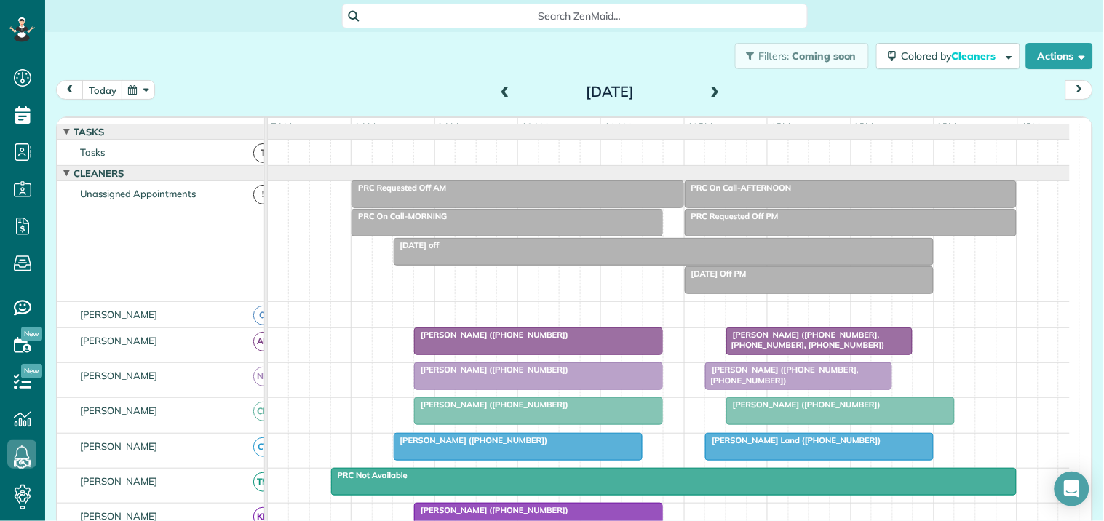
click at [393, 76] on div "Filters: Coming soon Colored by Cleaners Color by Cleaner Color by Team Color b…" at bounding box center [574, 56] width 1059 height 48
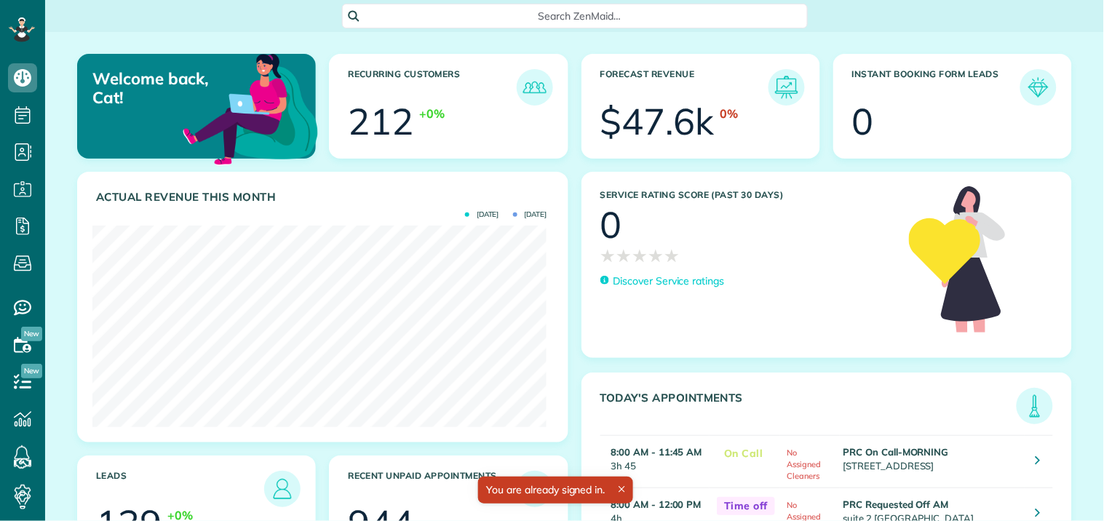
scroll to position [202, 454]
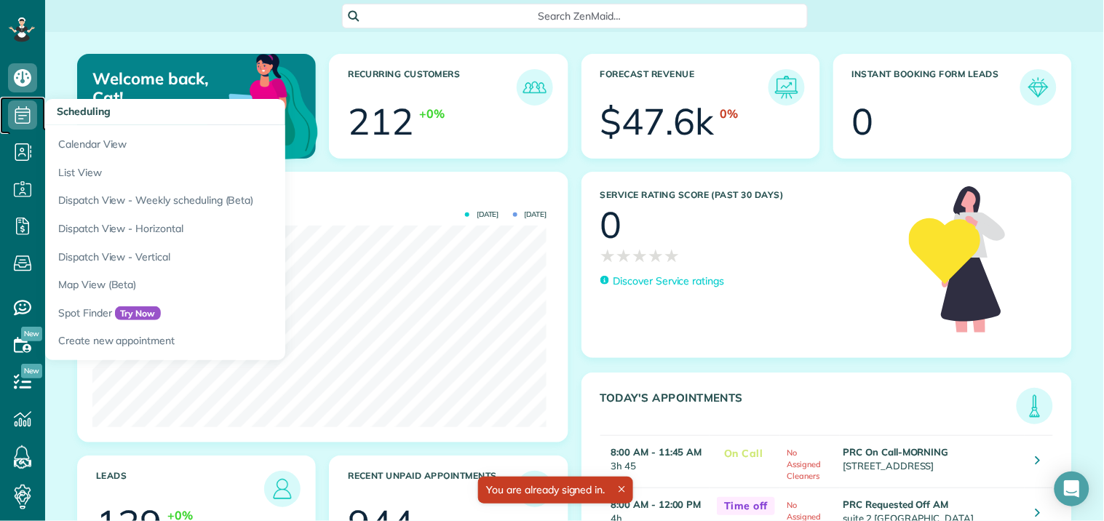
click at [25, 111] on icon at bounding box center [22, 114] width 29 height 29
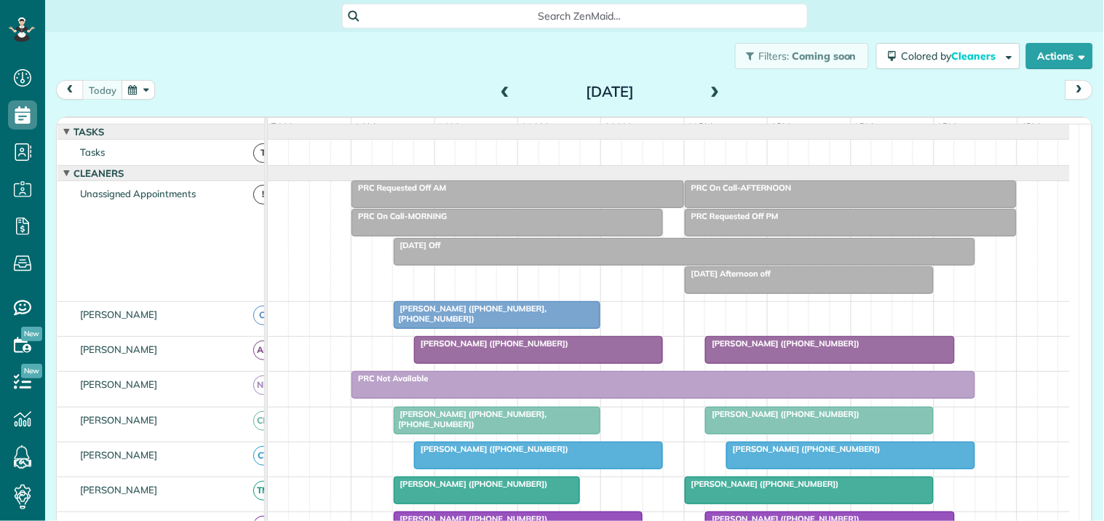
scroll to position [6, 6]
click at [708, 90] on span at bounding box center [716, 92] width 16 height 13
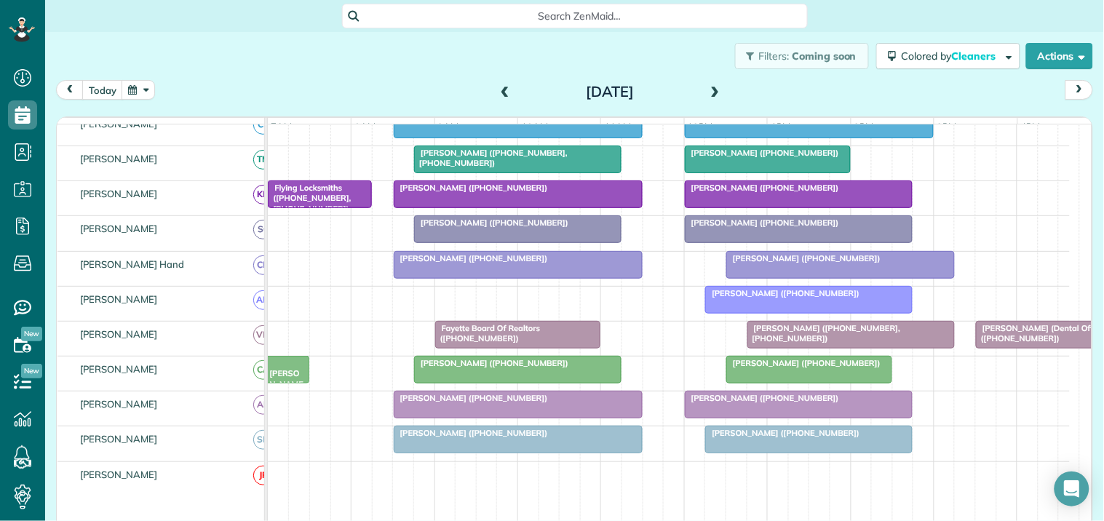
scroll to position [404, 0]
